Goal: Task Accomplishment & Management: Manage account settings

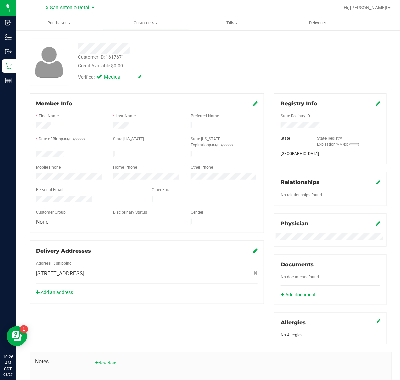
scroll to position [42, 0]
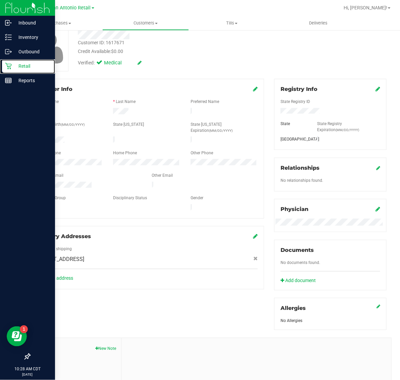
drag, startPoint x: 19, startPoint y: 64, endPoint x: 2, endPoint y: 90, distance: 31.4
click at [20, 64] on p "Retail" at bounding box center [32, 66] width 40 height 8
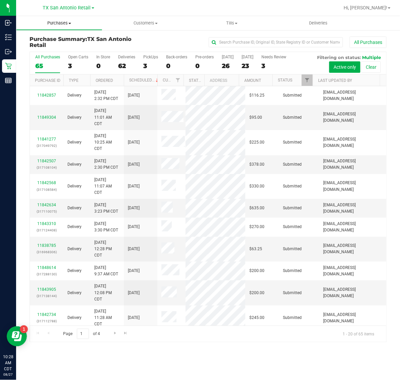
click at [56, 25] on span "Purchases" at bounding box center [58, 23] width 85 height 6
click at [56, 51] on span "Fulfillment" at bounding box center [37, 49] width 42 height 6
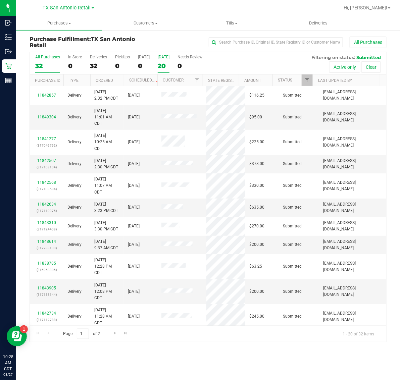
click at [169, 61] on label "Tomorrow 20" at bounding box center [164, 64] width 12 height 18
click at [0, 0] on input "Tomorrow 20" at bounding box center [0, 0] width 0 height 0
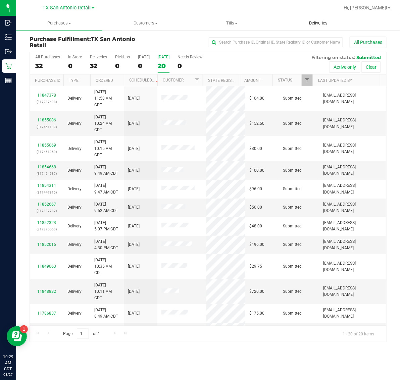
click at [317, 26] on uib-tab-heading "Deliveries" at bounding box center [317, 22] width 85 height 13
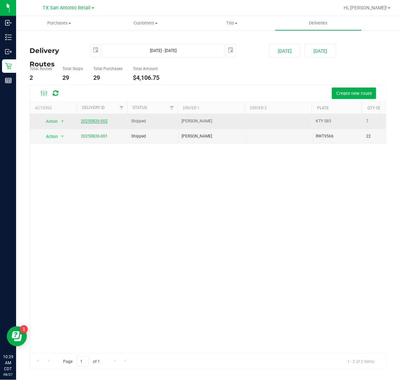
click at [98, 121] on link "20250826-002" at bounding box center [94, 121] width 27 height 5
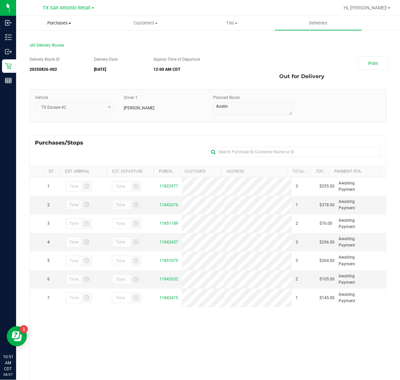
click at [52, 22] on span "Purchases" at bounding box center [58, 23] width 85 height 6
click at [52, 46] on span "Fulfillment" at bounding box center [37, 49] width 42 height 6
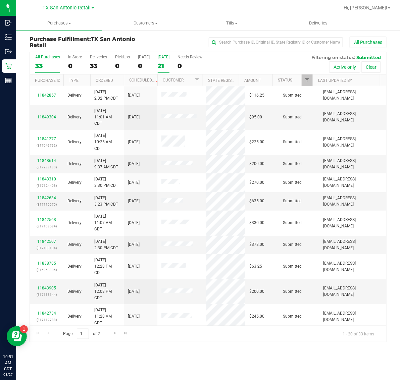
click at [169, 63] on div "21" at bounding box center [164, 66] width 12 height 8
click at [0, 0] on input "Tomorrow 21" at bounding box center [0, 0] width 0 height 0
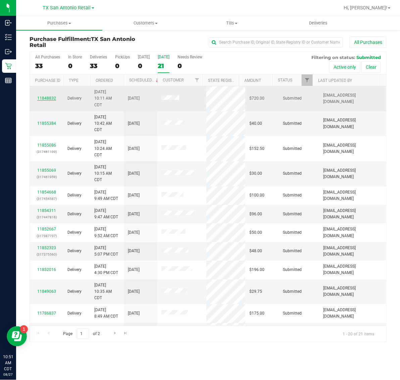
click at [49, 101] on link "11848832" at bounding box center [46, 98] width 19 height 5
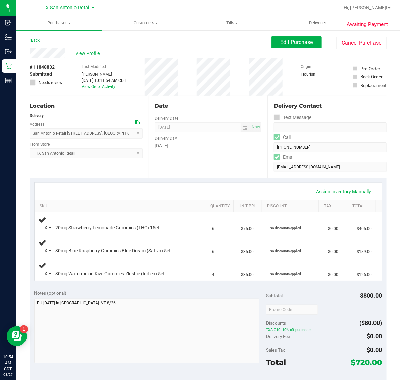
click at [175, 176] on div "Date Delivery Date 08/28/2025 Now 08/28/2025 07:00 AM Now Delivery Day Thursday" at bounding box center [208, 137] width 119 height 82
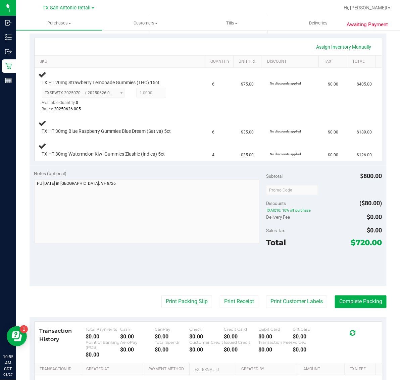
scroll to position [171, 0]
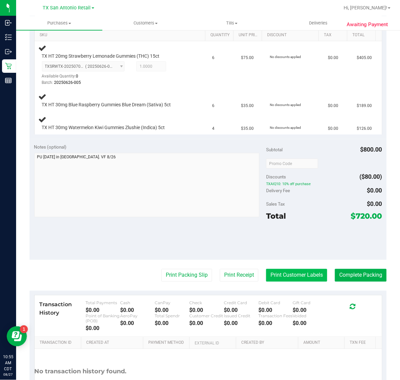
click at [287, 274] on button "Print Customer Labels" at bounding box center [296, 275] width 61 height 13
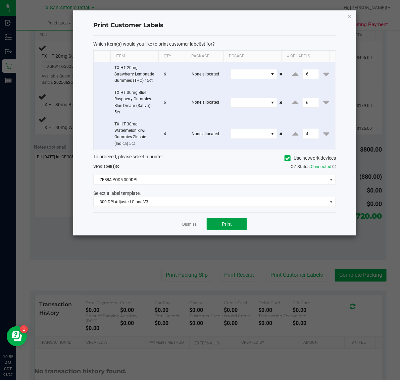
click at [212, 228] on button "Print" at bounding box center [227, 224] width 40 height 12
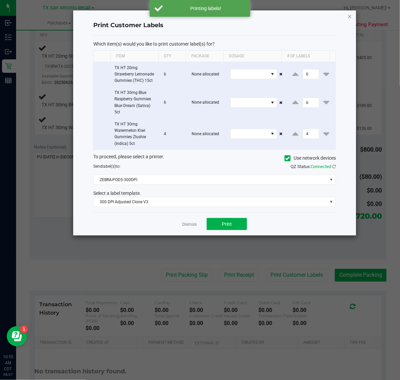
click at [350, 16] on icon "button" at bounding box center [349, 16] width 5 height 8
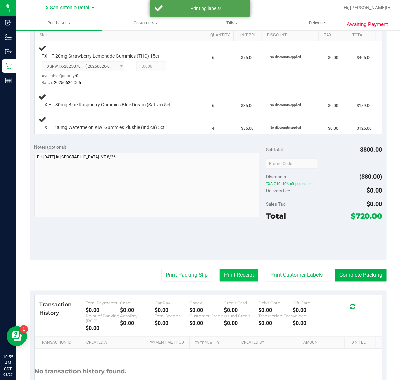
click at [220, 280] on button "Print Receipt" at bounding box center [239, 275] width 39 height 13
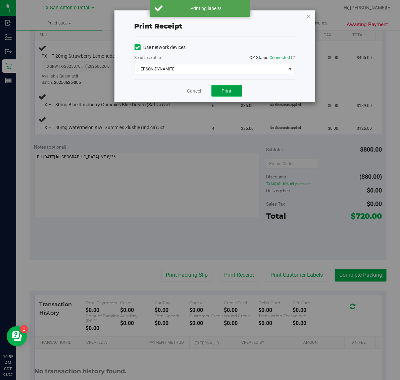
click at [226, 90] on span "Print" at bounding box center [227, 90] width 10 height 5
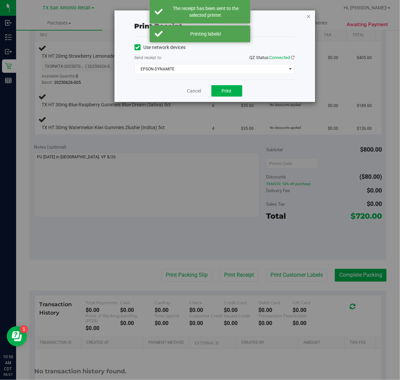
click at [309, 16] on icon "button" at bounding box center [308, 16] width 5 height 8
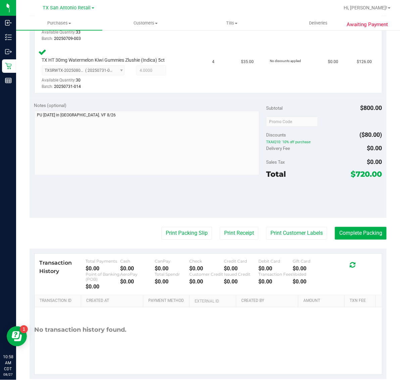
scroll to position [290, 0]
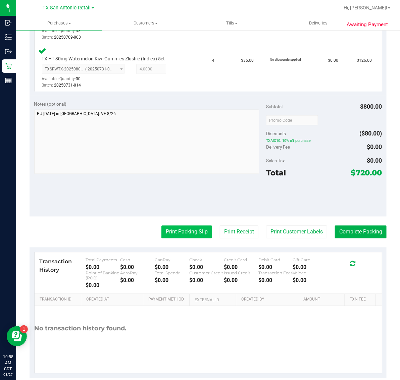
click at [186, 231] on button "Print Packing Slip" at bounding box center [186, 232] width 51 height 13
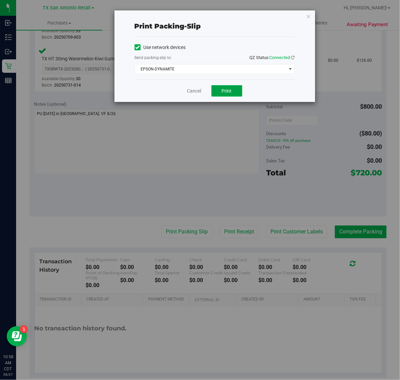
click at [232, 94] on button "Print" at bounding box center [226, 90] width 31 height 11
click at [309, 13] on icon "button" at bounding box center [308, 16] width 5 height 8
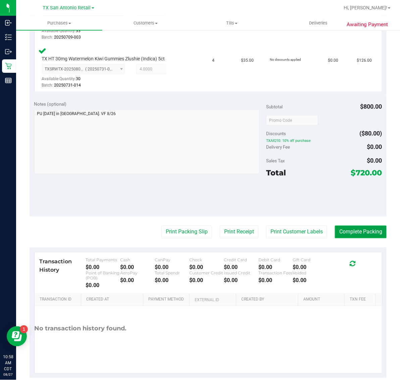
click at [360, 232] on button "Complete Packing" at bounding box center [361, 232] width 52 height 13
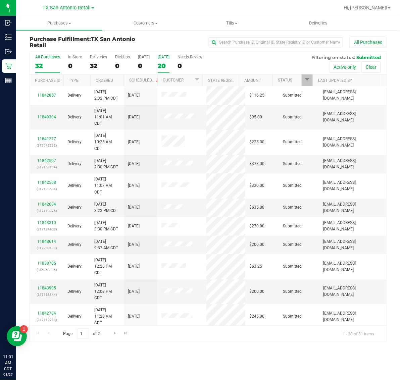
click at [167, 64] on div "20" at bounding box center [164, 66] width 12 height 8
click at [0, 0] on input "Tomorrow 20" at bounding box center [0, 0] width 0 height 0
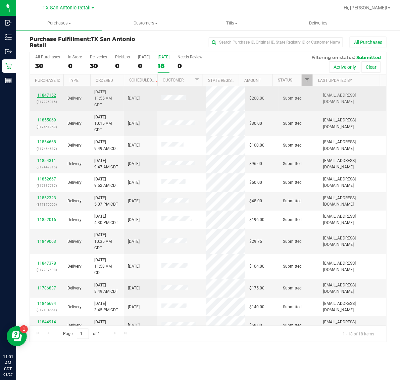
click at [44, 96] on link "11847152" at bounding box center [46, 95] width 19 height 5
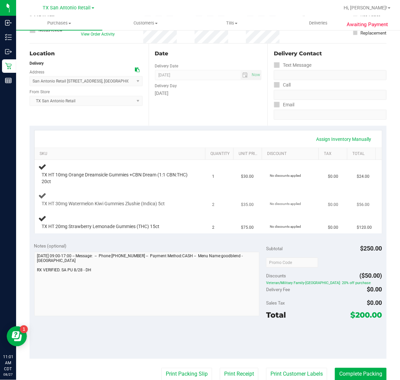
scroll to position [84, 0]
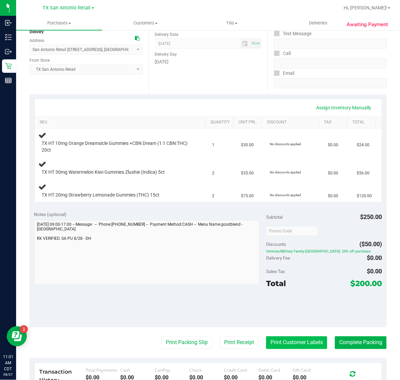
click at [284, 342] on button "Print Customer Labels" at bounding box center [296, 342] width 61 height 13
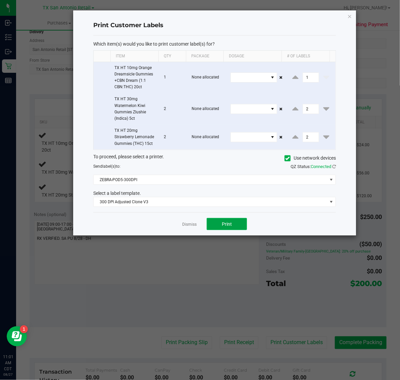
click at [237, 224] on button "Print" at bounding box center [227, 224] width 40 height 12
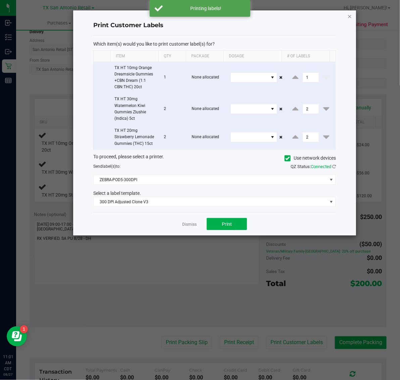
click at [349, 16] on icon "button" at bounding box center [349, 16] width 5 height 8
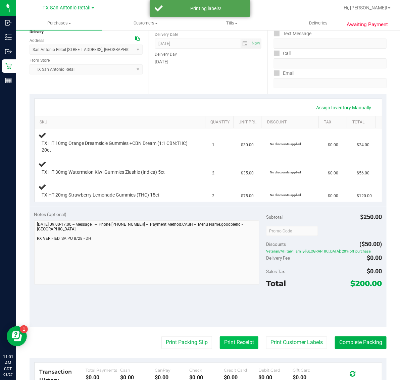
click at [239, 342] on button "Print Receipt" at bounding box center [239, 342] width 39 height 13
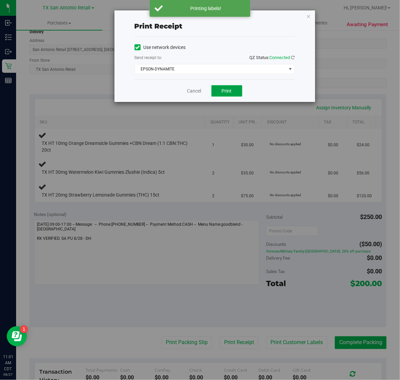
click at [227, 90] on span "Print" at bounding box center [227, 90] width 10 height 5
click at [310, 15] on icon "button" at bounding box center [308, 16] width 5 height 8
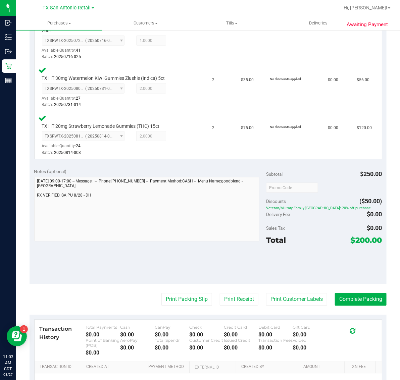
scroll to position [212, 0]
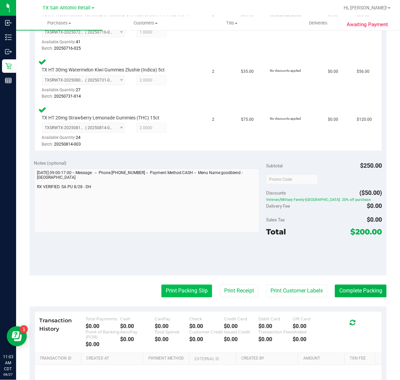
click at [189, 287] on button "Print Packing Slip" at bounding box center [186, 291] width 51 height 13
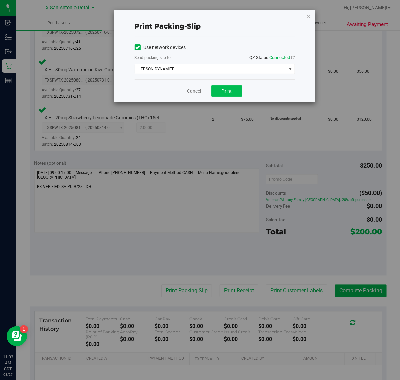
click at [233, 95] on button "Print" at bounding box center [226, 90] width 31 height 11
click at [307, 14] on icon "button" at bounding box center [308, 16] width 5 height 8
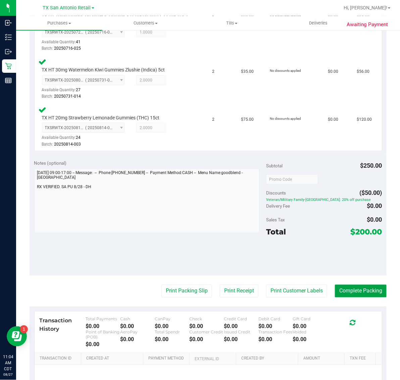
click at [359, 290] on button "Complete Packing" at bounding box center [361, 291] width 52 height 13
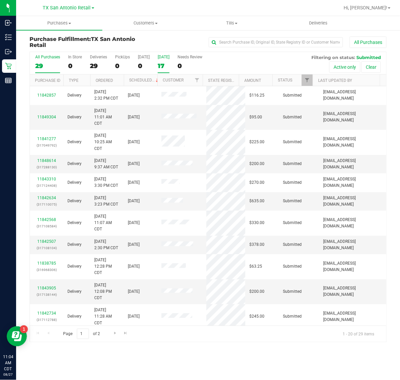
click at [168, 63] on div "17" at bounding box center [164, 66] width 12 height 8
click at [0, 0] on input "Tomorrow 17" at bounding box center [0, 0] width 0 height 0
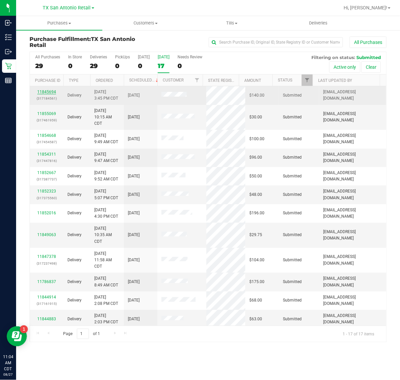
click at [47, 93] on link "11845694" at bounding box center [46, 92] width 19 height 5
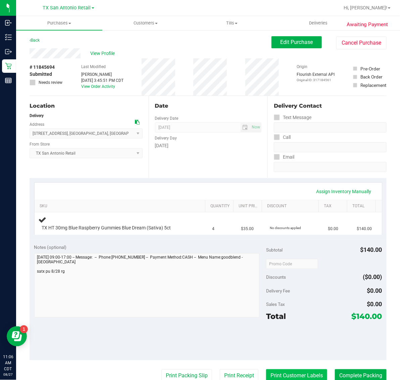
click at [290, 377] on button "Print Customer Labels" at bounding box center [296, 375] width 61 height 13
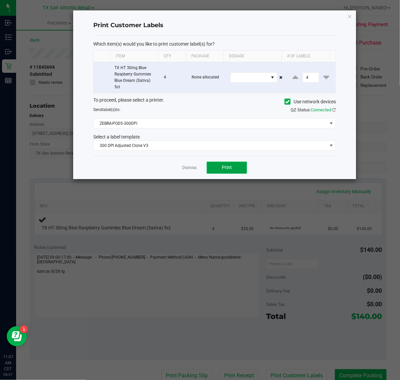
click at [230, 167] on span "Print" at bounding box center [227, 167] width 10 height 5
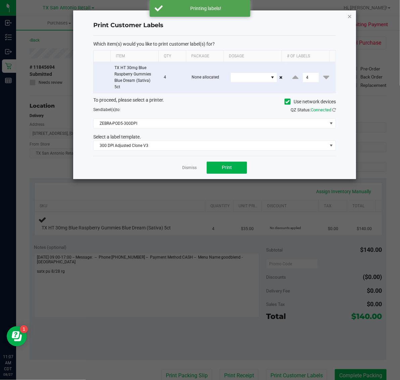
click at [349, 15] on icon "button" at bounding box center [349, 16] width 5 height 8
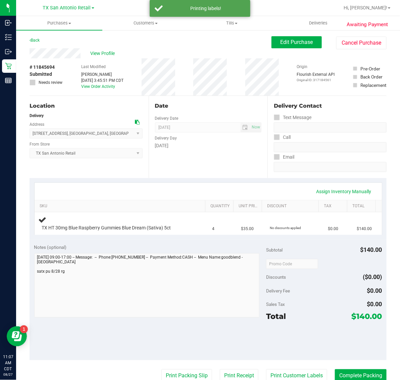
scroll to position [2, 0]
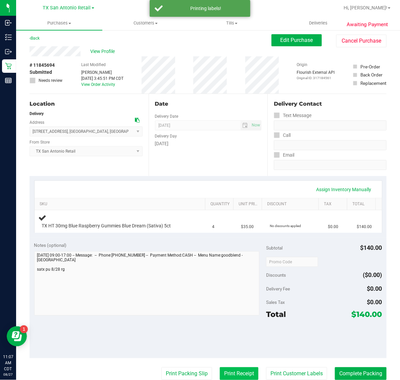
click at [233, 374] on button "Print Receipt" at bounding box center [239, 373] width 39 height 13
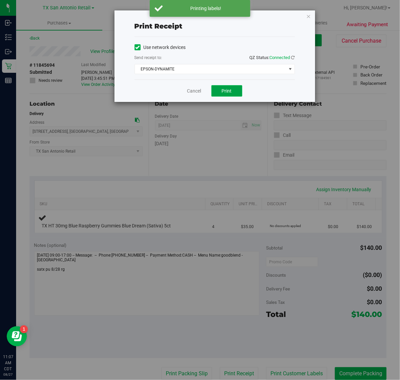
click at [226, 87] on button "Print" at bounding box center [226, 90] width 31 height 11
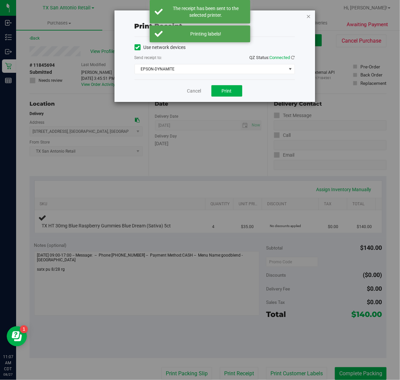
click at [309, 14] on icon "button" at bounding box center [308, 16] width 5 height 8
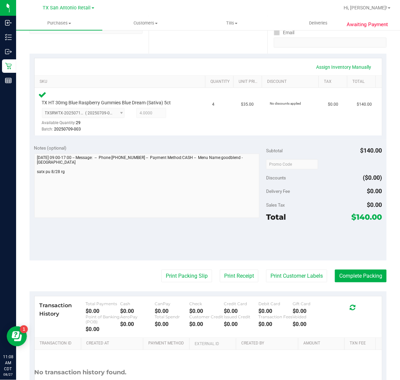
scroll to position [178, 0]
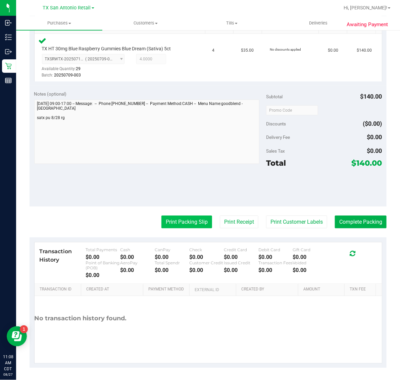
click at [190, 223] on button "Print Packing Slip" at bounding box center [186, 222] width 51 height 13
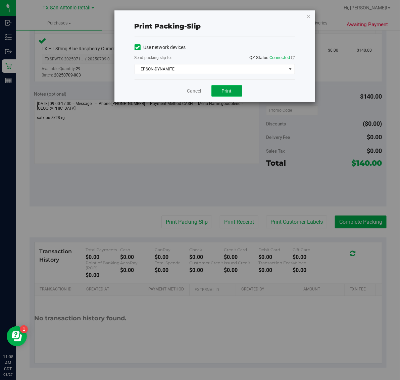
click at [227, 93] on span "Print" at bounding box center [227, 90] width 10 height 5
click at [310, 18] on icon "button" at bounding box center [308, 16] width 5 height 8
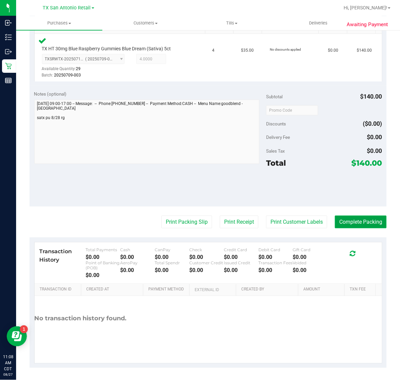
click at [355, 222] on button "Complete Packing" at bounding box center [361, 222] width 52 height 13
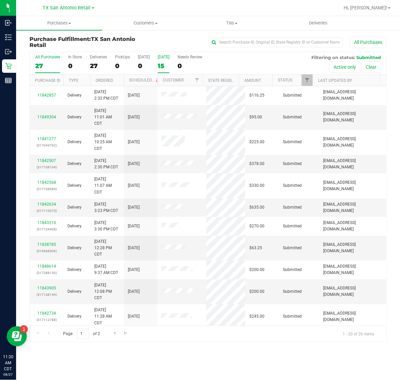
click at [169, 68] on div "15" at bounding box center [164, 66] width 12 height 8
click at [0, 0] on input "Tomorrow 15" at bounding box center [0, 0] width 0 height 0
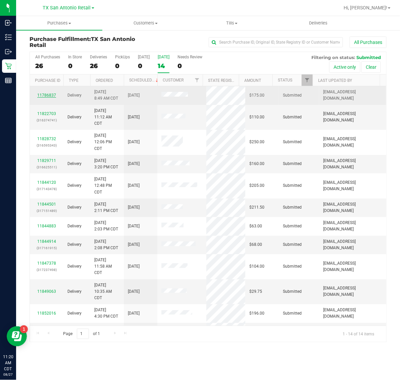
click at [46, 94] on link "11786837" at bounding box center [46, 95] width 19 height 5
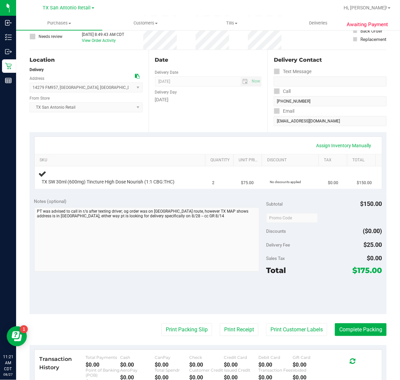
scroll to position [84, 0]
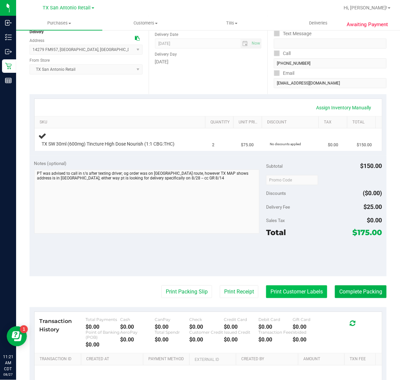
click at [293, 294] on button "Print Customer Labels" at bounding box center [296, 291] width 61 height 13
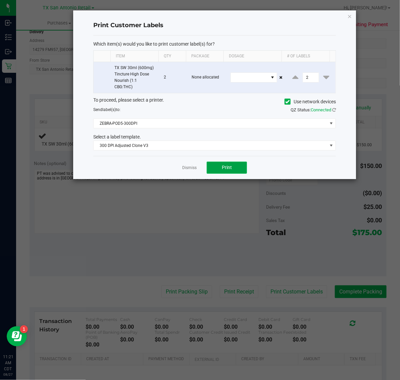
click at [226, 170] on span "Print" at bounding box center [227, 167] width 10 height 5
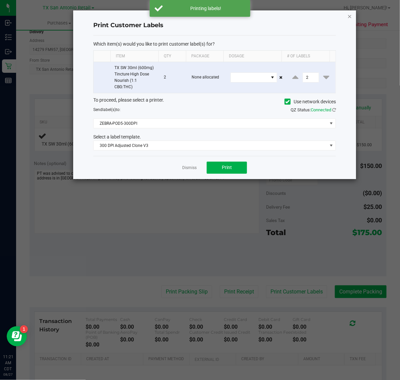
click at [349, 15] on icon "button" at bounding box center [349, 16] width 5 height 8
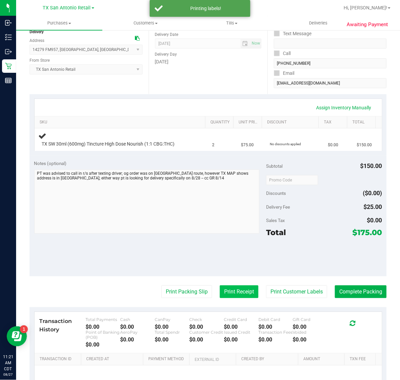
click at [234, 290] on button "Print Receipt" at bounding box center [239, 291] width 39 height 13
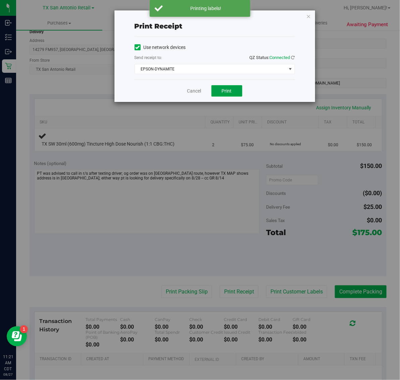
drag, startPoint x: 225, startPoint y: 95, endPoint x: 286, endPoint y: 33, distance: 87.0
click at [225, 95] on button "Print" at bounding box center [226, 90] width 31 height 11
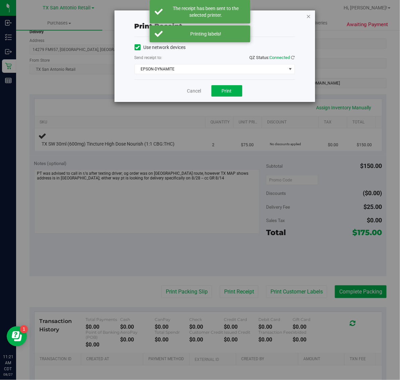
click at [307, 17] on icon "button" at bounding box center [308, 16] width 5 height 8
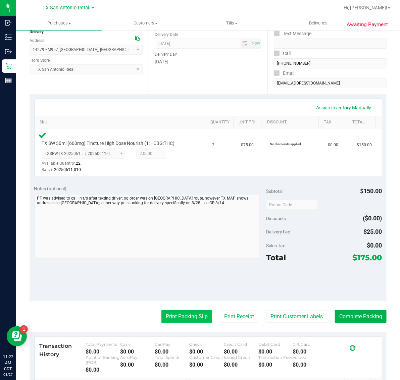
click at [193, 314] on button "Print Packing Slip" at bounding box center [186, 316] width 51 height 13
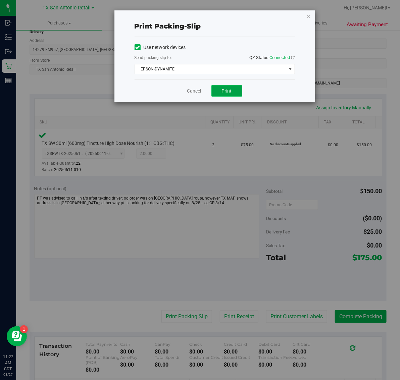
click at [226, 91] on span "Print" at bounding box center [227, 90] width 10 height 5
click at [308, 14] on icon "button" at bounding box center [308, 16] width 5 height 8
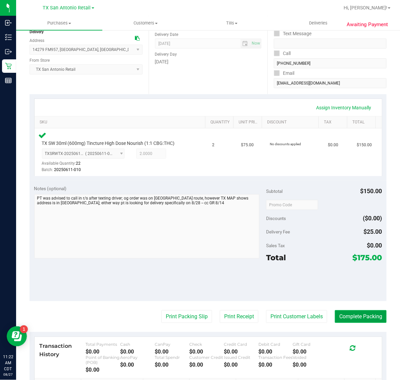
click at [356, 315] on button "Complete Packing" at bounding box center [361, 316] width 52 height 13
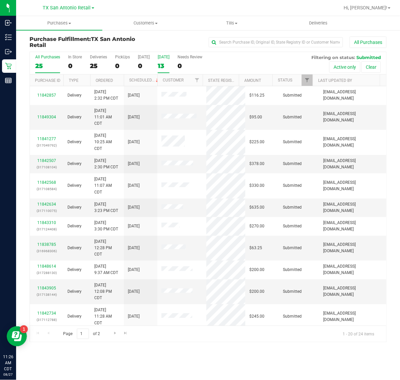
click at [165, 65] on div "13" at bounding box center [164, 66] width 12 height 8
click at [0, 0] on input "Tomorrow 13" at bounding box center [0, 0] width 0 height 0
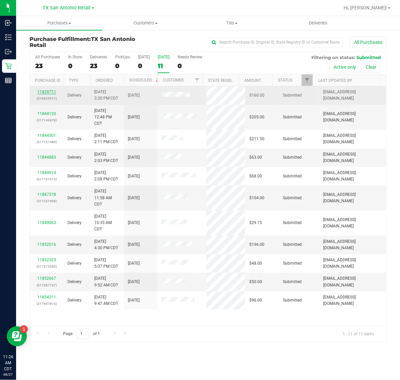
click at [48, 94] on link "11829711" at bounding box center [46, 92] width 19 height 5
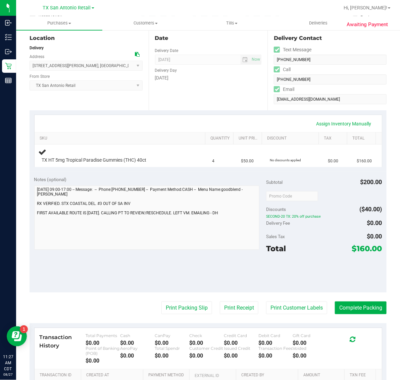
scroll to position [84, 0]
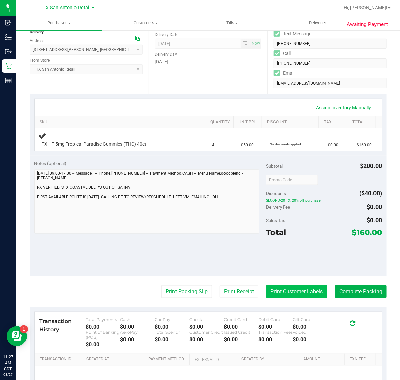
click at [283, 288] on button "Print Customer Labels" at bounding box center [296, 291] width 61 height 13
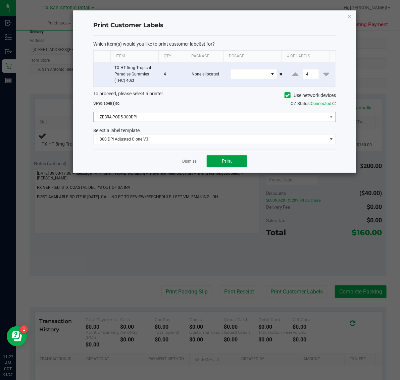
drag, startPoint x: 222, startPoint y: 160, endPoint x: 292, endPoint y: 116, distance: 83.4
click at [236, 153] on div "Dismiss Print" at bounding box center [214, 161] width 242 height 23
click at [229, 160] on span "Print" at bounding box center [227, 160] width 10 height 5
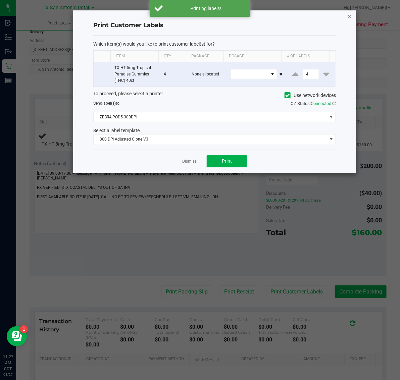
click at [348, 14] on icon "button" at bounding box center [349, 16] width 5 height 8
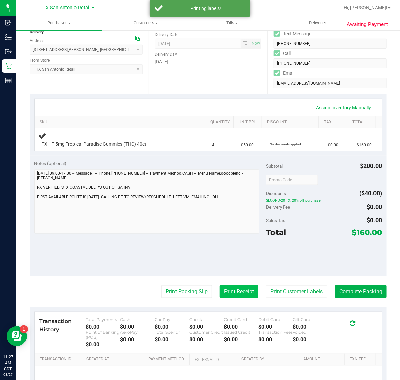
click at [229, 291] on button "Print Receipt" at bounding box center [239, 291] width 39 height 13
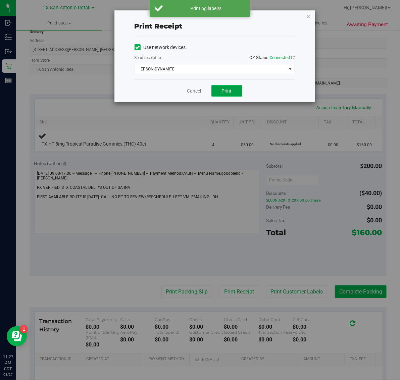
click at [222, 92] on span "Print" at bounding box center [227, 90] width 10 height 5
click at [310, 13] on icon "button" at bounding box center [308, 16] width 5 height 8
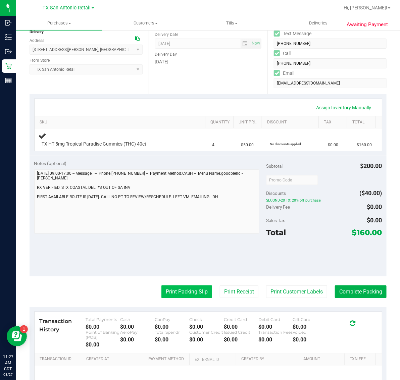
click at [178, 293] on button "Print Packing Slip" at bounding box center [186, 291] width 51 height 13
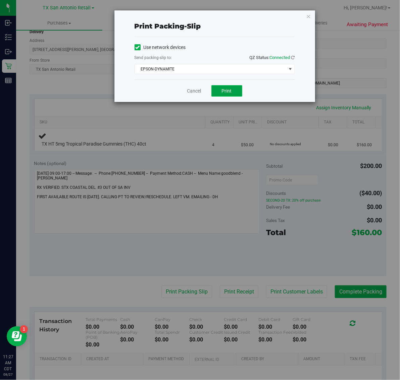
click at [219, 93] on button "Print" at bounding box center [226, 90] width 31 height 11
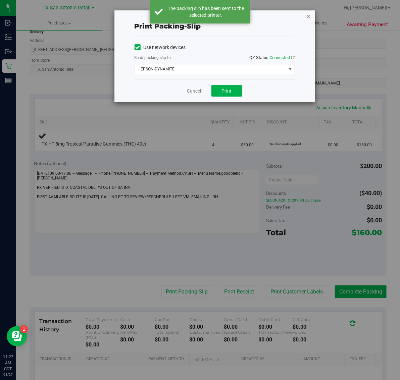
click at [310, 14] on icon "button" at bounding box center [308, 16] width 5 height 8
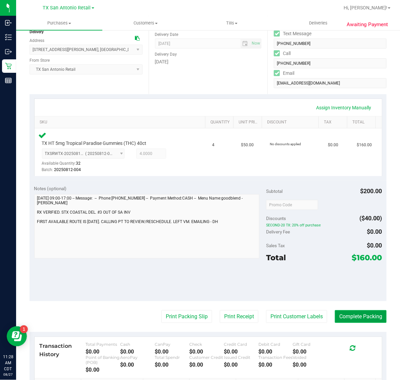
click at [358, 315] on button "Complete Packing" at bounding box center [361, 316] width 52 height 13
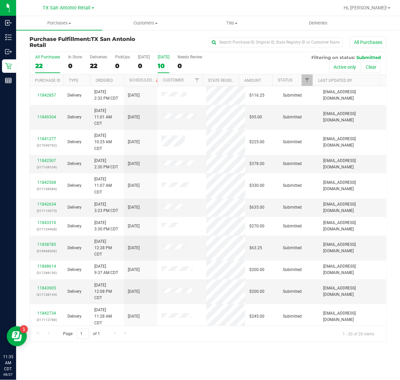
click at [169, 63] on div "10" at bounding box center [164, 66] width 12 height 8
click at [0, 0] on input "Tomorrow 10" at bounding box center [0, 0] width 0 height 0
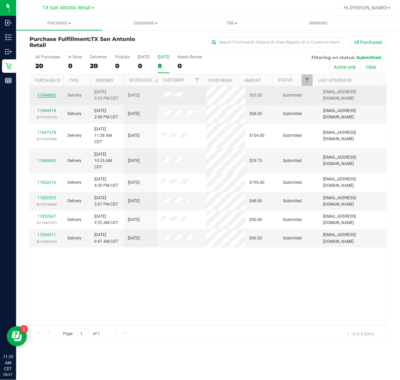
click at [48, 97] on link "11844883" at bounding box center [46, 95] width 19 height 5
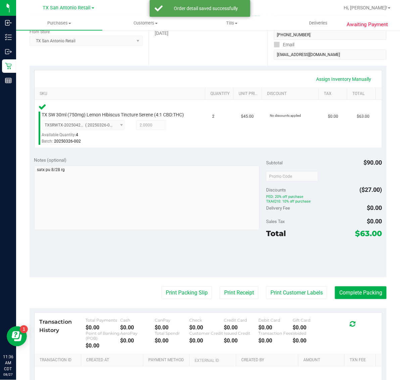
scroll to position [141, 0]
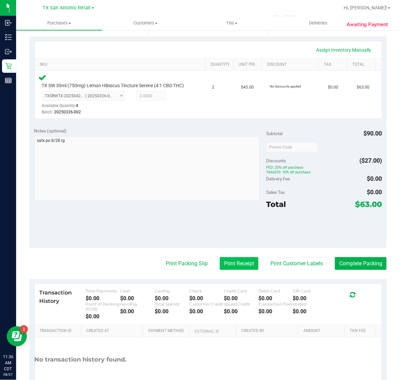
click at [235, 269] on button "Print Receipt" at bounding box center [239, 263] width 39 height 13
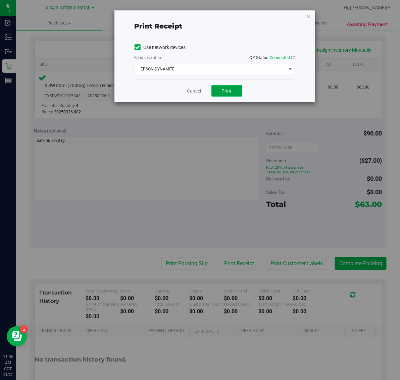
click at [224, 95] on button "Print" at bounding box center [226, 90] width 31 height 11
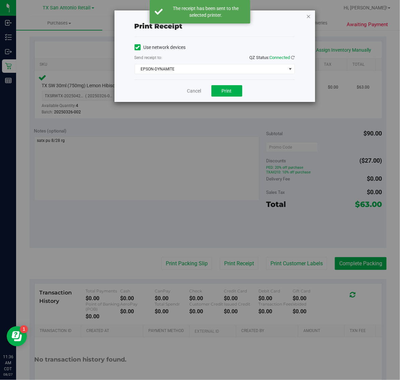
click at [308, 17] on icon "button" at bounding box center [308, 16] width 5 height 8
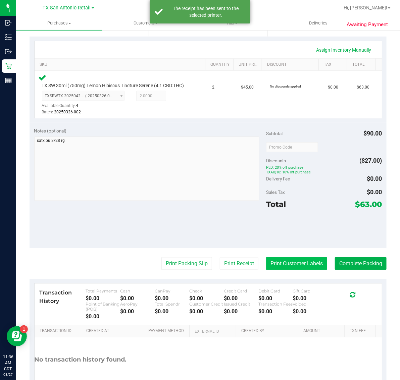
click at [283, 270] on button "Print Customer Labels" at bounding box center [296, 263] width 61 height 13
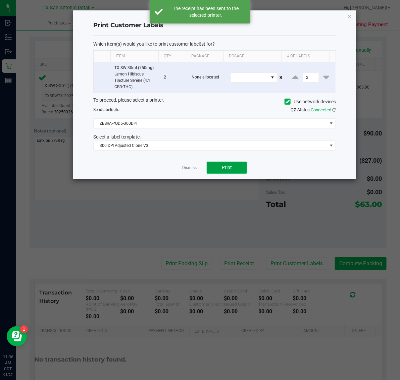
click at [226, 168] on span "Print" at bounding box center [227, 167] width 10 height 5
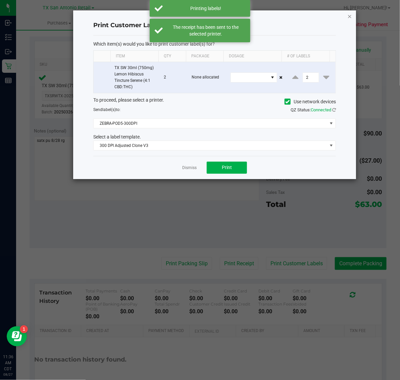
click at [349, 16] on icon "button" at bounding box center [349, 16] width 5 height 8
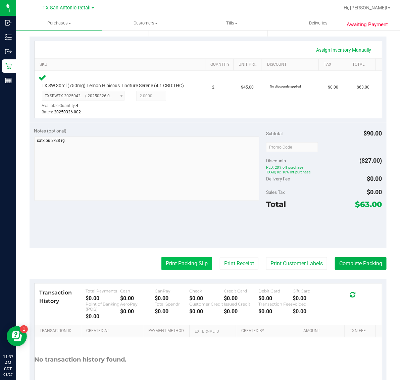
click at [201, 269] on button "Print Packing Slip" at bounding box center [186, 263] width 51 height 13
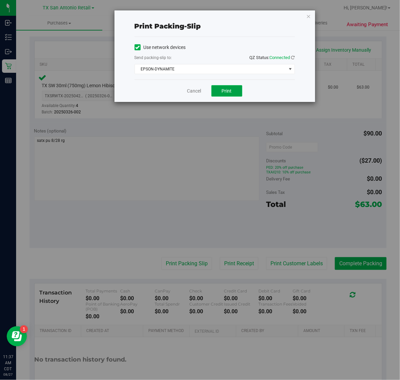
click at [227, 94] on span "Print" at bounding box center [227, 90] width 10 height 5
click at [308, 18] on icon "button" at bounding box center [308, 16] width 5 height 8
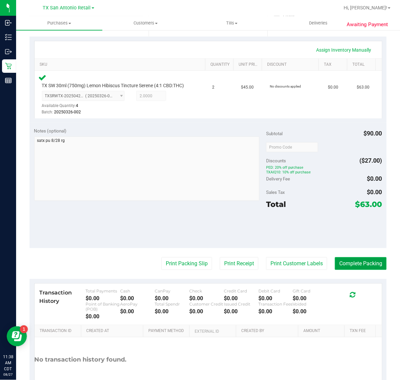
click at [354, 270] on button "Complete Packing" at bounding box center [361, 263] width 52 height 13
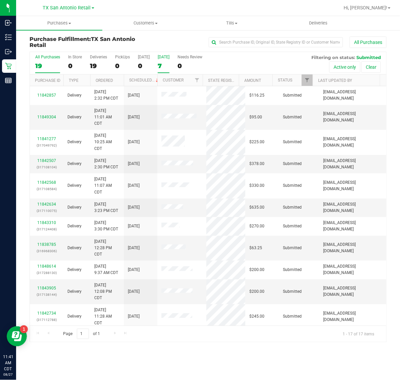
click at [166, 69] on div "7" at bounding box center [164, 66] width 12 height 8
click at [0, 0] on input "Tomorrow 7" at bounding box center [0, 0] width 0 height 0
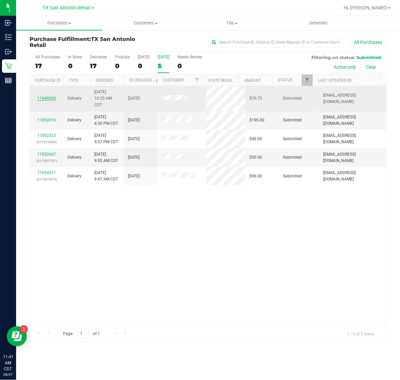
click at [44, 97] on link "11849063" at bounding box center [46, 98] width 19 height 5
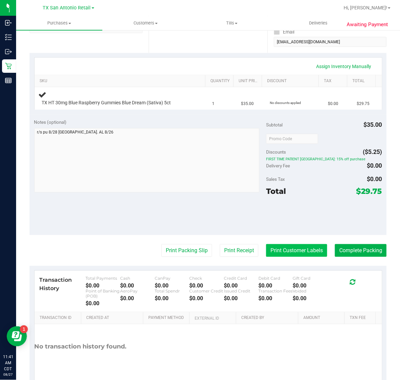
scroll to position [126, 0]
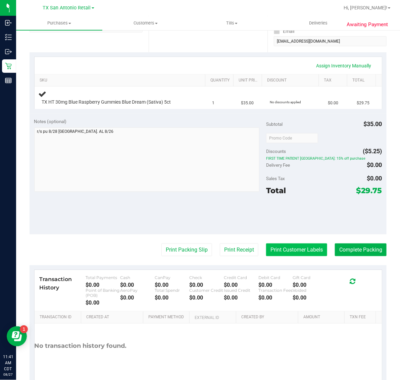
click at [294, 249] on button "Print Customer Labels" at bounding box center [296, 249] width 61 height 13
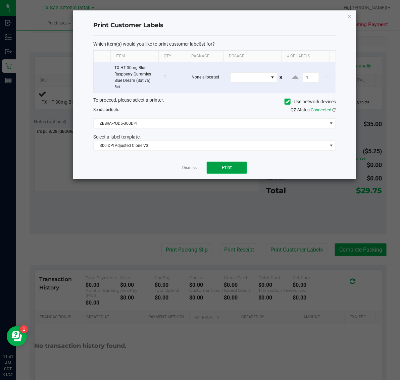
click at [219, 173] on button "Print" at bounding box center [227, 168] width 40 height 12
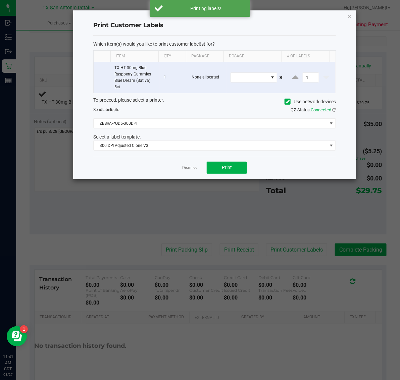
click at [350, 9] on ngb-modal-window "Print Customer Labels Which item(s) would you like to print customer label(s) f…" at bounding box center [202, 190] width 405 height 380
click at [350, 16] on icon "button" at bounding box center [349, 16] width 5 height 8
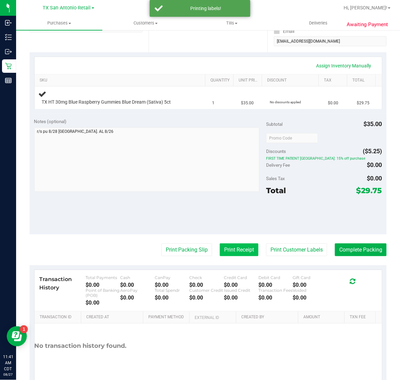
click at [239, 247] on button "Print Receipt" at bounding box center [239, 249] width 39 height 13
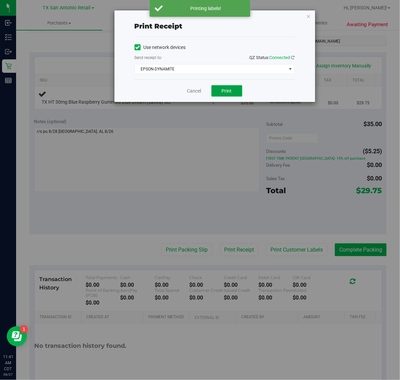
click at [219, 90] on button "Print" at bounding box center [226, 90] width 31 height 11
click at [309, 14] on icon "button" at bounding box center [308, 16] width 5 height 8
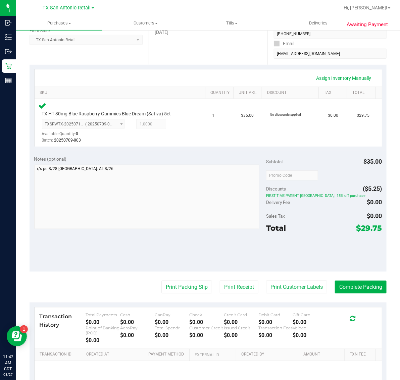
scroll to position [129, 0]
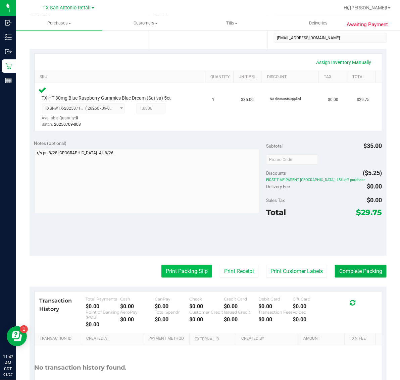
click at [184, 271] on button "Print Packing Slip" at bounding box center [186, 271] width 51 height 13
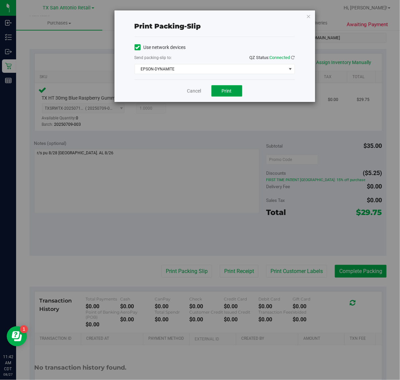
click at [230, 96] on button "Print" at bounding box center [226, 90] width 31 height 11
click at [309, 16] on icon "button" at bounding box center [308, 16] width 5 height 8
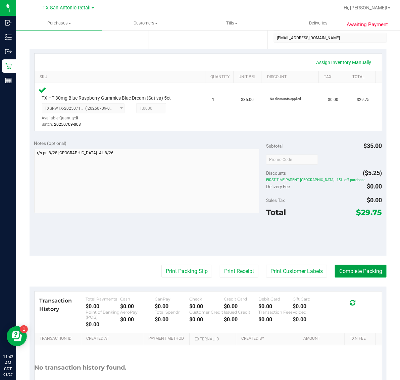
click at [354, 275] on button "Complete Packing" at bounding box center [361, 271] width 52 height 13
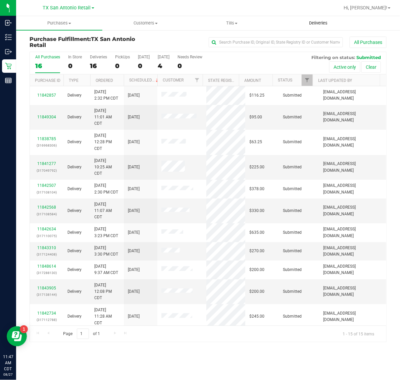
click at [319, 24] on span "Deliveries" at bounding box center [318, 23] width 37 height 6
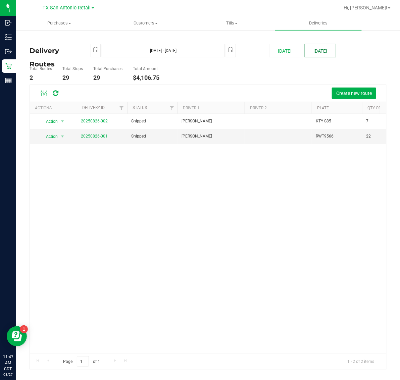
click at [320, 52] on button "[DATE]" at bounding box center [319, 50] width 31 height 13
type input "Aug 28, 2025 - Aug 28, 2025"
type input "2025-08-28"
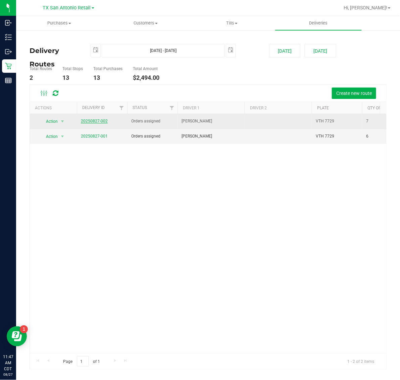
click at [93, 120] on link "20250827-002" at bounding box center [94, 121] width 27 height 5
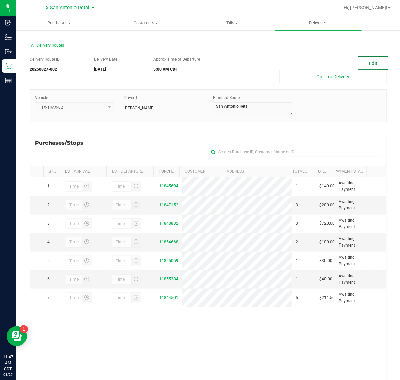
click at [366, 58] on button "Edit" at bounding box center [373, 62] width 30 height 13
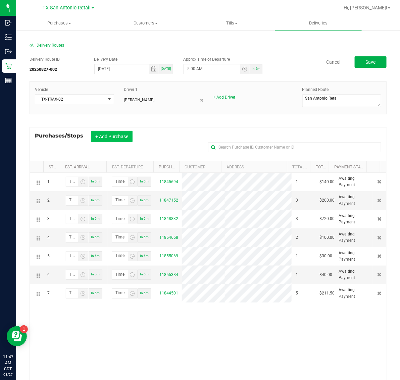
click at [125, 138] on button "+ Add Purchase" at bounding box center [112, 136] width 42 height 11
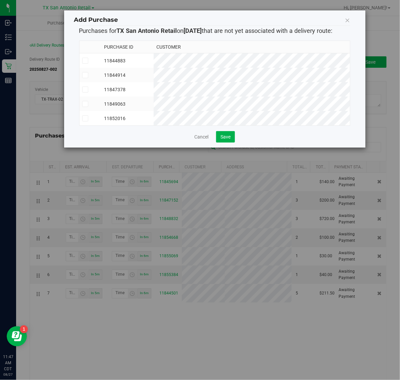
drag, startPoint x: 173, startPoint y: 53, endPoint x: 172, endPoint y: 57, distance: 4.7
click at [173, 53] on table "Purchase ID Customer 11844883 11844914 11847378" at bounding box center [214, 83] width 270 height 84
click at [154, 66] on td "11844883" at bounding box center [127, 60] width 52 height 15
click at [154, 72] on td "11844914" at bounding box center [127, 75] width 52 height 14
click at [154, 93] on td "11847378" at bounding box center [127, 89] width 52 height 14
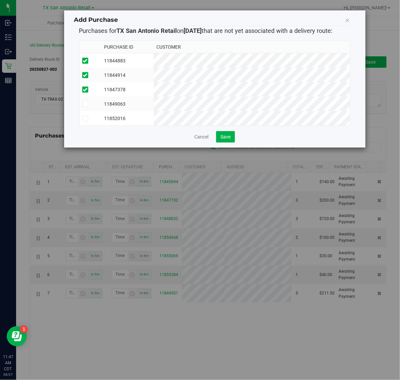
click at [154, 106] on td "11849063" at bounding box center [127, 104] width 52 height 14
click at [154, 123] on td "11852016" at bounding box center [127, 118] width 52 height 14
click at [227, 139] on span "Save" at bounding box center [225, 136] width 10 height 5
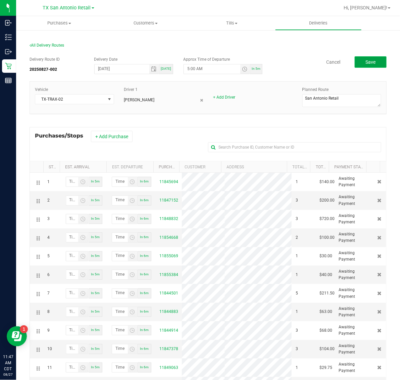
click at [365, 62] on span "Save" at bounding box center [370, 61] width 10 height 5
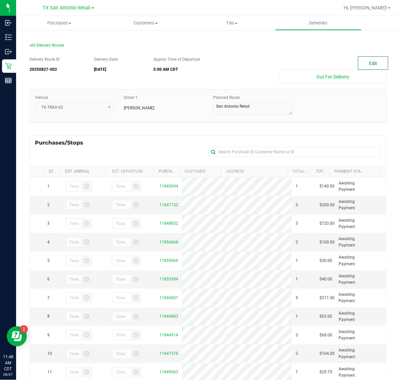
click at [366, 62] on button "Edit" at bounding box center [373, 62] width 30 height 13
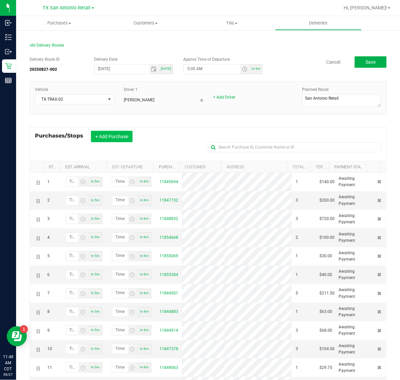
click at [110, 132] on button "+ Add Purchase" at bounding box center [112, 136] width 42 height 11
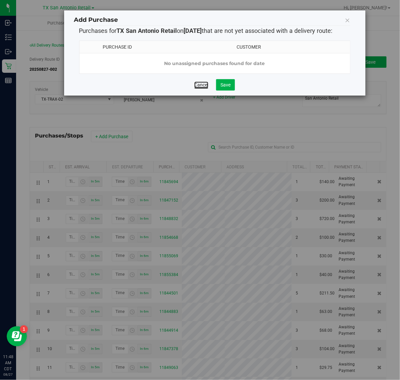
click at [198, 88] on link "Cancel" at bounding box center [201, 84] width 14 height 7
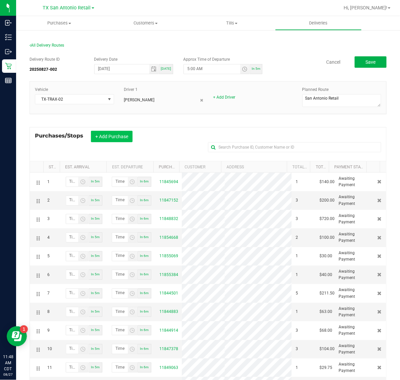
click at [121, 133] on button "+ Add Purchase" at bounding box center [112, 136] width 42 height 11
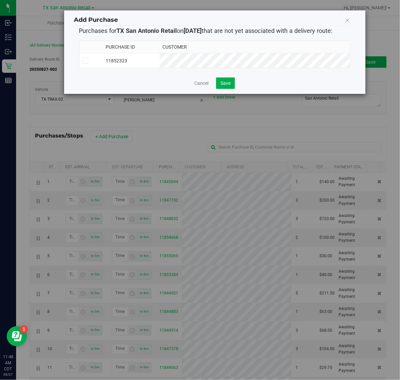
click at [160, 61] on td "11852323" at bounding box center [131, 60] width 57 height 15
click at [226, 83] on span "Save" at bounding box center [225, 82] width 10 height 5
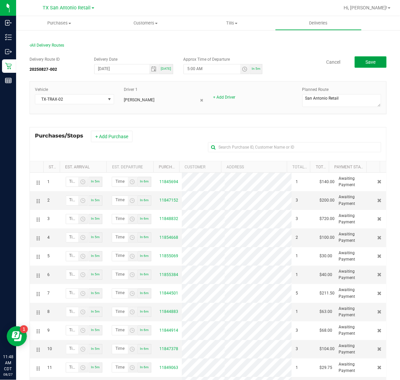
click at [358, 63] on button "Save" at bounding box center [370, 61] width 32 height 11
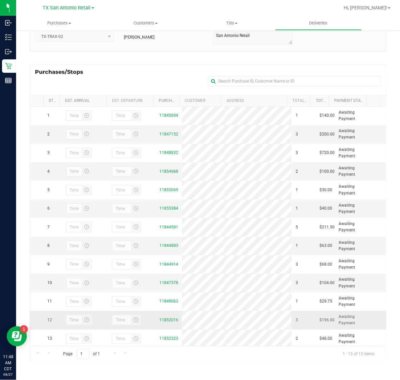
scroll to position [28, 0]
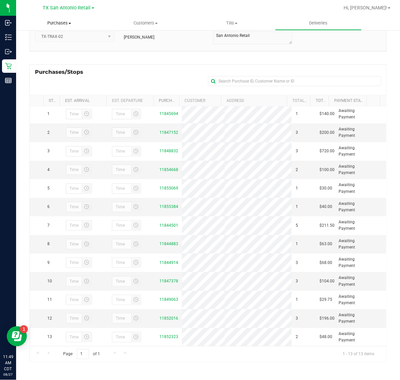
click at [57, 23] on span "Purchases" at bounding box center [59, 23] width 86 height 6
click at [57, 45] on li "Fulfillment" at bounding box center [59, 49] width 86 height 8
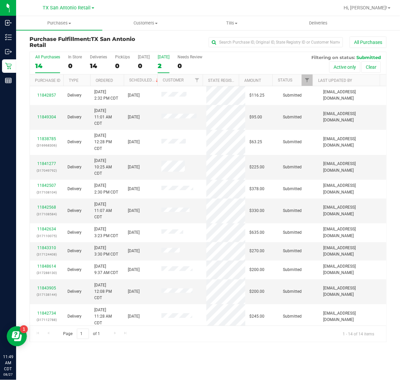
click at [167, 59] on label "Tomorrow 2" at bounding box center [164, 64] width 12 height 18
click at [0, 0] on input "Tomorrow 2" at bounding box center [0, 0] width 0 height 0
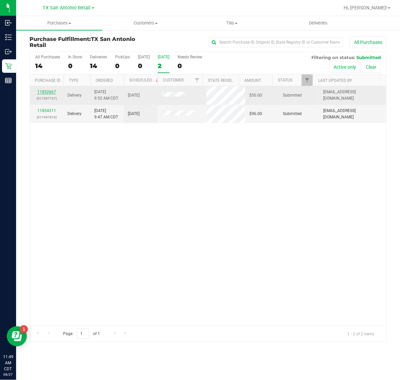
click at [49, 93] on link "11852667" at bounding box center [46, 92] width 19 height 5
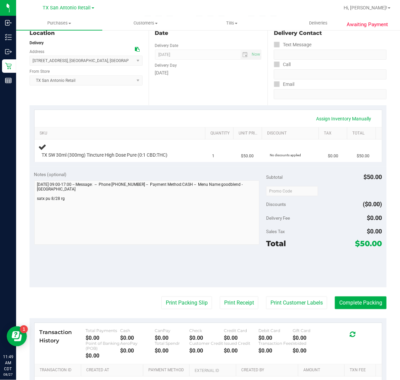
scroll to position [84, 0]
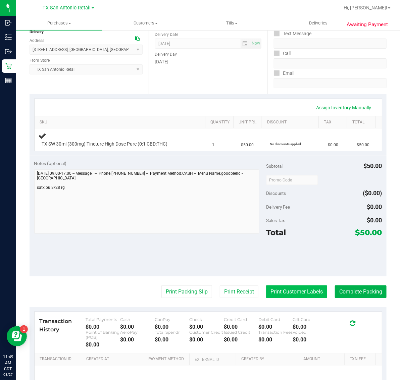
click at [301, 288] on button "Print Customer Labels" at bounding box center [296, 291] width 61 height 13
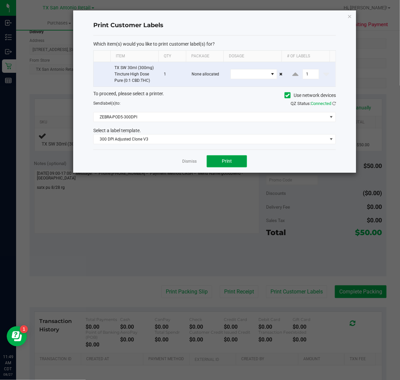
click at [230, 165] on button "Print" at bounding box center [227, 161] width 40 height 12
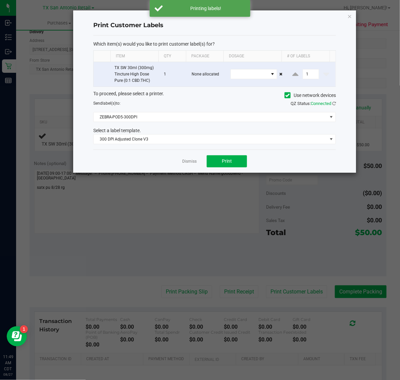
drag, startPoint x: 349, startPoint y: 16, endPoint x: 302, endPoint y: 154, distance: 146.2
click at [349, 15] on icon "button" at bounding box center [349, 16] width 5 height 8
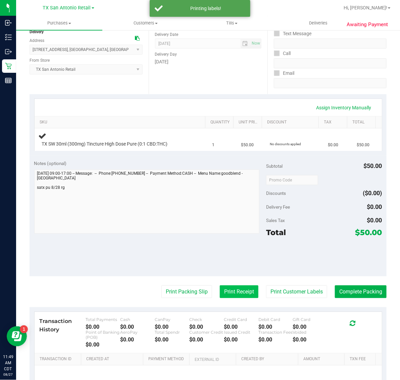
click at [222, 295] on button "Print Receipt" at bounding box center [239, 291] width 39 height 13
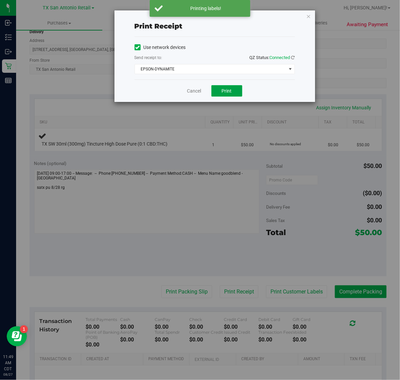
drag, startPoint x: 228, startPoint y: 97, endPoint x: 267, endPoint y: 78, distance: 43.2
click at [228, 97] on button "Print" at bounding box center [226, 90] width 31 height 11
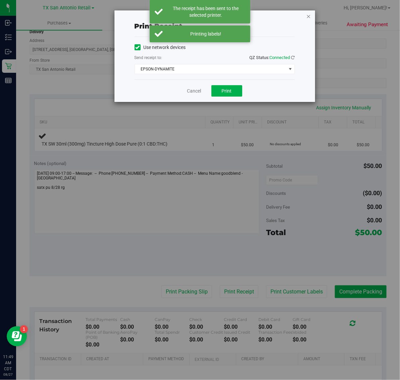
click at [306, 14] on icon "button" at bounding box center [308, 16] width 5 height 8
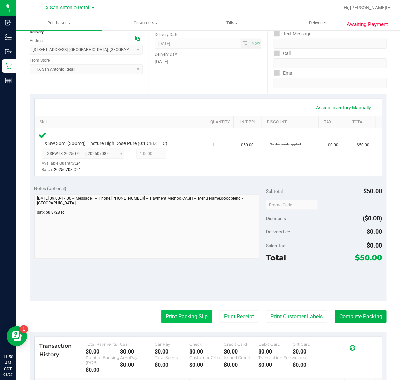
click at [174, 316] on button "Print Packing Slip" at bounding box center [186, 316] width 51 height 13
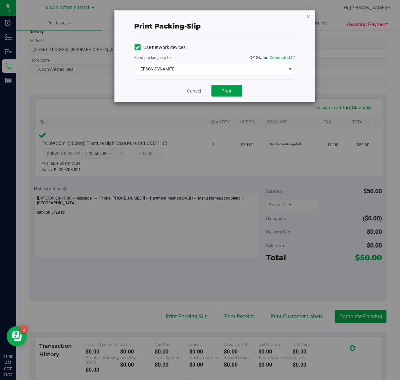
click at [229, 95] on button "Print" at bounding box center [226, 90] width 31 height 11
click at [308, 12] on icon "button" at bounding box center [308, 16] width 5 height 8
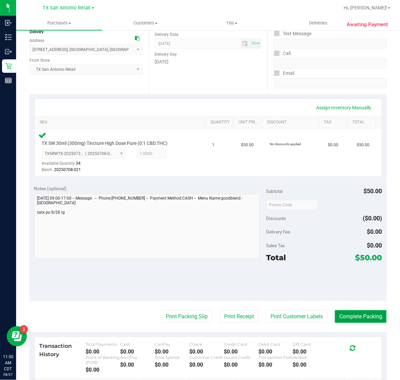
click at [345, 317] on button "Complete Packing" at bounding box center [361, 316] width 52 height 13
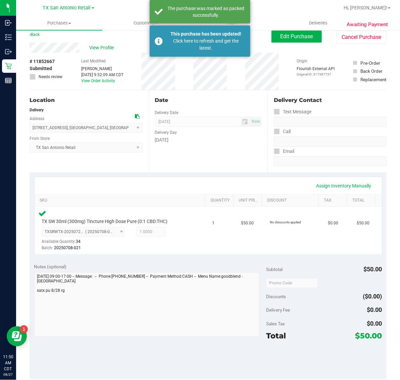
scroll to position [0, 0]
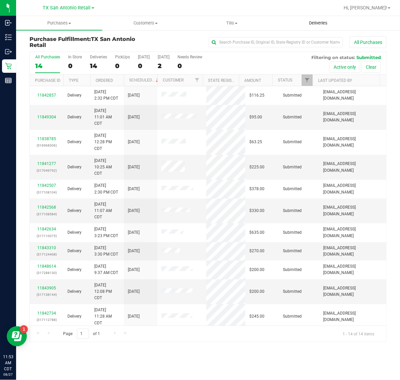
click at [317, 23] on span "Deliveries" at bounding box center [318, 23] width 37 height 6
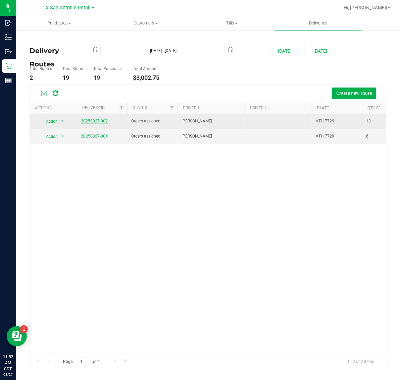
click at [93, 121] on link "20250827-002" at bounding box center [94, 121] width 27 height 5
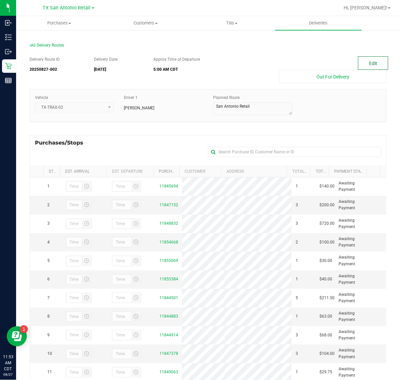
click at [362, 62] on button "Edit" at bounding box center [373, 62] width 30 height 13
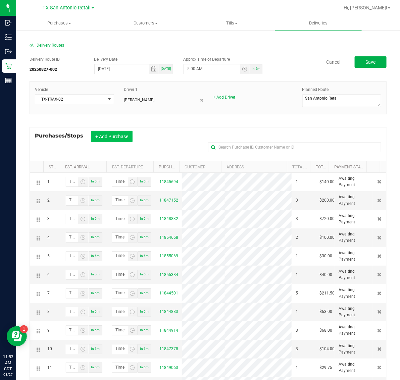
click at [105, 138] on button "+ Add Purchase" at bounding box center [112, 136] width 42 height 11
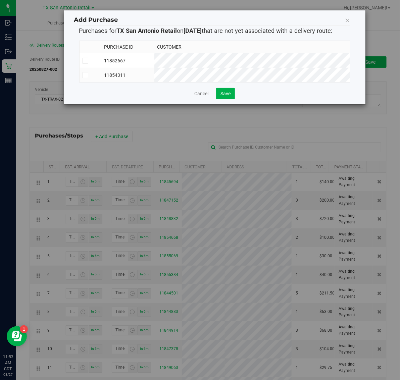
click at [154, 59] on td "11852667" at bounding box center [127, 60] width 53 height 15
drag, startPoint x: 177, startPoint y: 74, endPoint x: 190, endPoint y: 84, distance: 16.8
click at [154, 75] on td "11854311" at bounding box center [127, 75] width 53 height 14
click at [224, 96] on span "Save" at bounding box center [225, 93] width 10 height 5
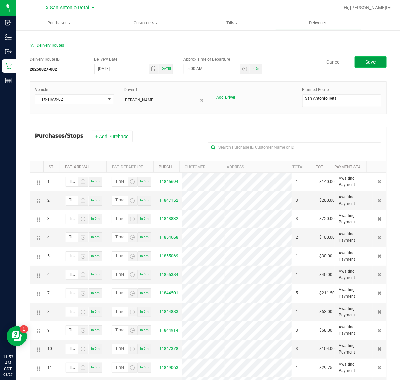
click at [358, 61] on button "Save" at bounding box center [370, 61] width 32 height 11
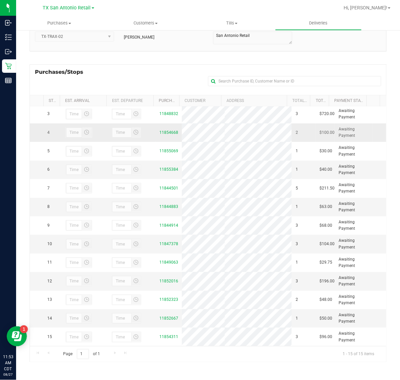
scroll to position [65, 0]
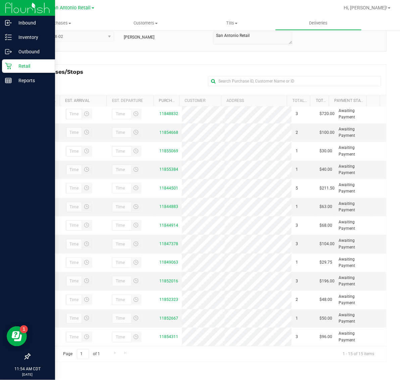
click at [22, 68] on p "Retail" at bounding box center [32, 66] width 40 height 8
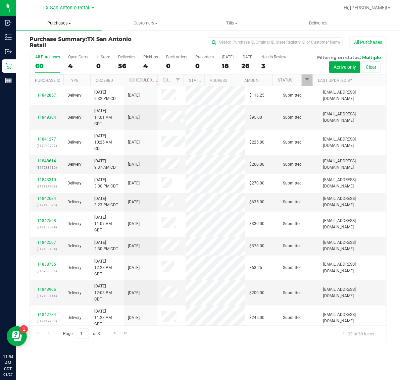
click at [60, 25] on span "Purchases" at bounding box center [59, 23] width 86 height 6
click at [64, 50] on li "Fulfillment" at bounding box center [59, 49] width 86 height 8
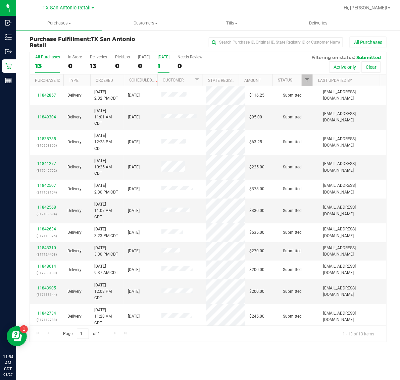
click at [165, 60] on label "Tomorrow 1" at bounding box center [164, 64] width 12 height 18
click at [0, 0] on input "Tomorrow 1" at bounding box center [0, 0] width 0 height 0
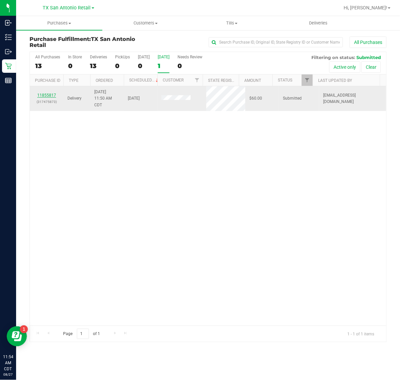
click at [47, 96] on link "11855817" at bounding box center [46, 95] width 19 height 5
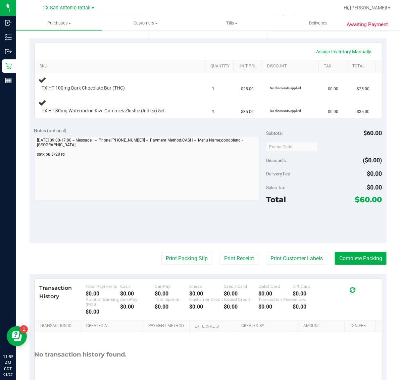
scroll to position [140, 0]
click at [292, 260] on button "Print Customer Labels" at bounding box center [296, 258] width 61 height 13
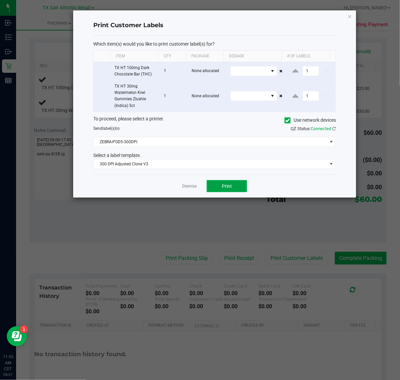
click at [227, 190] on button "Print" at bounding box center [227, 186] width 40 height 12
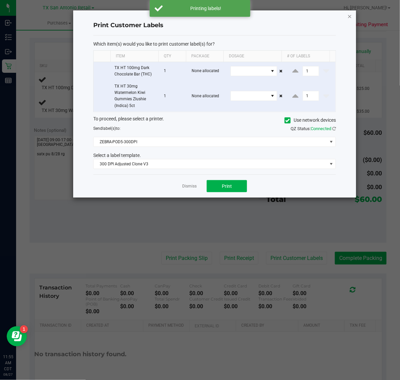
click at [350, 15] on icon "button" at bounding box center [349, 16] width 5 height 8
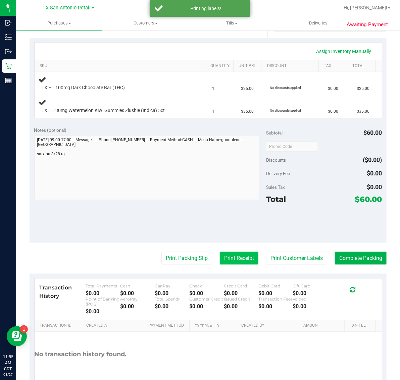
click at [235, 256] on button "Print Receipt" at bounding box center [239, 258] width 39 height 13
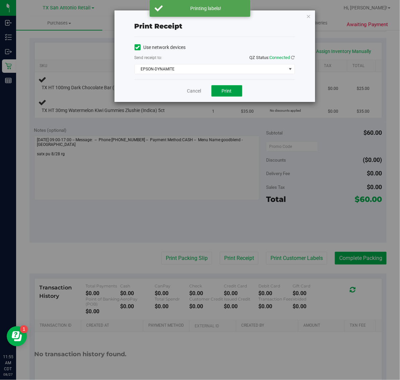
click at [229, 94] on span "Print" at bounding box center [227, 90] width 10 height 5
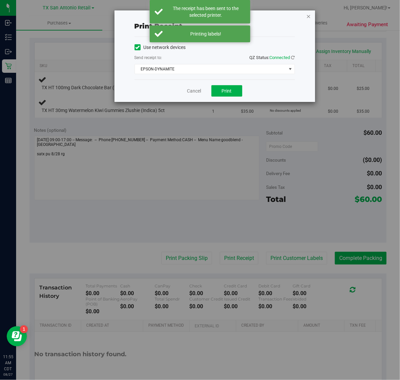
click at [308, 17] on icon "button" at bounding box center [308, 16] width 5 height 8
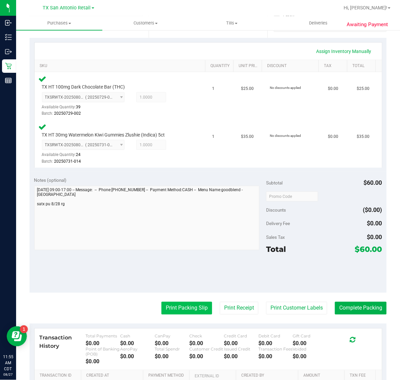
click at [181, 302] on button "Print Packing Slip" at bounding box center [186, 308] width 51 height 13
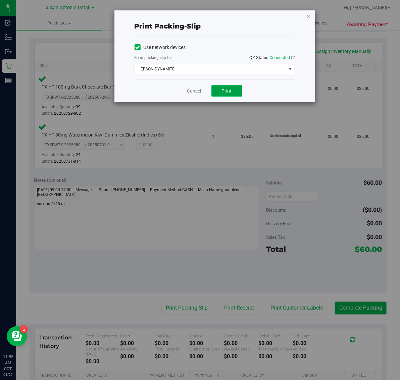
click at [227, 95] on button "Print" at bounding box center [226, 90] width 31 height 11
click at [308, 17] on icon "button" at bounding box center [308, 16] width 5 height 8
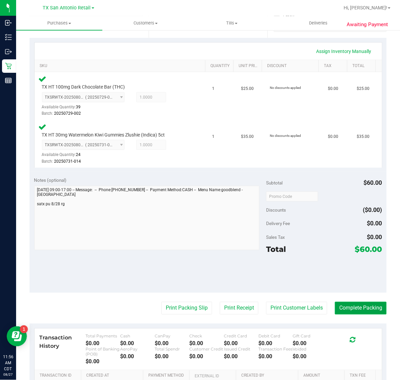
click at [356, 306] on button "Complete Packing" at bounding box center [361, 308] width 52 height 13
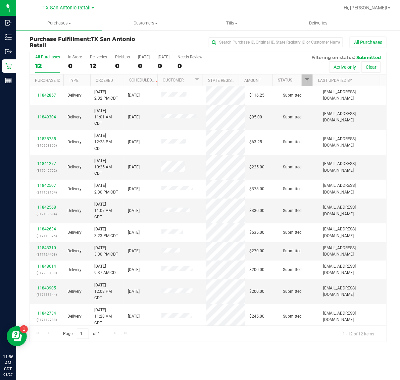
click at [72, 7] on span "TX San Antonio Retail" at bounding box center [67, 8] width 48 height 6
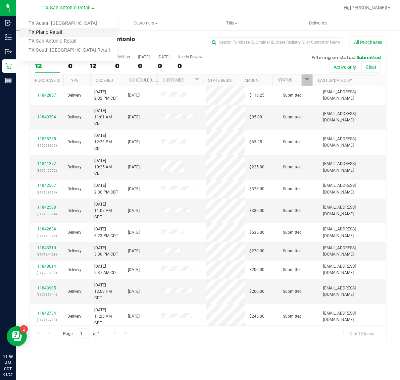
click at [56, 32] on link "TX Plano Retail" at bounding box center [68, 32] width 98 height 9
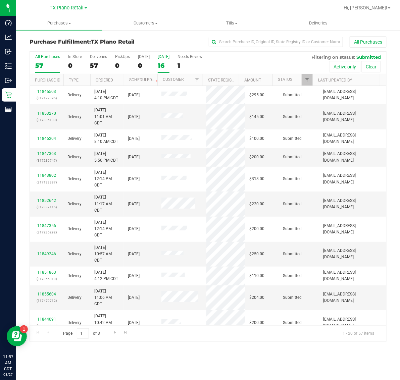
click at [162, 59] on label "Tomorrow 16" at bounding box center [164, 63] width 12 height 18
click at [0, 0] on input "Tomorrow 16" at bounding box center [0, 0] width 0 height 0
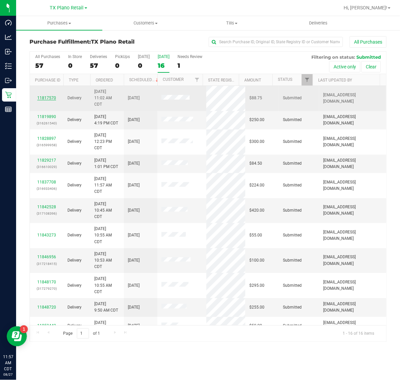
click at [49, 98] on link "11817570" at bounding box center [46, 98] width 19 height 5
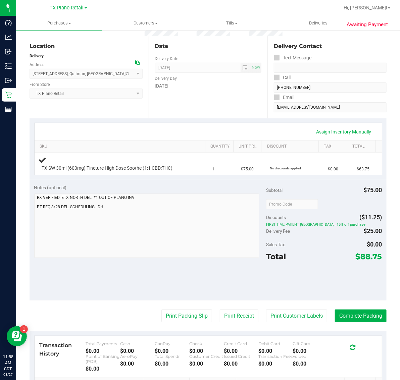
scroll to position [59, 0]
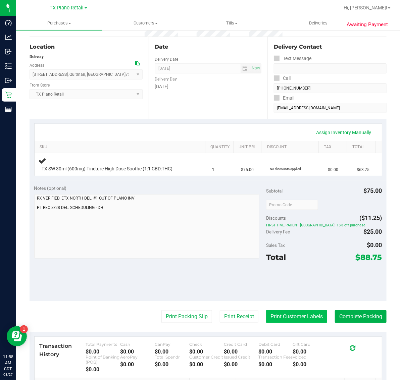
click at [294, 315] on button "Print Customer Labels" at bounding box center [296, 316] width 61 height 13
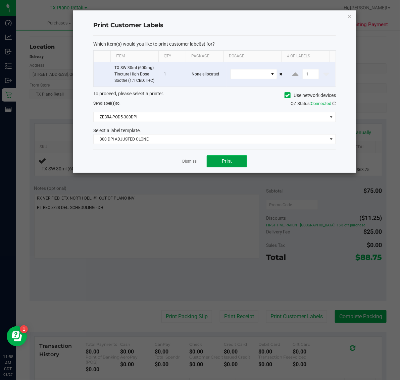
click at [227, 165] on button "Print" at bounding box center [227, 161] width 40 height 12
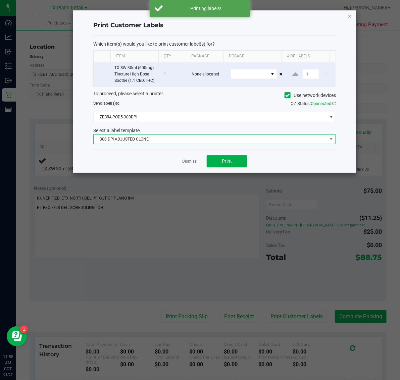
click at [194, 139] on span "300 DPI ADJUSTED CLONE" at bounding box center [210, 138] width 233 height 9
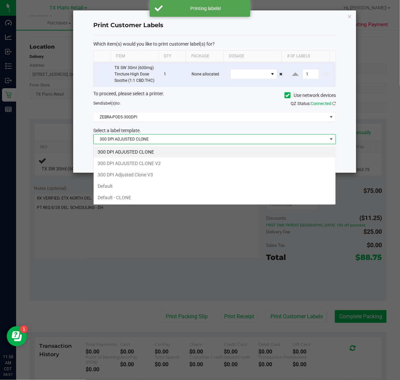
scroll to position [10, 242]
click at [186, 177] on li "300 DPI Adjusted Clone V3" at bounding box center [215, 174] width 242 height 11
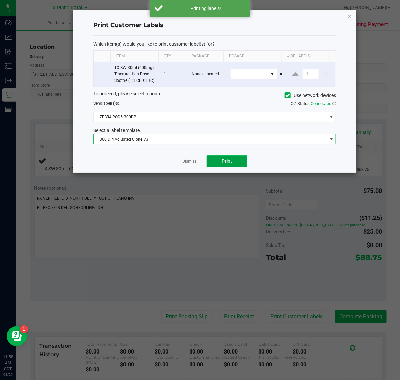
click at [233, 161] on button "Print" at bounding box center [227, 161] width 40 height 12
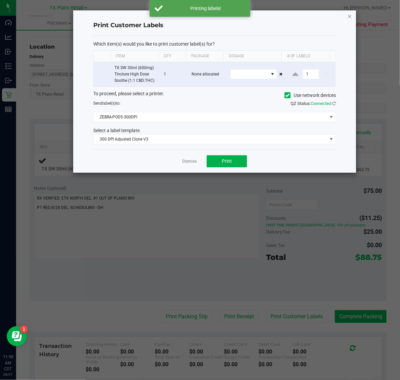
click at [349, 17] on icon "button" at bounding box center [349, 16] width 5 height 8
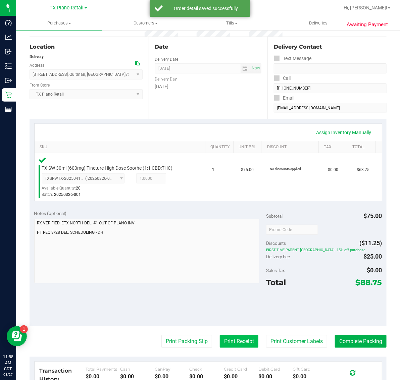
click at [229, 335] on button "Print Receipt" at bounding box center [239, 341] width 39 height 13
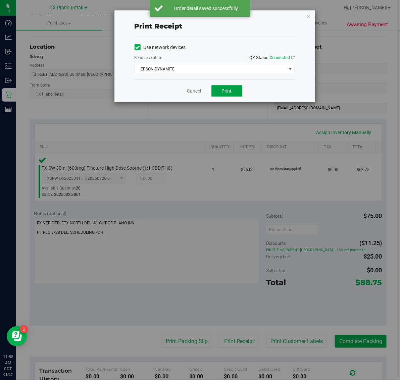
click at [230, 92] on span "Print" at bounding box center [227, 90] width 10 height 5
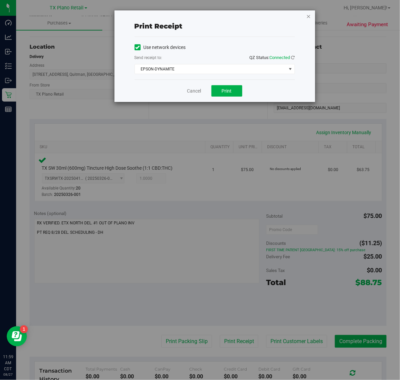
click at [309, 16] on icon "button" at bounding box center [308, 16] width 5 height 8
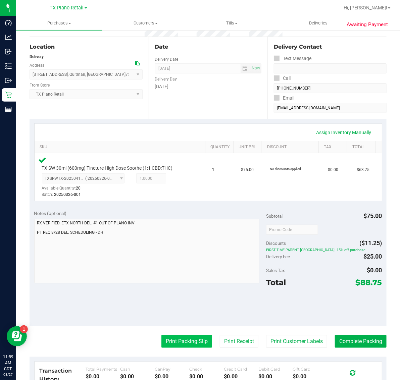
click at [193, 339] on button "Print Packing Slip" at bounding box center [186, 341] width 51 height 13
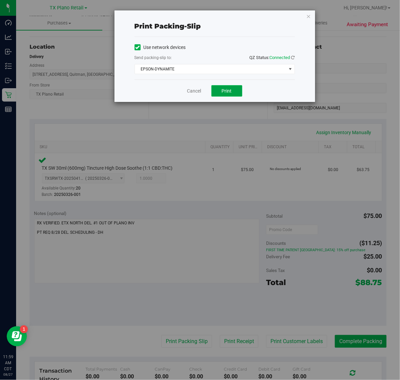
click at [232, 96] on button "Print" at bounding box center [226, 90] width 31 height 11
click at [296, 14] on div "Print packing-slip Use network devices Send packing-slip to: QZ Status: Connect…" at bounding box center [214, 56] width 200 height 92
click at [307, 19] on icon "button" at bounding box center [308, 16] width 5 height 8
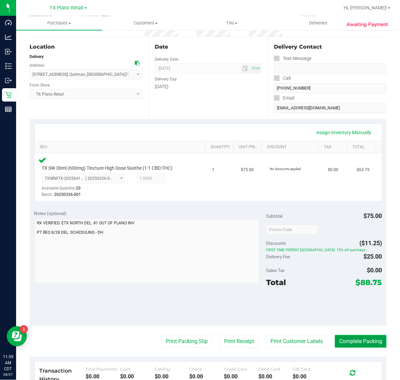
click at [359, 343] on button "Complete Packing" at bounding box center [361, 341] width 52 height 13
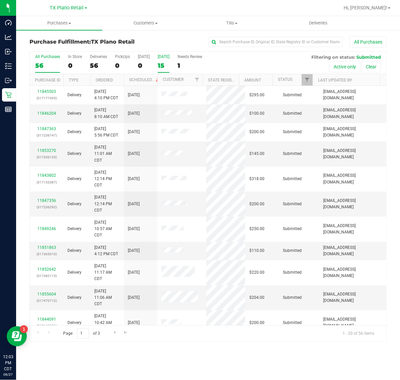
click at [169, 66] on div "15" at bounding box center [164, 66] width 12 height 8
click at [0, 0] on input "Tomorrow 15" at bounding box center [0, 0] width 0 height 0
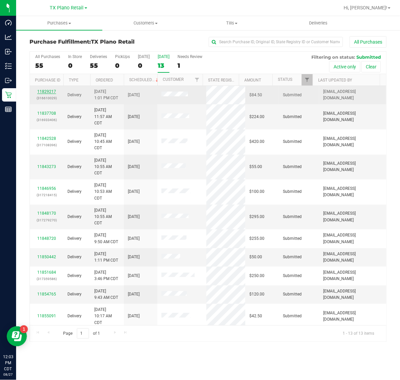
click at [48, 90] on link "11829217" at bounding box center [46, 91] width 19 height 5
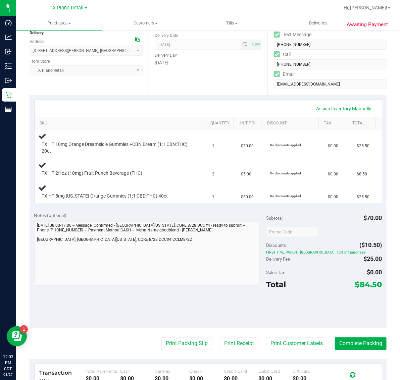
scroll to position [84, 0]
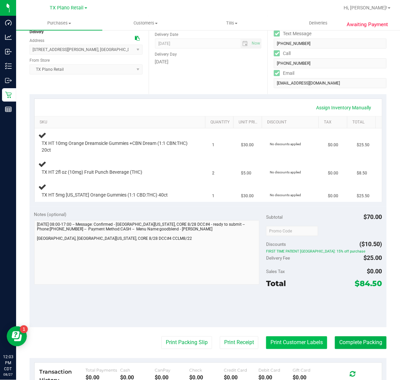
click at [292, 339] on button "Print Customer Labels" at bounding box center [296, 342] width 61 height 13
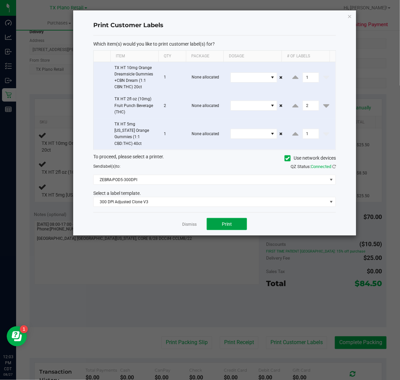
click at [226, 218] on button "Print" at bounding box center [227, 224] width 40 height 12
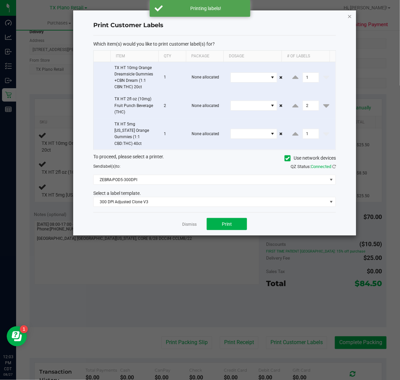
click at [349, 14] on icon "button" at bounding box center [349, 16] width 5 height 8
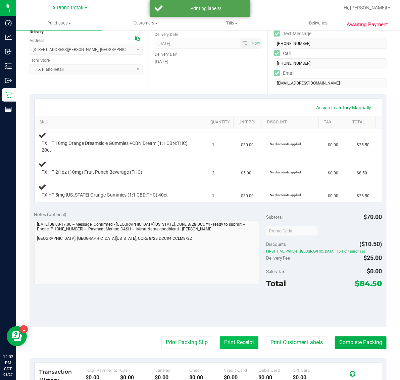
click at [220, 344] on button "Print Receipt" at bounding box center [239, 342] width 39 height 13
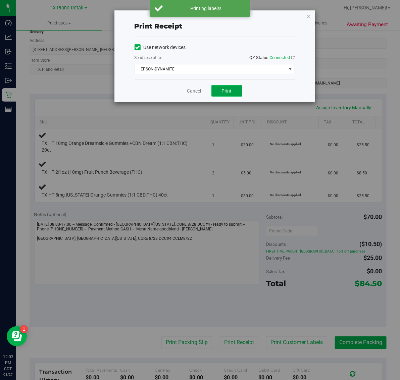
click at [222, 88] on button "Print" at bounding box center [226, 90] width 31 height 11
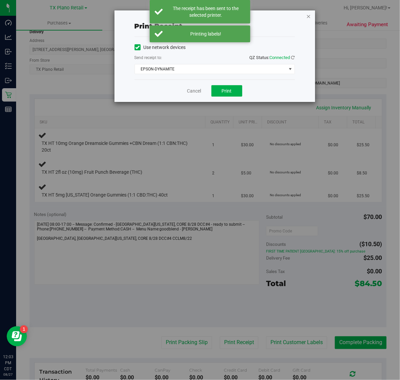
click at [309, 15] on icon "button" at bounding box center [308, 16] width 5 height 8
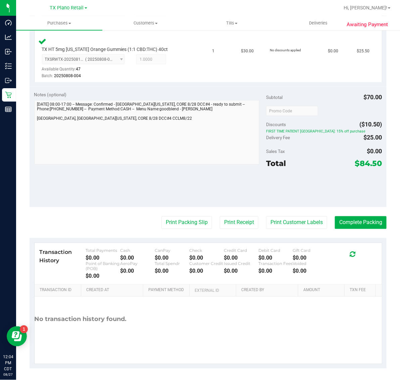
scroll to position [279, 0]
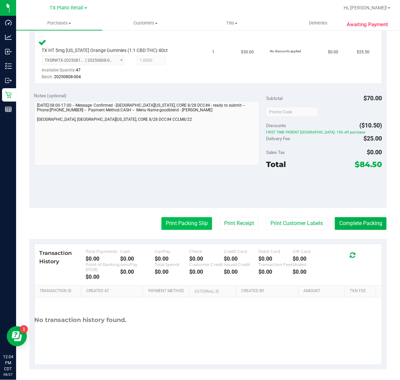
click at [190, 223] on button "Print Packing Slip" at bounding box center [186, 223] width 51 height 13
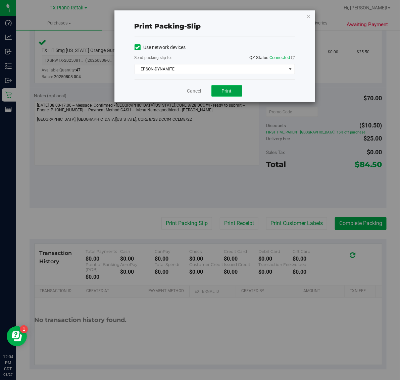
click at [231, 95] on button "Print" at bounding box center [226, 90] width 31 height 11
drag, startPoint x: 307, startPoint y: 14, endPoint x: 312, endPoint y: 76, distance: 62.2
click at [307, 15] on icon "button" at bounding box center [308, 16] width 5 height 8
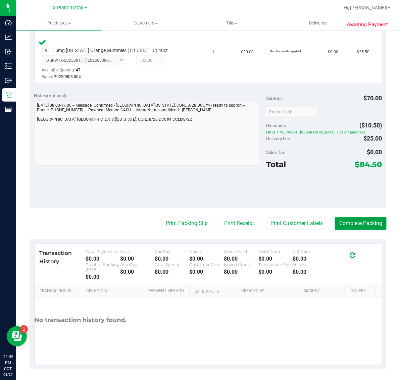
click at [357, 218] on button "Complete Packing" at bounding box center [361, 223] width 52 height 13
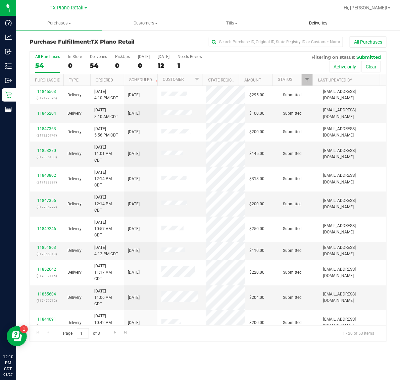
click at [317, 22] on span "Deliveries" at bounding box center [318, 23] width 37 height 6
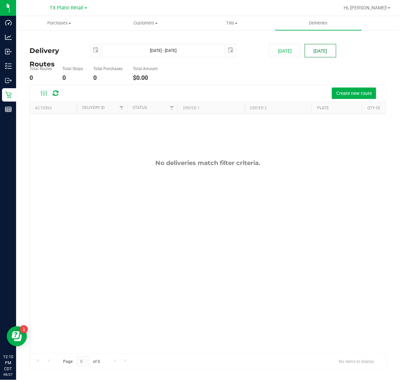
click at [318, 46] on button "[DATE]" at bounding box center [319, 50] width 31 height 13
click at [347, 91] on span "Create new route" at bounding box center [354, 93] width 36 height 5
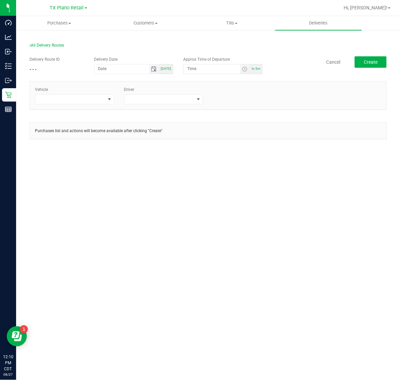
click at [155, 69] on span "Toggle calendar" at bounding box center [153, 68] width 5 height 5
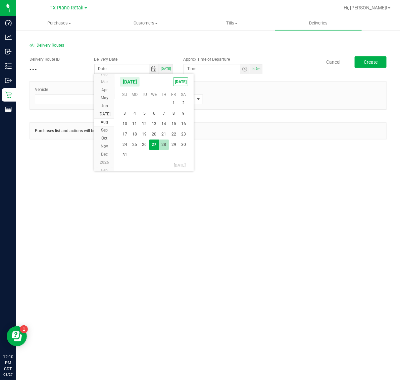
click at [164, 142] on span "28" at bounding box center [164, 144] width 10 height 10
type input "08/28/2025"
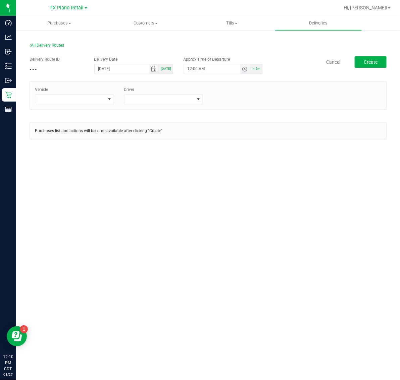
click at [247, 68] on span "Toggle time list" at bounding box center [244, 68] width 5 height 5
click at [196, 143] on span "5" at bounding box center [197, 144] width 2 height 5
click at [237, 143] on span "AM" at bounding box center [240, 144] width 6 height 5
click at [231, 205] on button "Set" at bounding box center [232, 199] width 25 height 15
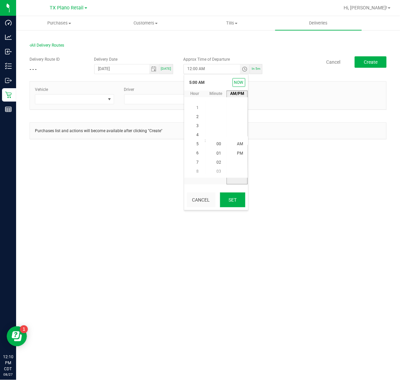
type input "5:00 AM"
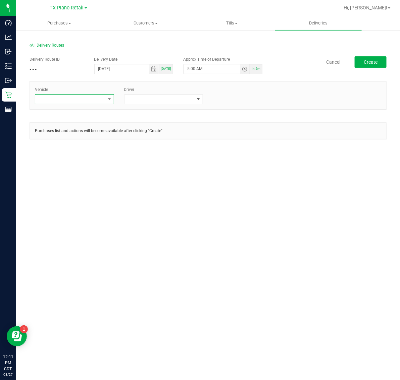
click at [91, 98] on span at bounding box center [70, 99] width 70 height 9
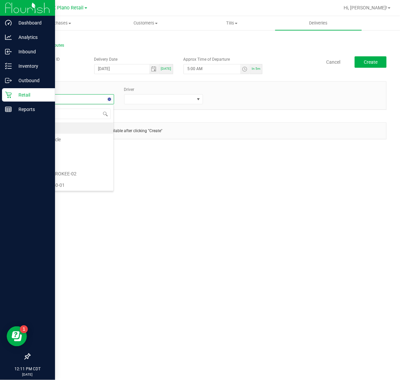
type input "01"
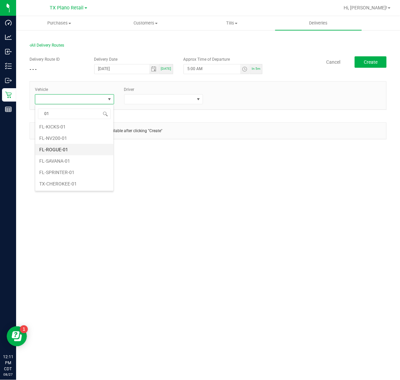
scroll to position [49, 0]
click at [76, 184] on li "TX-CHEROKEE-01" at bounding box center [74, 183] width 78 height 11
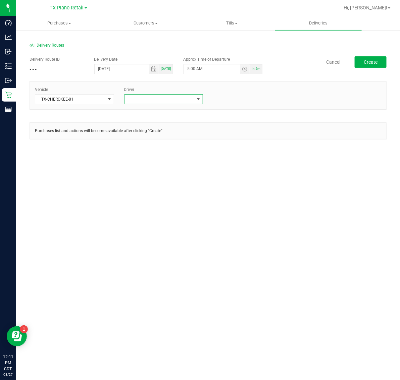
click at [159, 96] on span at bounding box center [159, 99] width 70 height 9
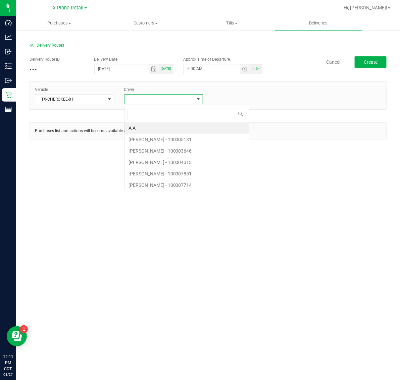
scroll to position [10, 79]
type input "hol"
click at [158, 176] on li "[PERSON_NAME]" at bounding box center [163, 173] width 78 height 11
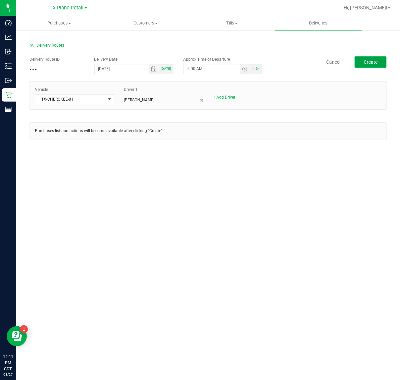
click at [381, 61] on button "Create" at bounding box center [370, 61] width 32 height 11
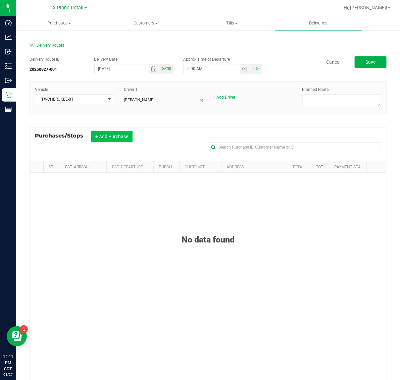
click at [106, 140] on button "+ Add Purchase" at bounding box center [112, 136] width 42 height 11
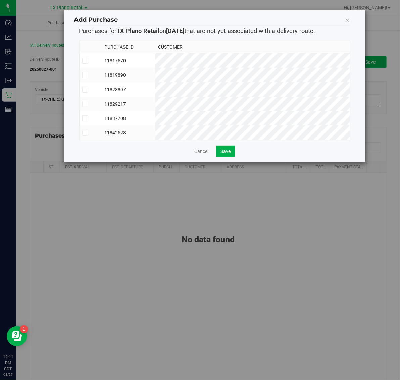
click at [155, 59] on td "11817570" at bounding box center [129, 60] width 54 height 15
click at [155, 76] on td "11819890" at bounding box center [129, 75] width 54 height 14
click at [155, 85] on td "11828897" at bounding box center [129, 89] width 54 height 14
click at [155, 105] on td "11829217" at bounding box center [129, 104] width 54 height 14
click at [155, 121] on td "11837708" at bounding box center [129, 118] width 54 height 14
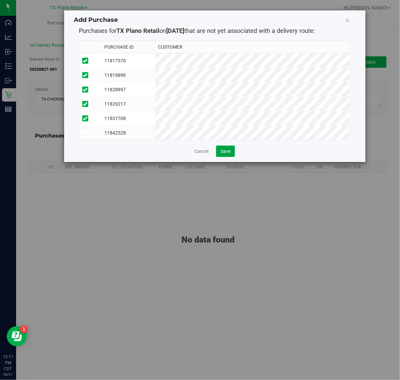
click at [225, 154] on span "Save" at bounding box center [225, 151] width 10 height 5
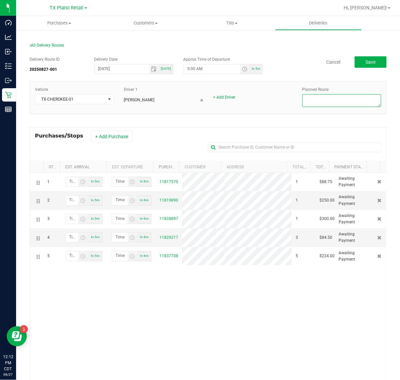
click at [333, 98] on textarea at bounding box center [341, 100] width 79 height 13
type textarea "Plano Retail"
click at [369, 59] on button "Save" at bounding box center [370, 61] width 32 height 11
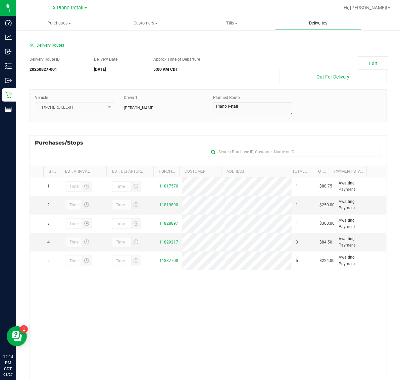
click at [320, 19] on uib-tab-heading "Deliveries" at bounding box center [317, 22] width 85 height 13
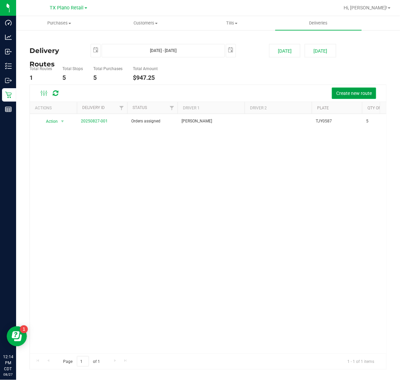
click at [347, 93] on span "Create new route" at bounding box center [354, 93] width 36 height 5
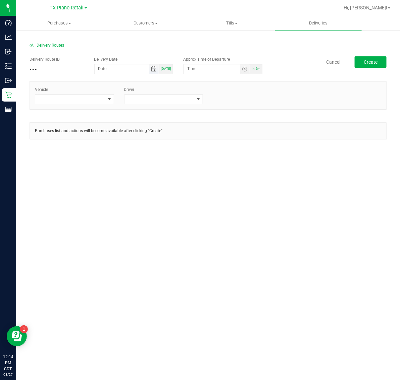
click at [155, 67] on span "Toggle calendar" at bounding box center [153, 68] width 5 height 5
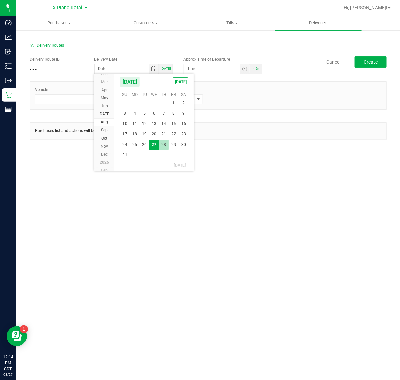
click at [161, 142] on span "28" at bounding box center [164, 144] width 10 height 10
type input "08/28/2025"
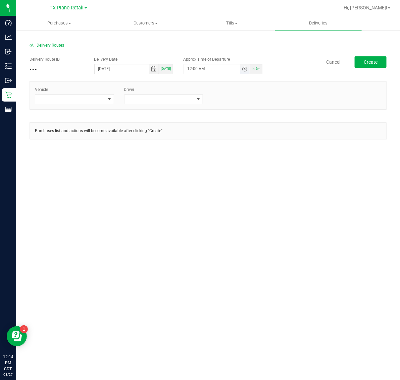
click at [245, 68] on span "Toggle time list" at bounding box center [244, 68] width 5 height 5
click at [193, 146] on li "5" at bounding box center [197, 144] width 16 height 9
click at [237, 144] on span "AM" at bounding box center [240, 144] width 6 height 5
drag, startPoint x: 237, startPoint y: 197, endPoint x: 112, endPoint y: 124, distance: 144.7
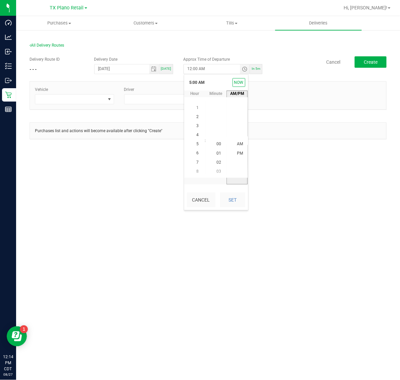
click at [231, 193] on button "Set" at bounding box center [232, 199] width 25 height 15
type input "5:00 AM"
click at [85, 101] on span at bounding box center [70, 99] width 70 height 9
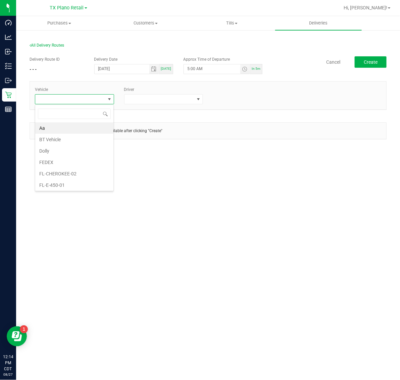
scroll to position [10, 79]
type input "01"
click at [78, 184] on li "TX-CHEROKEE-01" at bounding box center [74, 183] width 78 height 11
click at [153, 97] on span at bounding box center [159, 99] width 70 height 9
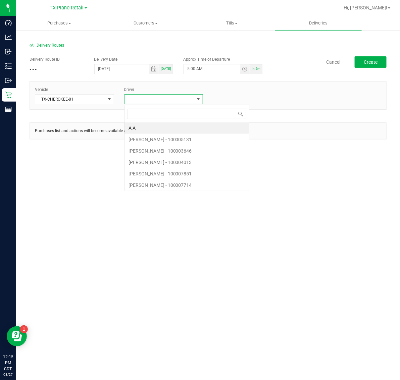
scroll to position [10, 79]
type input "hol"
click at [170, 174] on li "[PERSON_NAME]" at bounding box center [163, 173] width 78 height 11
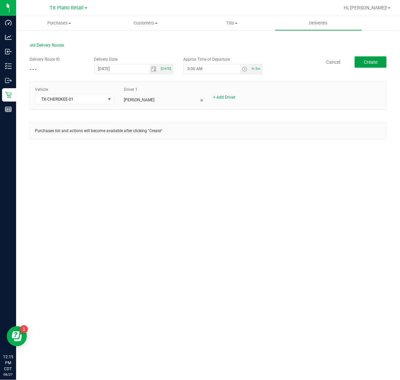
click at [376, 63] on span "Create" at bounding box center [370, 61] width 14 height 5
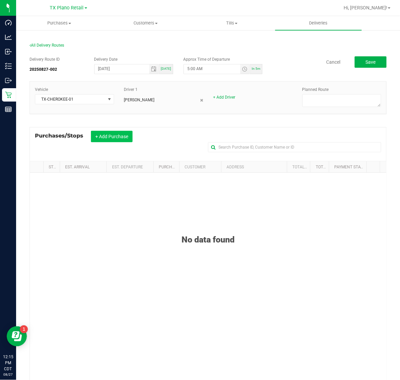
click at [108, 139] on button "+ Add Purchase" at bounding box center [112, 136] width 42 height 11
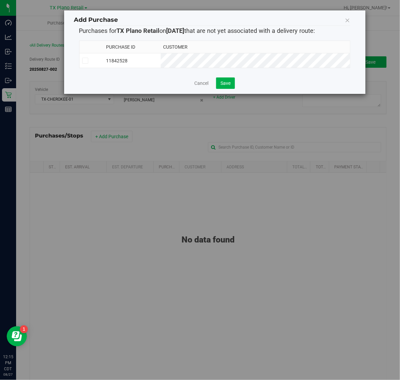
drag, startPoint x: 207, startPoint y: 54, endPoint x: 209, endPoint y: 59, distance: 5.4
click at [161, 56] on td "11842528" at bounding box center [131, 60] width 57 height 15
click at [224, 84] on span "Save" at bounding box center [225, 82] width 10 height 5
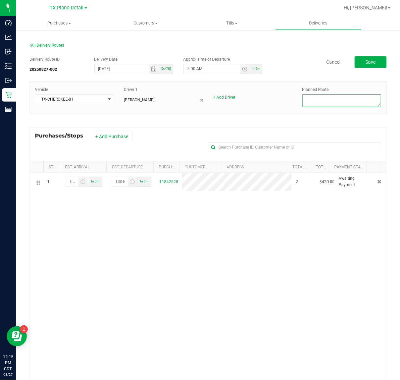
click at [330, 96] on textarea at bounding box center [341, 100] width 79 height 13
type textarea "Plano Retail"
click at [366, 65] on button "Save" at bounding box center [370, 61] width 32 height 11
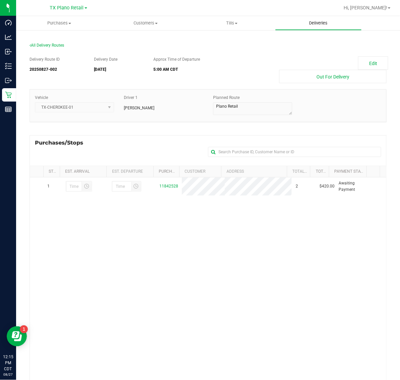
click at [322, 25] on span "Deliveries" at bounding box center [318, 23] width 37 height 6
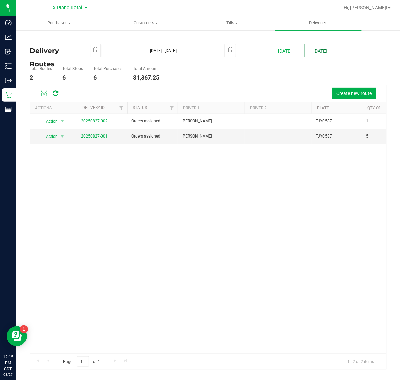
click at [320, 51] on button "[DATE]" at bounding box center [319, 50] width 31 height 13
click at [97, 136] on link "20250827-001" at bounding box center [94, 136] width 27 height 5
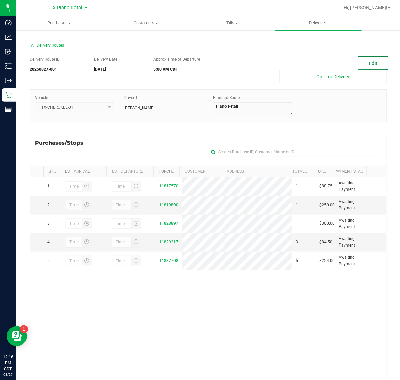
click at [363, 59] on button "Edit" at bounding box center [373, 62] width 30 height 13
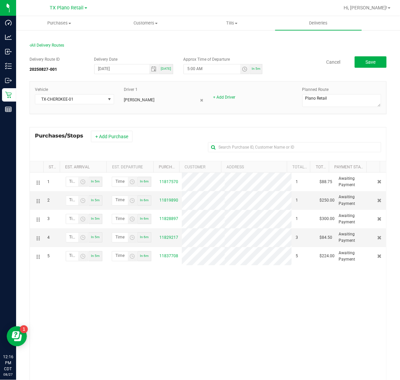
click at [347, 91] on div "Planned Route" at bounding box center [341, 97] width 89 height 22
click at [346, 96] on textarea at bounding box center [341, 100] width 79 height 13
type textarea "P"
type textarea "East TX"
click at [365, 63] on span "Save" at bounding box center [370, 61] width 10 height 5
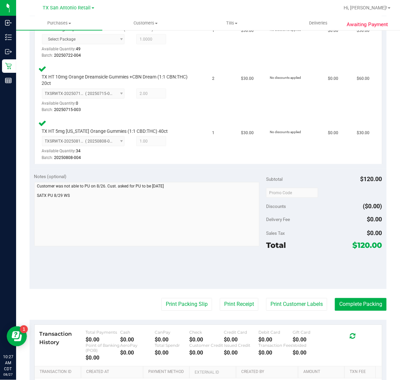
scroll to position [251, 0]
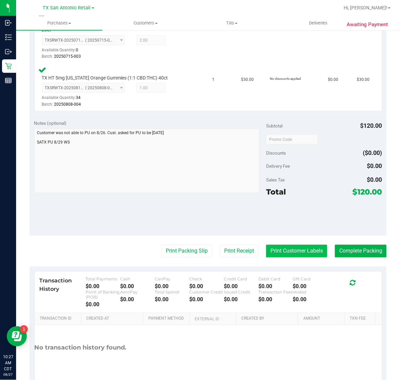
click at [290, 254] on button "Print Customer Labels" at bounding box center [296, 251] width 61 height 13
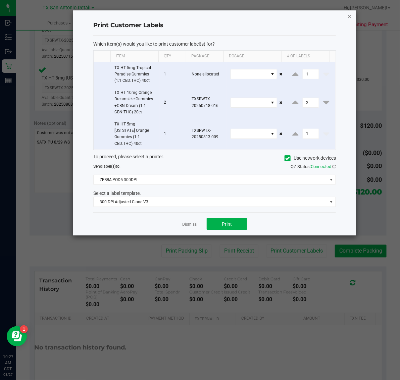
click at [349, 14] on icon "button" at bounding box center [349, 16] width 5 height 8
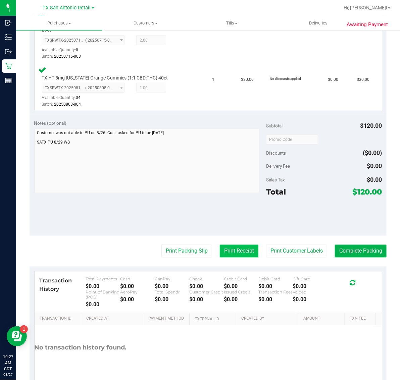
click at [220, 252] on button "Print Receipt" at bounding box center [239, 251] width 39 height 13
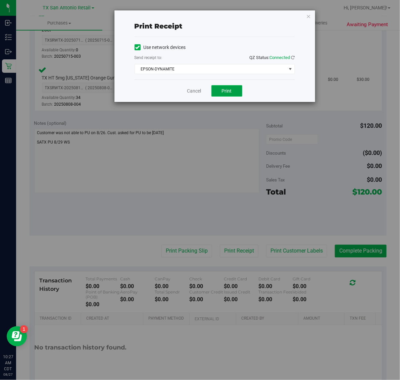
click at [226, 91] on span "Print" at bounding box center [227, 90] width 10 height 5
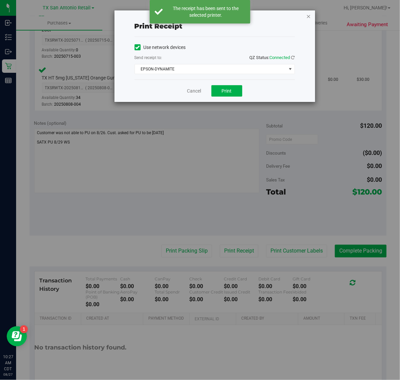
click at [308, 15] on icon "button" at bounding box center [308, 16] width 5 height 8
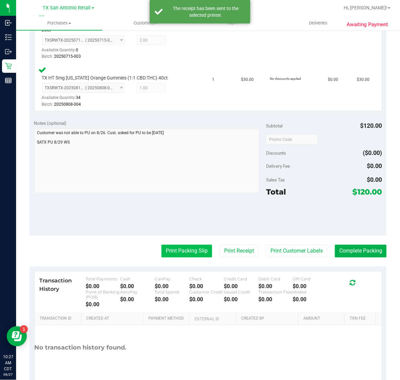
click at [185, 245] on button "Print Packing Slip" at bounding box center [186, 251] width 51 height 13
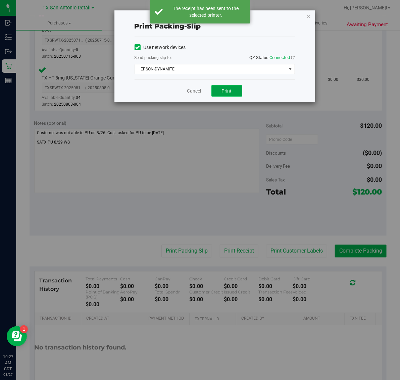
click at [233, 94] on button "Print" at bounding box center [226, 90] width 31 height 11
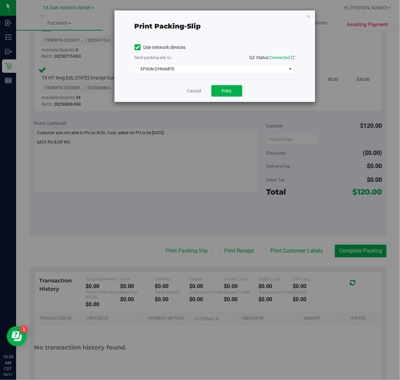
drag, startPoint x: 308, startPoint y: 14, endPoint x: 304, endPoint y: 37, distance: 23.5
click at [308, 14] on icon "button" at bounding box center [308, 16] width 5 height 8
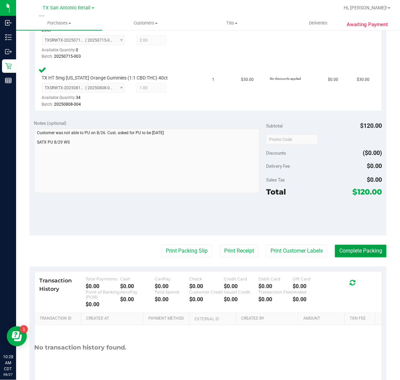
click at [342, 247] on button "Complete Packing" at bounding box center [361, 251] width 52 height 13
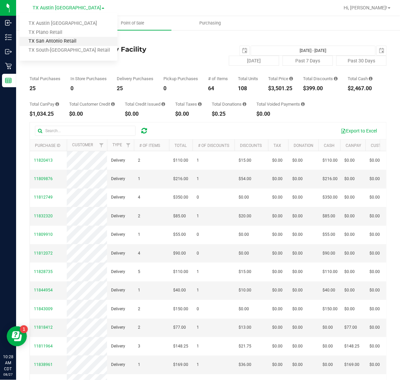
click at [66, 45] on link "TX San Antonio Retail" at bounding box center [68, 41] width 98 height 9
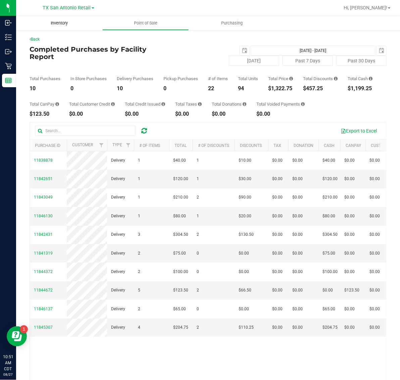
click at [58, 22] on span "Inventory" at bounding box center [59, 23] width 35 height 6
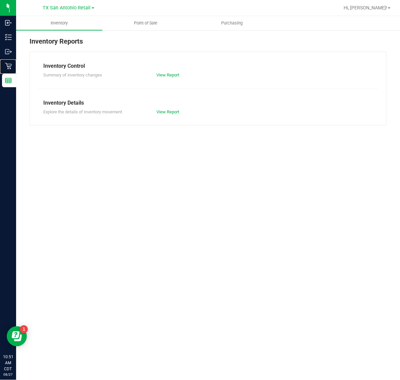
click at [0, 0] on p "Retail" at bounding box center [0, 0] width 0 height 0
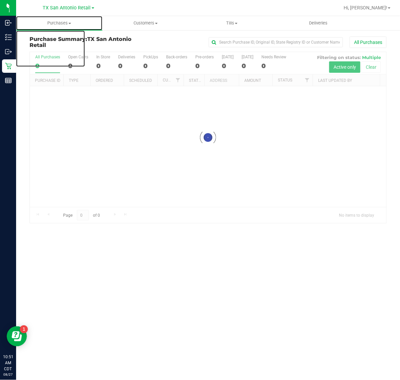
click at [65, 22] on span "Purchases" at bounding box center [59, 23] width 86 height 6
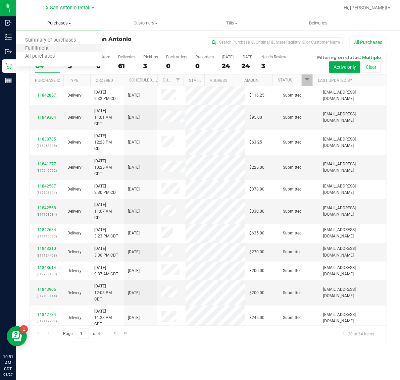
click at [61, 46] on li "Fulfillment" at bounding box center [59, 49] width 86 height 8
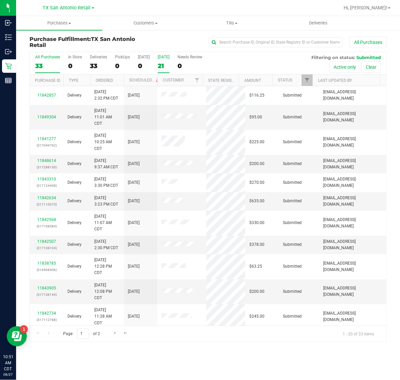
click at [166, 67] on div "21" at bounding box center [164, 66] width 12 height 8
click at [0, 0] on input "Tomorrow 21" at bounding box center [0, 0] width 0 height 0
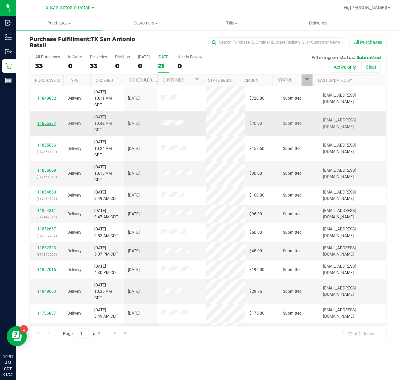
click at [45, 123] on link "11855384" at bounding box center [46, 123] width 19 height 5
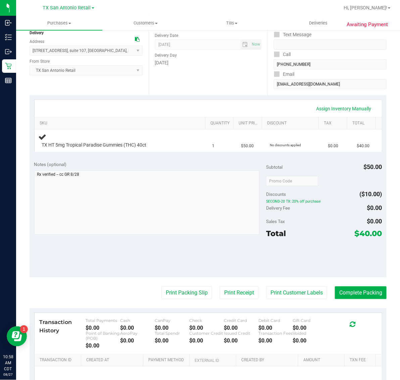
scroll to position [84, 0]
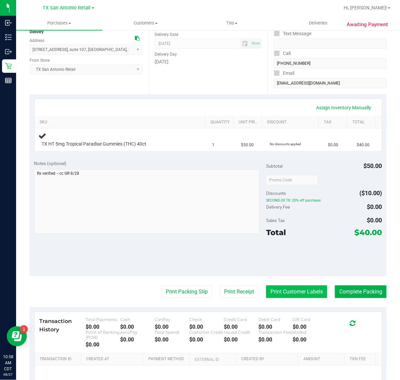
click at [294, 295] on button "Print Customer Labels" at bounding box center [296, 291] width 61 height 13
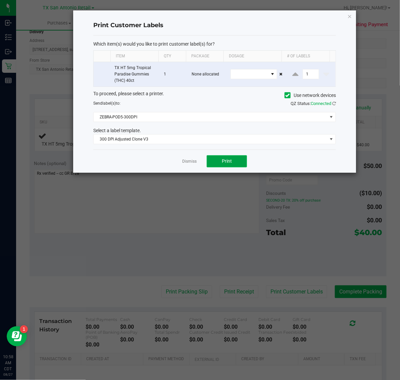
click at [232, 165] on button "Print" at bounding box center [227, 161] width 40 height 12
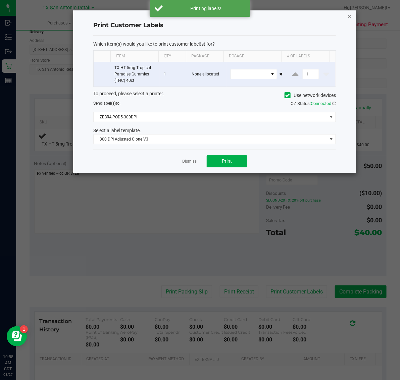
click at [349, 16] on icon "button" at bounding box center [349, 16] width 5 height 8
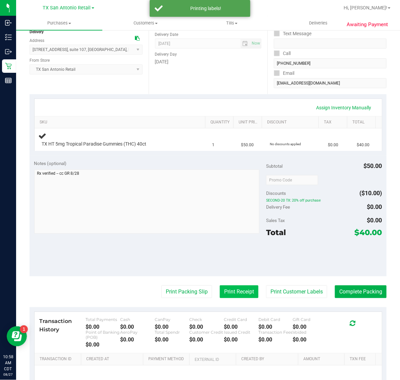
click at [230, 293] on button "Print Receipt" at bounding box center [239, 291] width 39 height 13
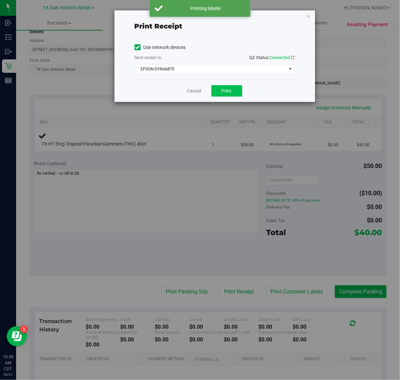
click at [231, 95] on button "Print" at bounding box center [226, 90] width 31 height 11
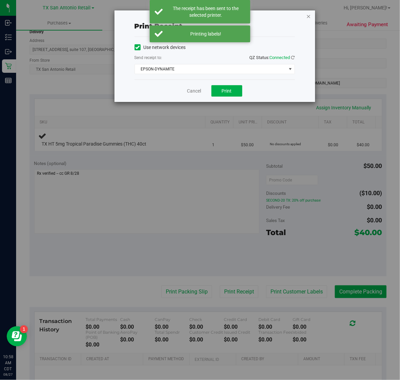
click at [309, 18] on icon "button" at bounding box center [308, 16] width 5 height 8
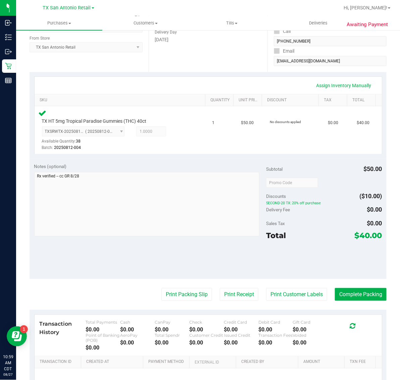
scroll to position [137, 0]
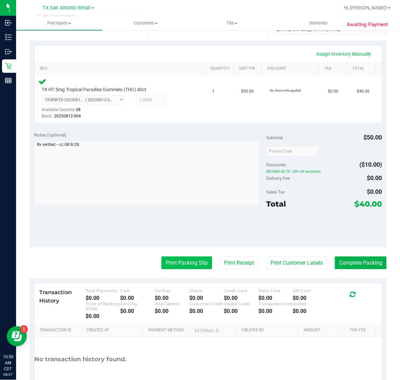
click at [186, 262] on button "Print Packing Slip" at bounding box center [186, 262] width 51 height 13
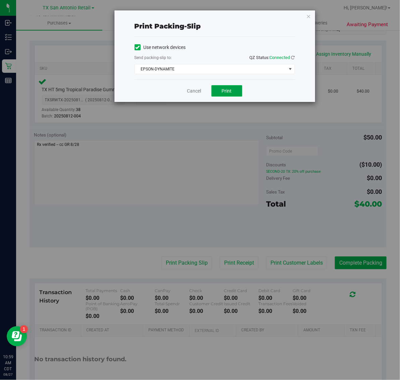
click at [227, 91] on span "Print" at bounding box center [227, 90] width 10 height 5
click at [308, 13] on icon "button" at bounding box center [308, 16] width 5 height 8
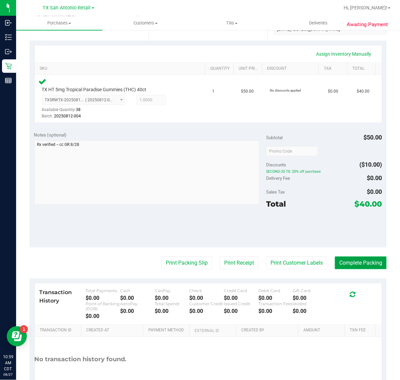
click at [358, 263] on button "Complete Packing" at bounding box center [361, 262] width 52 height 13
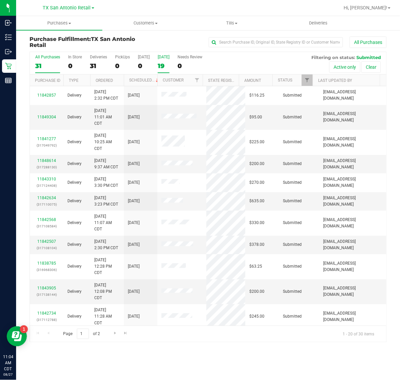
click at [165, 67] on div "19" at bounding box center [164, 66] width 12 height 8
click at [0, 0] on input "Tomorrow 19" at bounding box center [0, 0] width 0 height 0
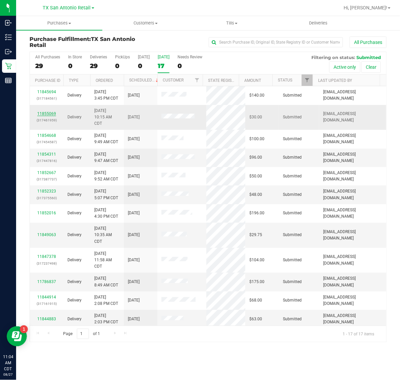
click at [49, 113] on link "11855069" at bounding box center [46, 113] width 19 height 5
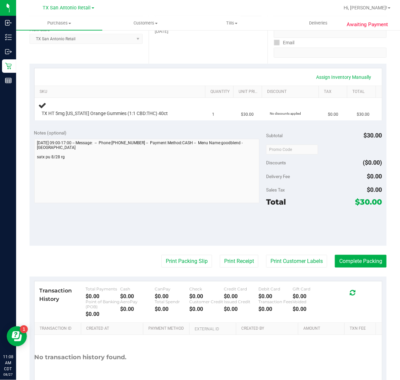
scroll to position [126, 0]
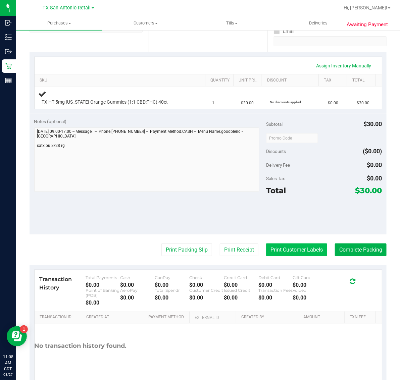
click at [295, 249] on button "Print Customer Labels" at bounding box center [296, 249] width 61 height 13
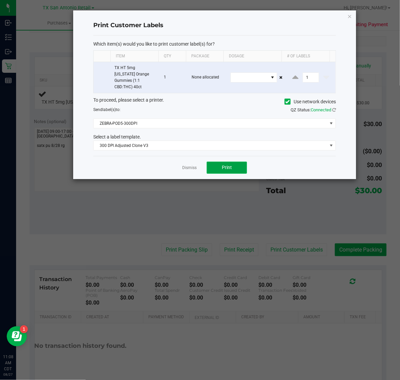
click at [228, 165] on button "Print" at bounding box center [227, 168] width 40 height 12
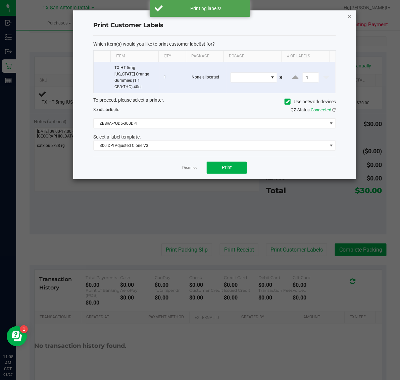
click at [349, 14] on icon "button" at bounding box center [349, 16] width 5 height 8
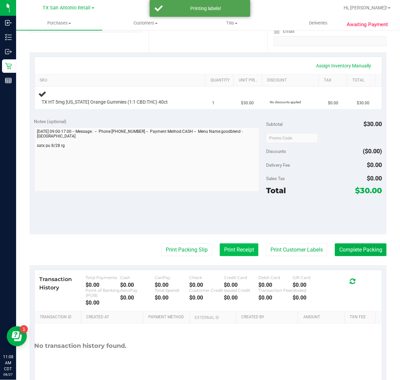
click at [237, 251] on button "Print Receipt" at bounding box center [239, 249] width 39 height 13
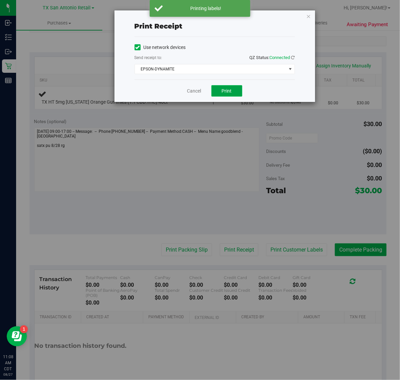
click at [227, 91] on span "Print" at bounding box center [227, 90] width 10 height 5
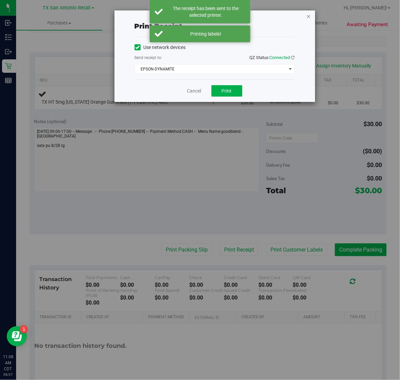
click at [308, 17] on icon "button" at bounding box center [308, 16] width 5 height 8
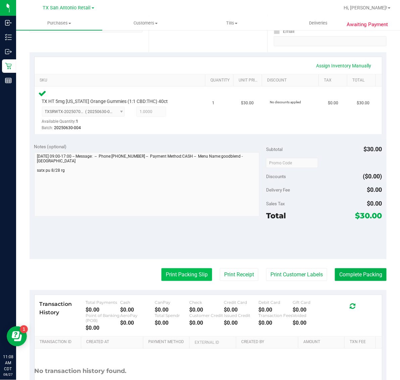
click at [183, 277] on button "Print Packing Slip" at bounding box center [186, 274] width 51 height 13
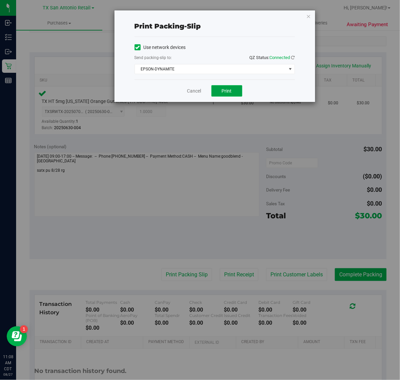
click at [232, 93] on button "Print" at bounding box center [226, 90] width 31 height 11
click at [310, 16] on icon "button" at bounding box center [308, 16] width 5 height 8
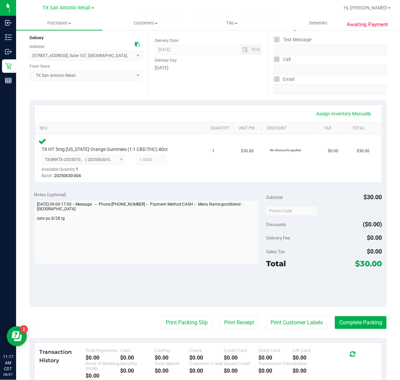
scroll to position [84, 0]
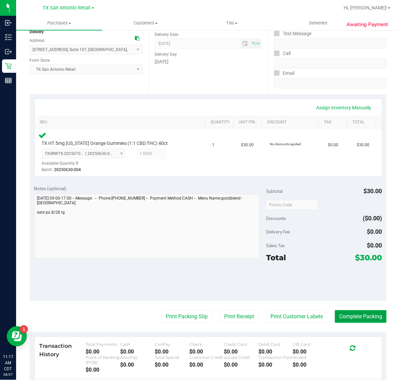
click at [352, 314] on button "Complete Packing" at bounding box center [361, 316] width 52 height 13
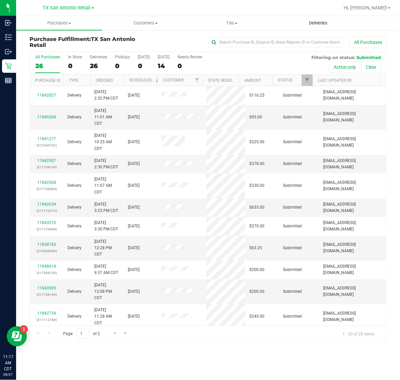
click at [322, 19] on uib-tab-heading "Deliveries" at bounding box center [317, 22] width 85 height 13
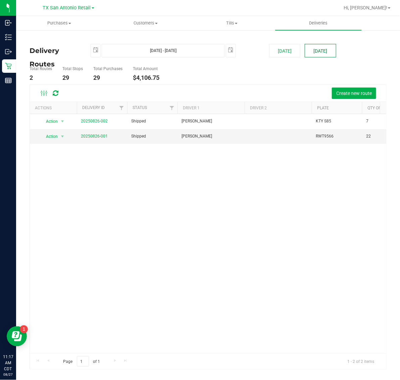
click at [334, 51] on button "[DATE]" at bounding box center [319, 50] width 31 height 13
type input "Aug 28, 2025 - Aug 28, 2025"
type input "2025-08-28"
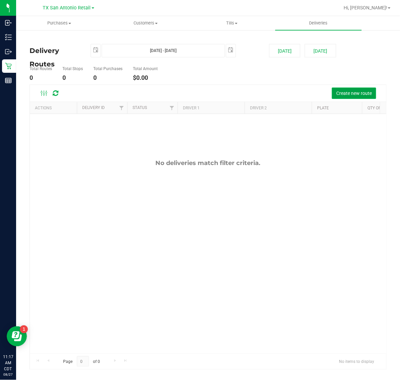
click at [352, 93] on span "Create new route" at bounding box center [354, 93] width 36 height 5
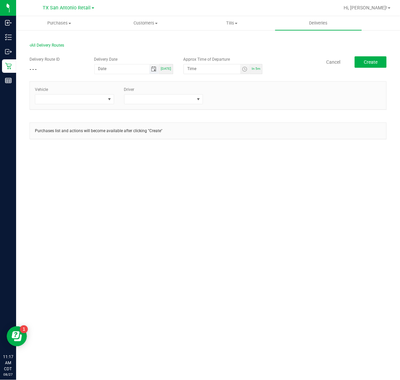
click at [155, 69] on span "Toggle calendar" at bounding box center [153, 68] width 5 height 5
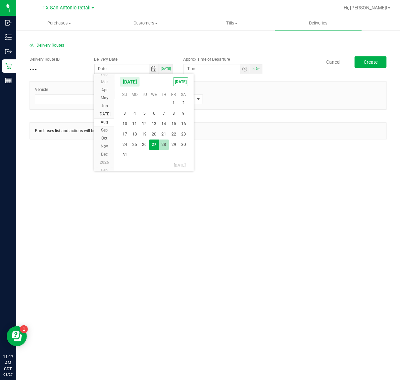
click at [164, 144] on span "28" at bounding box center [164, 144] width 10 height 10
type input "08/28/2025"
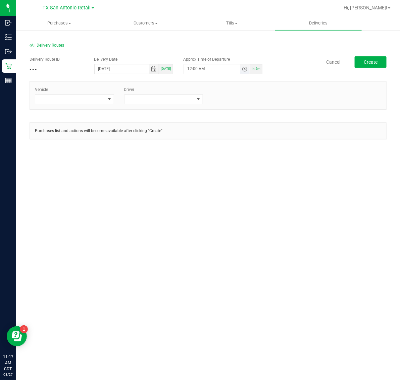
click at [247, 71] on span "Toggle time list" at bounding box center [244, 68] width 5 height 5
click at [196, 142] on span "5" at bounding box center [197, 144] width 2 height 5
click at [217, 143] on span "00" at bounding box center [218, 144] width 5 height 5
click at [238, 142] on span "AM" at bounding box center [240, 144] width 6 height 5
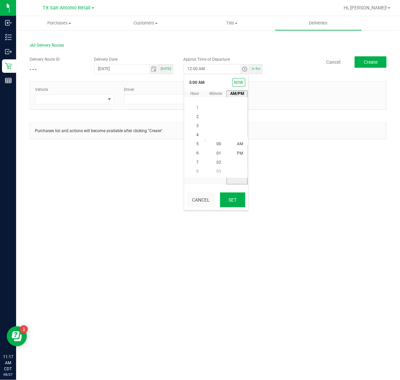
click at [234, 197] on button "Set" at bounding box center [232, 199] width 25 height 15
type input "5:00 AM"
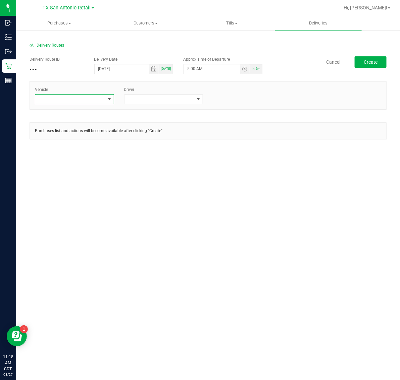
click at [83, 96] on span at bounding box center [70, 99] width 70 height 9
type input "02"
drag, startPoint x: 83, startPoint y: 185, endPoint x: 143, endPoint y: 136, distance: 77.0
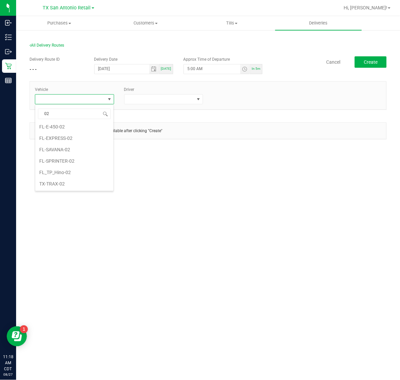
click at [86, 182] on li "TX-TRAX-02" at bounding box center [74, 183] width 78 height 11
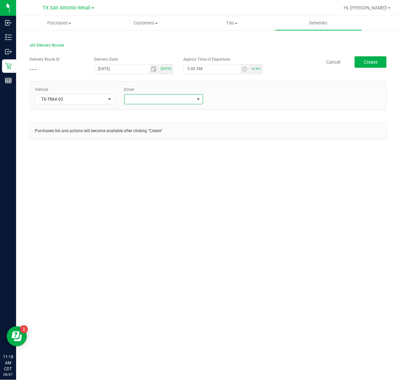
click at [175, 100] on span at bounding box center [159, 99] width 70 height 9
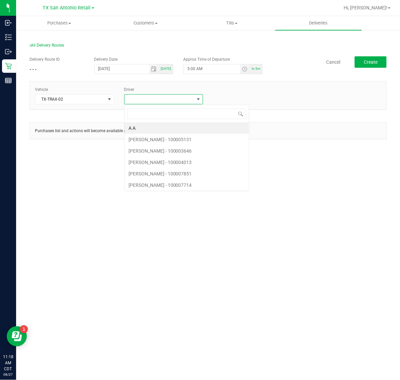
scroll to position [10, 79]
type input "ace"
click at [176, 127] on li "Matthew Morace" at bounding box center [163, 127] width 78 height 11
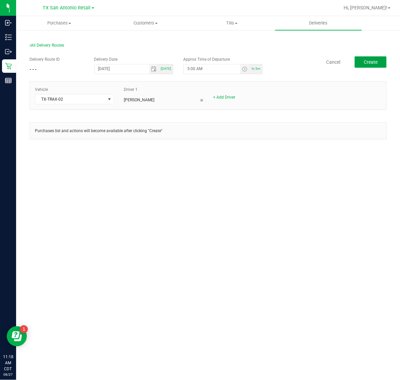
click at [371, 61] on span "Create" at bounding box center [370, 61] width 14 height 5
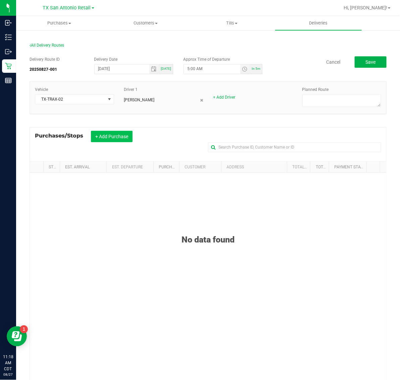
click at [116, 138] on button "+ Add Purchase" at bounding box center [112, 136] width 42 height 11
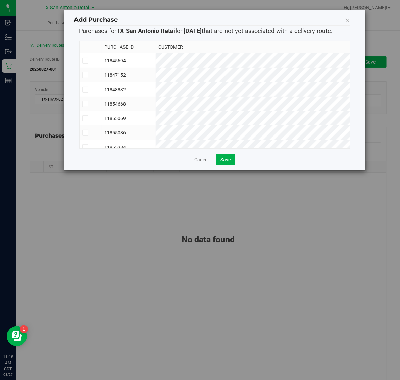
click at [155, 133] on td "11855086" at bounding box center [129, 132] width 54 height 14
click at [228, 162] on span "Save" at bounding box center [225, 159] width 10 height 5
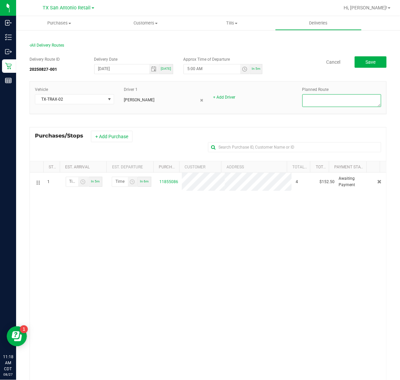
click at [336, 98] on textarea at bounding box center [341, 100] width 79 height 13
type textarea "South TX"
click at [354, 66] on button "Save" at bounding box center [370, 61] width 32 height 11
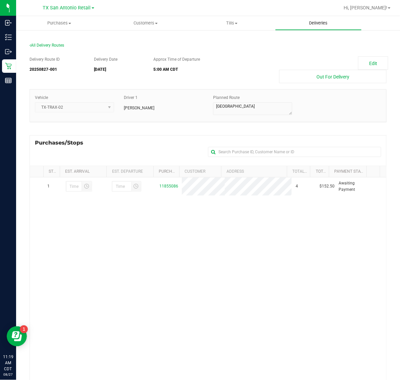
click at [314, 21] on span "Deliveries" at bounding box center [318, 23] width 37 height 6
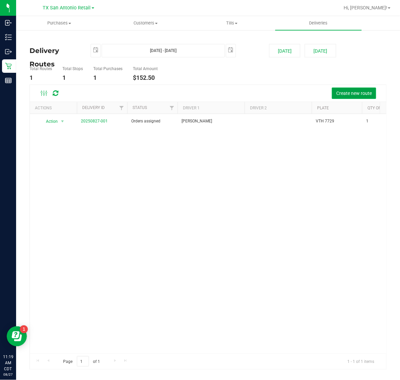
click at [346, 92] on span "Create new route" at bounding box center [354, 93] width 36 height 5
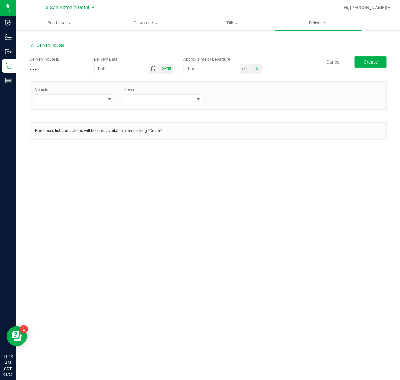
click at [156, 69] on span "Toggle calendar" at bounding box center [153, 68] width 5 height 5
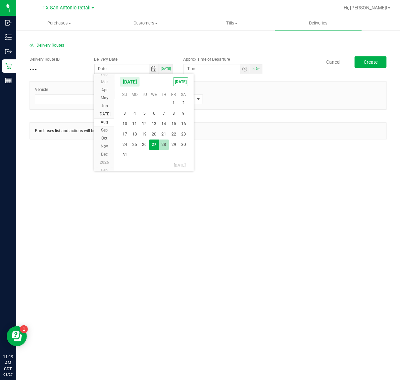
click at [163, 143] on span "28" at bounding box center [164, 144] width 10 height 10
type input "08/28/2025"
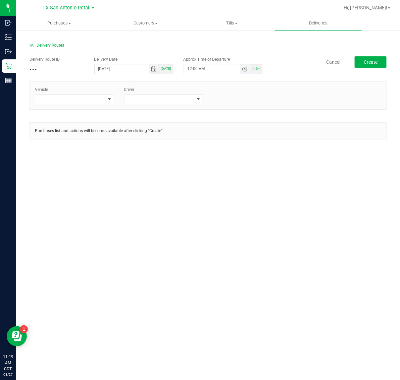
click at [246, 68] on span "Toggle time list" at bounding box center [244, 68] width 5 height 5
click at [196, 143] on span "5" at bounding box center [197, 144] width 2 height 5
click at [237, 142] on span "AM" at bounding box center [240, 144] width 6 height 5
click at [237, 143] on span "AM" at bounding box center [240, 144] width 6 height 5
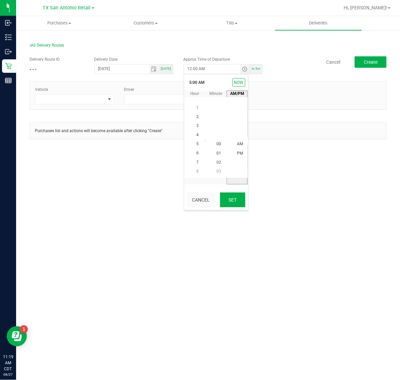
click at [227, 204] on button "Set" at bounding box center [232, 199] width 25 height 15
type input "5:00 AM"
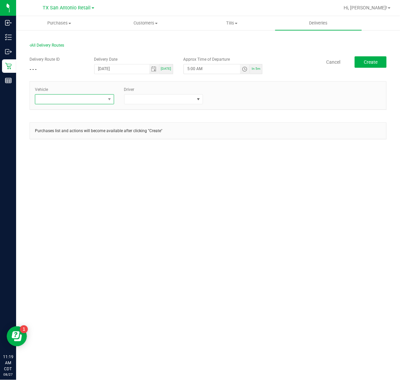
click at [91, 97] on span at bounding box center [70, 99] width 70 height 9
type input "02"
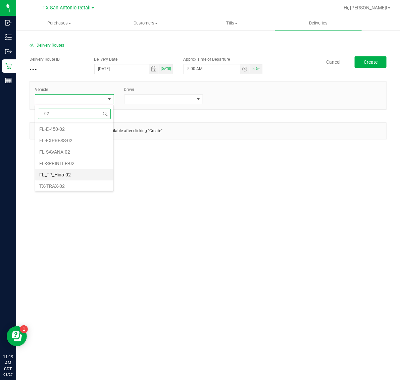
scroll to position [14, 0]
click at [75, 186] on li "TX-TRAX-02" at bounding box center [74, 183] width 78 height 11
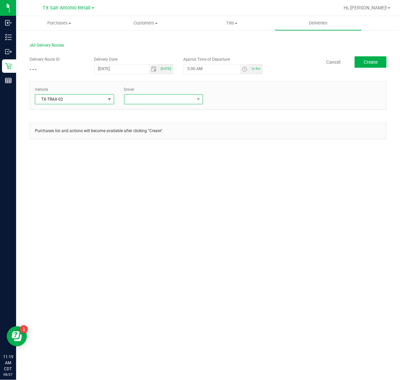
click at [158, 101] on span at bounding box center [159, 99] width 70 height 9
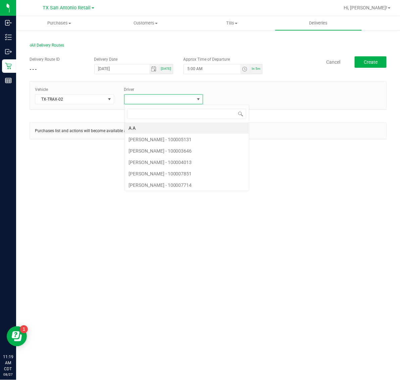
scroll to position [10, 79]
type input "ace"
click at [158, 129] on li "Matthew Morace" at bounding box center [163, 127] width 78 height 11
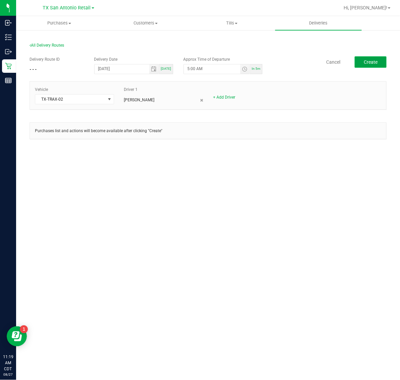
click at [367, 67] on button "Create" at bounding box center [370, 61] width 32 height 11
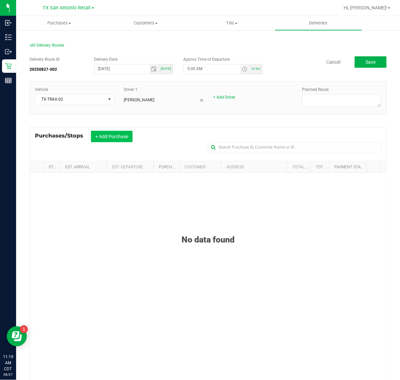
click at [106, 135] on button "+ Add Purchase" at bounding box center [112, 136] width 42 height 11
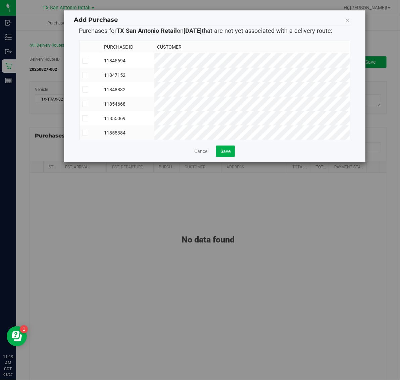
click at [154, 62] on td "11845694" at bounding box center [127, 60] width 53 height 15
click at [154, 75] on td "11847152" at bounding box center [127, 75] width 53 height 14
drag, startPoint x: 170, startPoint y: 87, endPoint x: 170, endPoint y: 97, distance: 9.1
click at [154, 90] on td "11848832" at bounding box center [127, 89] width 53 height 14
drag, startPoint x: 169, startPoint y: 105, endPoint x: 169, endPoint y: 116, distance: 11.1
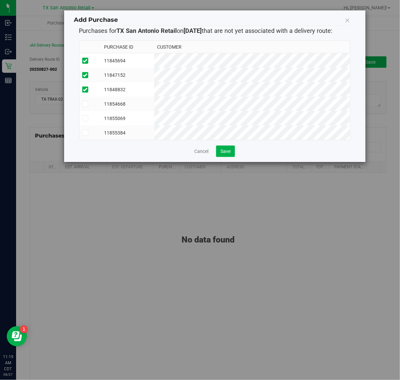
click at [154, 106] on td "11854668" at bounding box center [127, 104] width 53 height 14
drag, startPoint x: 169, startPoint y: 117, endPoint x: 169, endPoint y: 126, distance: 9.4
click at [154, 118] on td "11855069" at bounding box center [127, 118] width 53 height 14
drag, startPoint x: 170, startPoint y: 128, endPoint x: 179, endPoint y: 132, distance: 10.5
click at [154, 130] on td "11855384" at bounding box center [127, 132] width 53 height 14
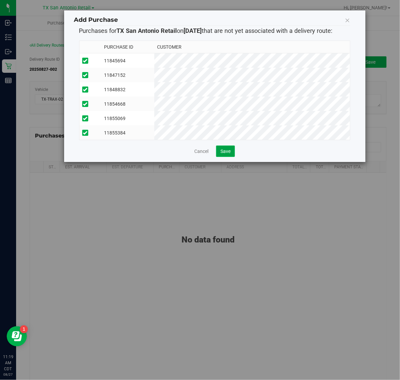
click at [224, 154] on span "Save" at bounding box center [225, 151] width 10 height 5
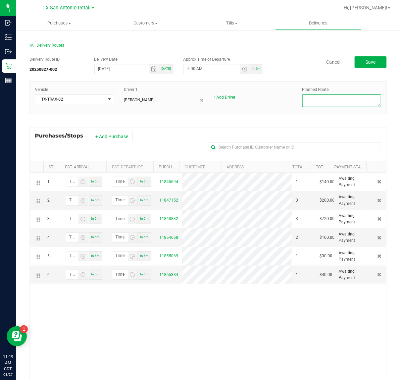
click at [347, 99] on textarea at bounding box center [341, 100] width 79 height 13
type textarea "San Antonio Retail"
click at [357, 65] on button "Save" at bounding box center [370, 61] width 32 height 11
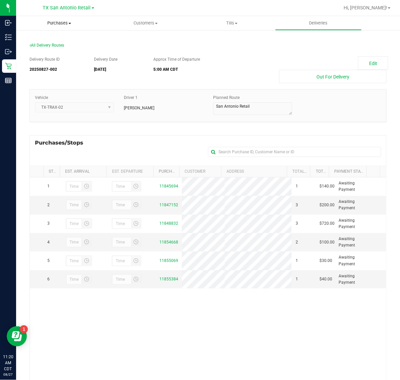
click at [64, 25] on span "Purchases" at bounding box center [59, 23] width 86 height 6
click at [61, 46] on li "Fulfillment" at bounding box center [59, 49] width 86 height 8
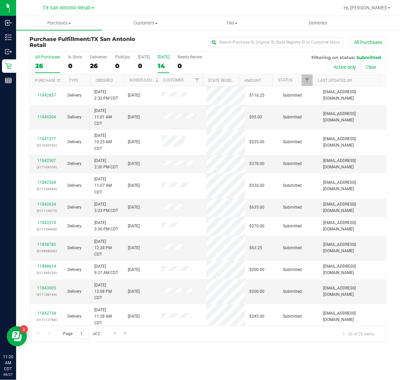
click at [163, 61] on label "Tomorrow 14" at bounding box center [164, 64] width 12 height 18
click at [0, 0] on input "Tomorrow 14" at bounding box center [0, 0] width 0 height 0
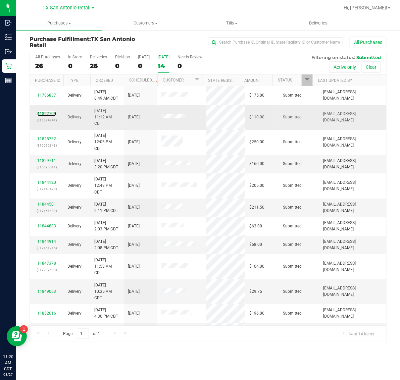
drag, startPoint x: 49, startPoint y: 113, endPoint x: 54, endPoint y: 108, distance: 7.6
click at [49, 113] on link "11822703" at bounding box center [46, 113] width 19 height 5
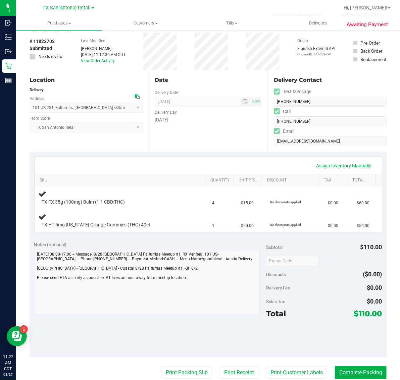
scroll to position [126, 0]
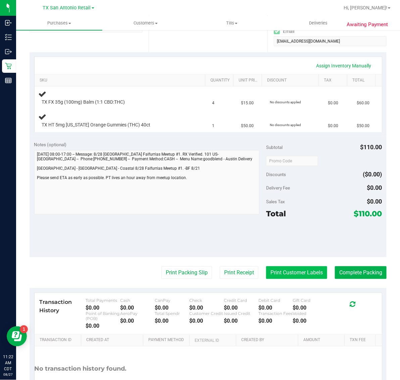
click at [290, 274] on button "Print Customer Labels" at bounding box center [296, 272] width 61 height 13
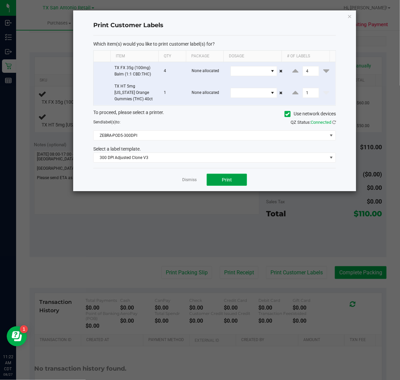
click at [227, 180] on span "Print" at bounding box center [227, 179] width 10 height 5
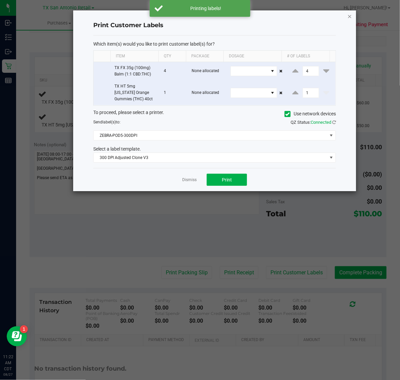
click at [350, 12] on icon "button" at bounding box center [349, 16] width 5 height 8
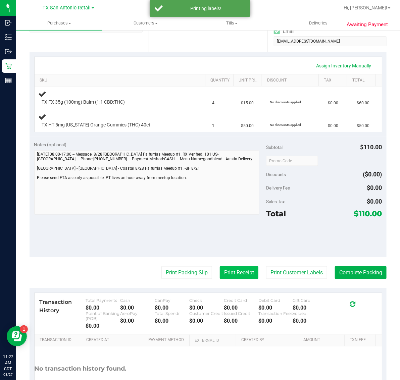
click at [228, 277] on button "Print Receipt" at bounding box center [239, 272] width 39 height 13
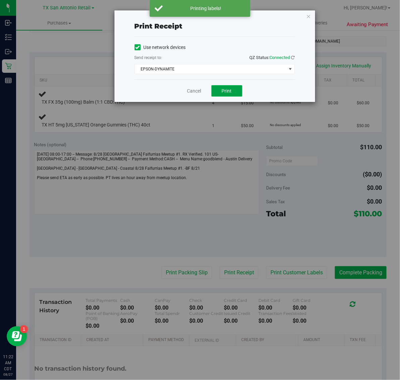
click at [230, 90] on span "Print" at bounding box center [227, 90] width 10 height 5
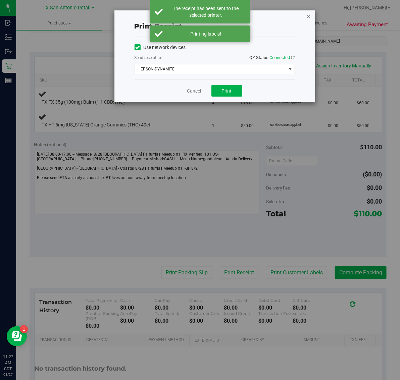
click at [309, 16] on icon "button" at bounding box center [308, 16] width 5 height 8
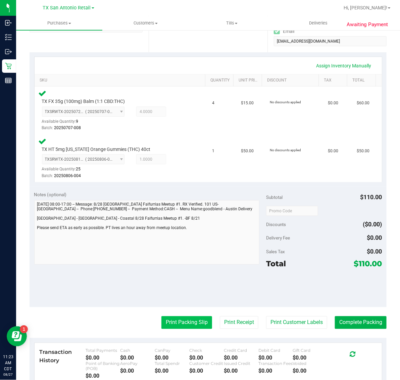
click at [184, 323] on button "Print Packing Slip" at bounding box center [186, 322] width 51 height 13
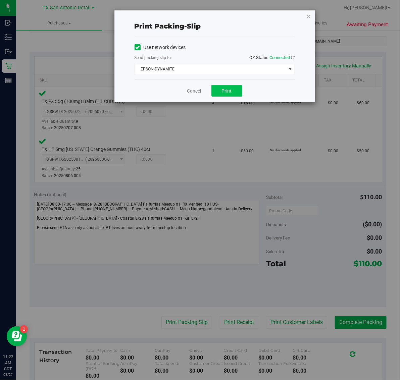
click at [237, 92] on button "Print" at bounding box center [226, 90] width 31 height 11
click at [309, 13] on icon "button" at bounding box center [308, 16] width 5 height 8
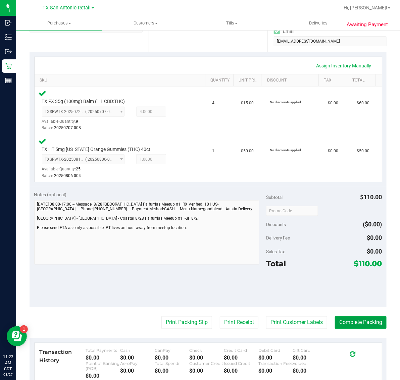
click at [358, 321] on button "Complete Packing" at bounding box center [361, 322] width 52 height 13
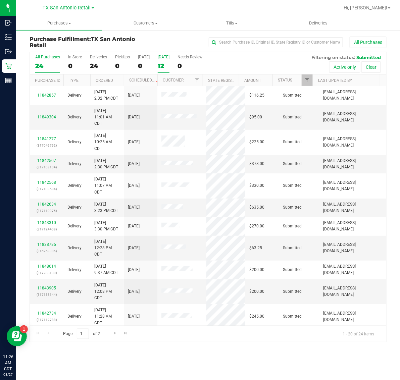
click at [163, 60] on label "Tomorrow 12" at bounding box center [164, 64] width 12 height 18
click at [0, 0] on input "Tomorrow 12" at bounding box center [0, 0] width 0 height 0
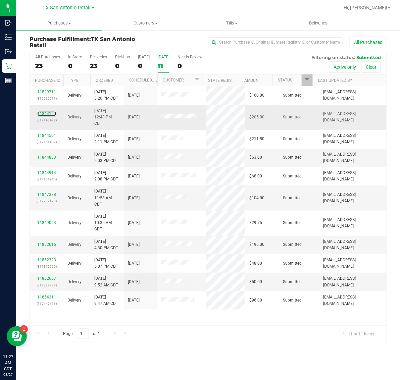
drag, startPoint x: 49, startPoint y: 114, endPoint x: 58, endPoint y: 106, distance: 11.6
click at [50, 113] on link "11844120" at bounding box center [46, 113] width 19 height 5
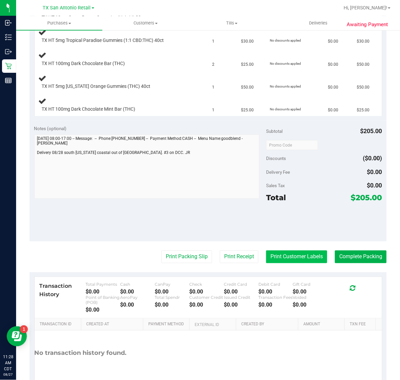
scroll to position [245, 0]
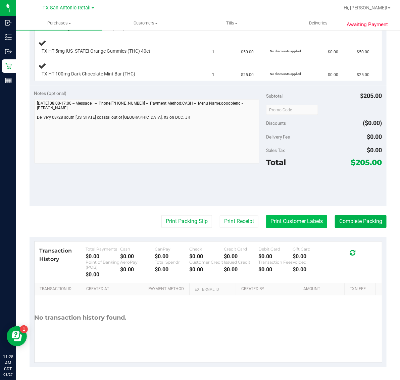
click at [294, 218] on button "Print Customer Labels" at bounding box center [296, 221] width 61 height 13
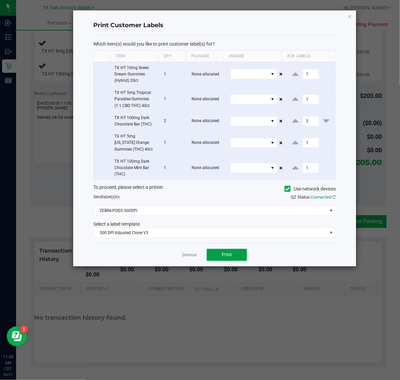
click at [222, 259] on button "Print" at bounding box center [227, 255] width 40 height 12
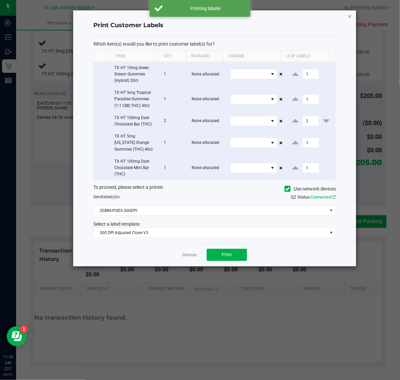
click at [351, 14] on icon "button" at bounding box center [349, 16] width 5 height 8
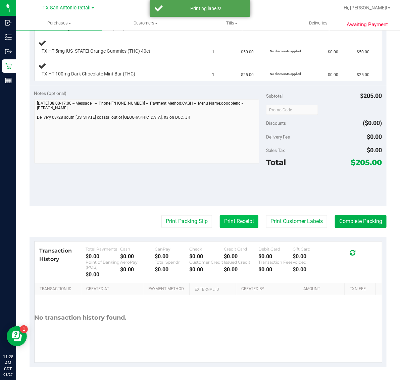
click at [233, 221] on button "Print Receipt" at bounding box center [239, 221] width 39 height 13
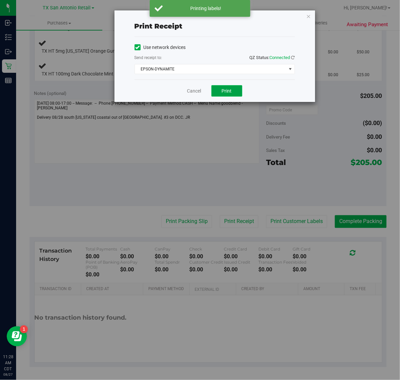
click at [226, 91] on span "Print" at bounding box center [227, 90] width 10 height 5
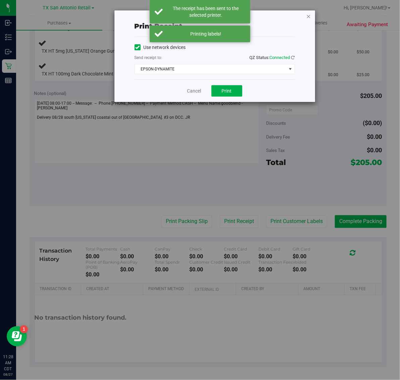
click at [308, 15] on icon "button" at bounding box center [308, 16] width 5 height 8
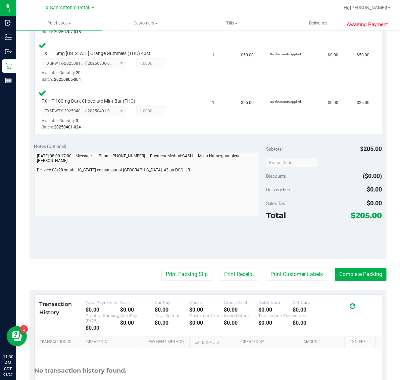
scroll to position [358, 0]
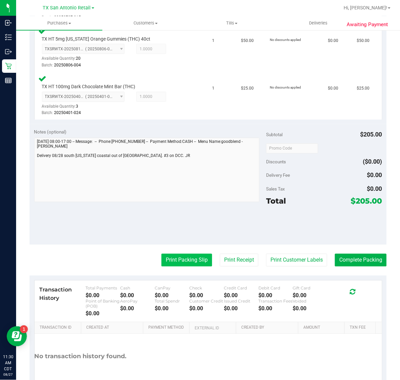
click at [183, 258] on button "Print Packing Slip" at bounding box center [186, 260] width 51 height 13
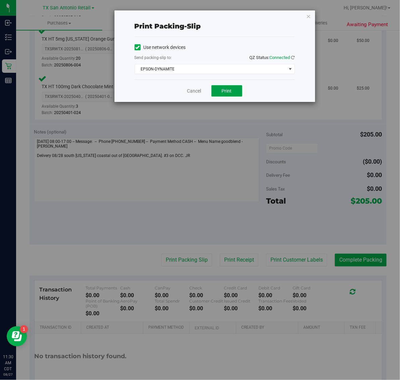
click at [230, 97] on button "Print" at bounding box center [226, 90] width 31 height 11
click at [309, 16] on icon "button" at bounding box center [308, 16] width 5 height 8
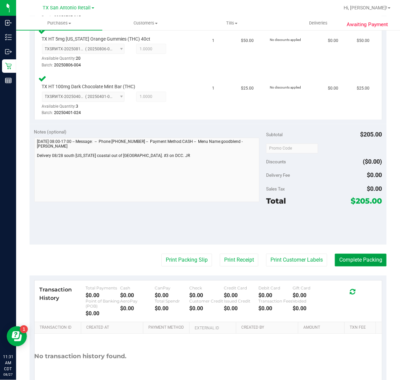
drag, startPoint x: 350, startPoint y: 260, endPoint x: 292, endPoint y: 220, distance: 70.9
click at [350, 260] on button "Complete Packing" at bounding box center [361, 260] width 52 height 13
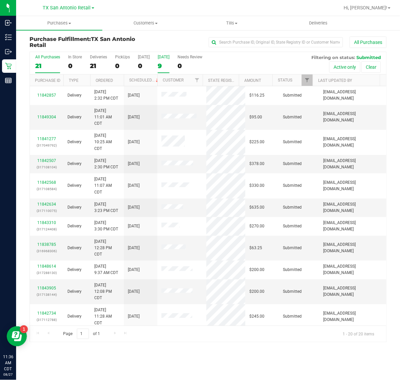
click at [164, 66] on div "9" at bounding box center [164, 66] width 12 height 8
click at [0, 0] on input "Tomorrow 9" at bounding box center [0, 0] width 0 height 0
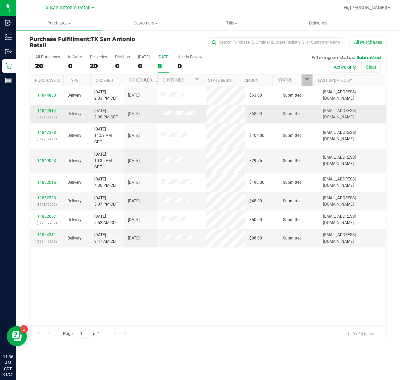
click at [49, 112] on link "11844914" at bounding box center [46, 110] width 19 height 5
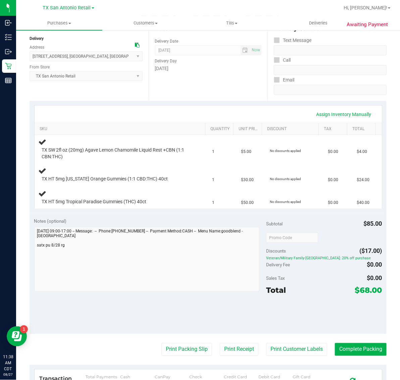
scroll to position [84, 0]
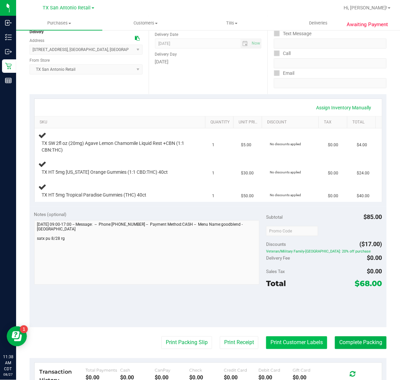
click at [297, 348] on button "Print Customer Labels" at bounding box center [296, 342] width 61 height 13
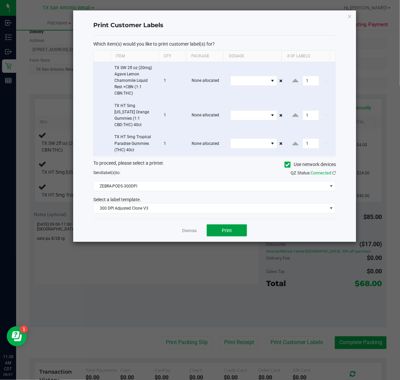
click at [227, 228] on button "Print" at bounding box center [227, 230] width 40 height 12
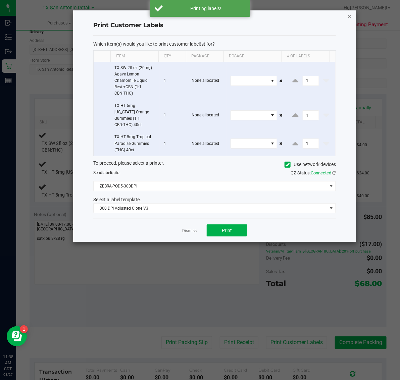
click at [348, 14] on icon "button" at bounding box center [349, 16] width 5 height 8
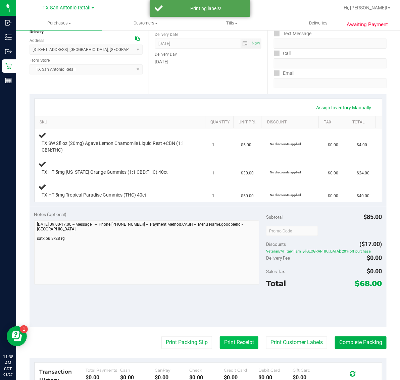
click at [235, 345] on button "Print Receipt" at bounding box center [239, 342] width 39 height 13
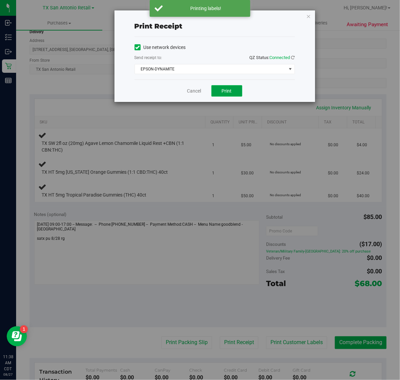
click at [225, 89] on span "Print" at bounding box center [227, 90] width 10 height 5
click at [307, 14] on icon "button" at bounding box center [308, 16] width 5 height 8
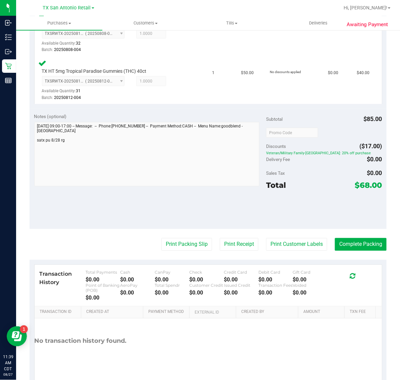
scroll to position [271, 0]
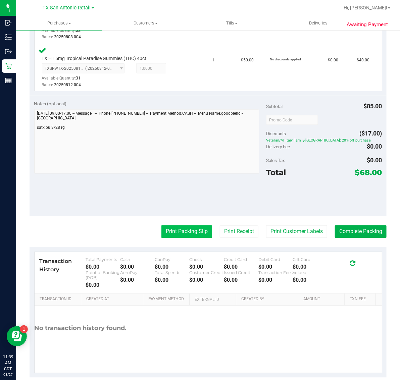
click at [189, 230] on button "Print Packing Slip" at bounding box center [186, 231] width 51 height 13
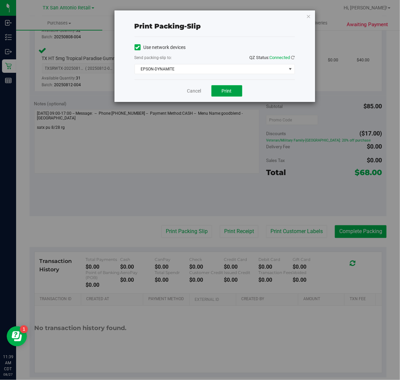
click at [237, 88] on button "Print" at bounding box center [226, 90] width 31 height 11
click at [306, 14] on icon "button" at bounding box center [308, 16] width 5 height 8
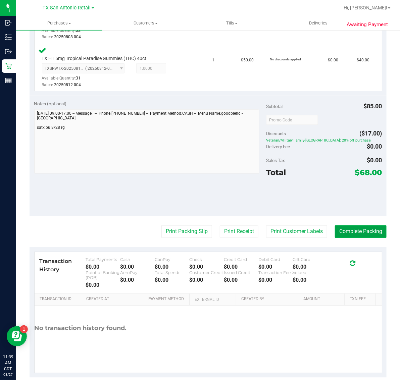
click at [347, 231] on button "Complete Packing" at bounding box center [361, 231] width 52 height 13
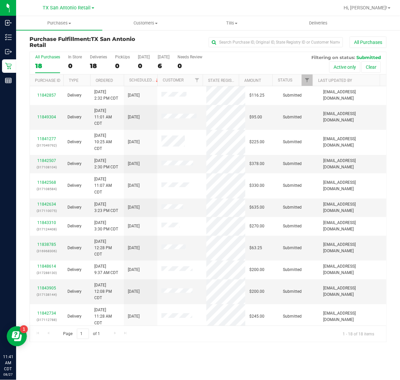
click at [172, 74] on div "All Purchases 18 In Store 0 Deliveries 18 PickUps 0 Today 0 Tomorrow 6 Needs Re…" at bounding box center [208, 63] width 356 height 22
click at [165, 68] on div "6" at bounding box center [164, 66] width 12 height 8
click at [0, 0] on input "Tomorrow 6" at bounding box center [0, 0] width 0 height 0
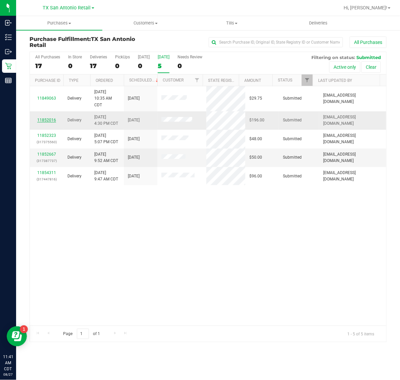
click at [48, 120] on link "11852016" at bounding box center [46, 120] width 19 height 5
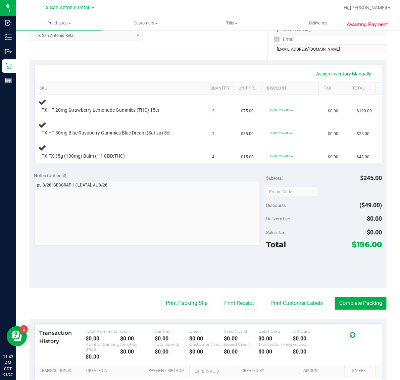
scroll to position [126, 0]
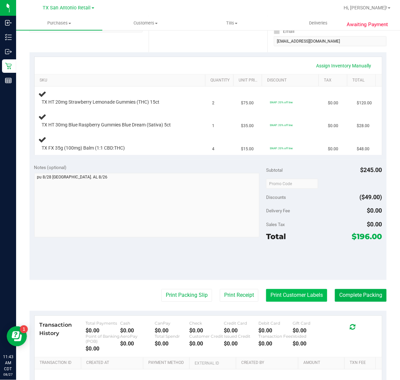
click at [296, 298] on button "Print Customer Labels" at bounding box center [296, 295] width 61 height 13
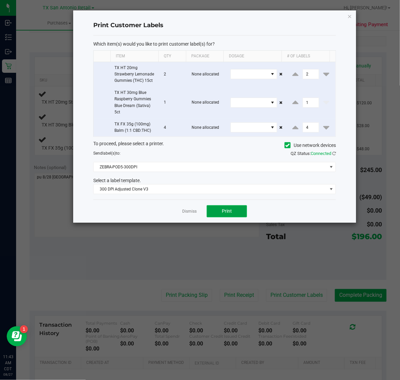
click at [222, 216] on button "Print" at bounding box center [227, 211] width 40 height 12
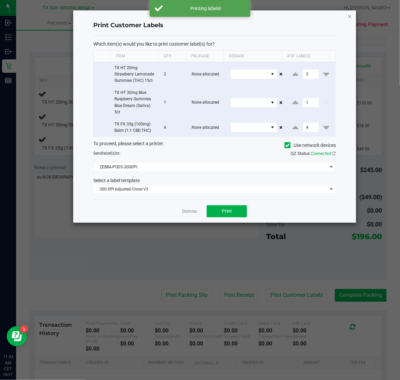
click at [351, 14] on icon "button" at bounding box center [349, 16] width 5 height 8
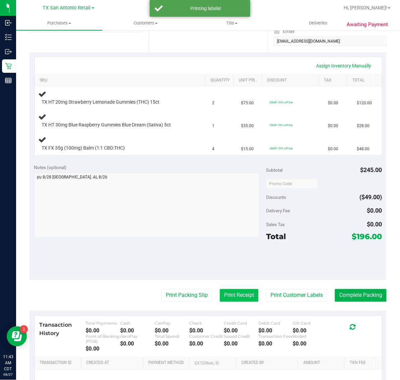
click at [226, 298] on button "Print Receipt" at bounding box center [239, 295] width 39 height 13
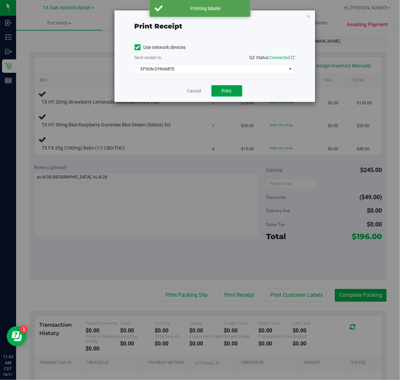
click at [218, 96] on button "Print" at bounding box center [226, 90] width 31 height 11
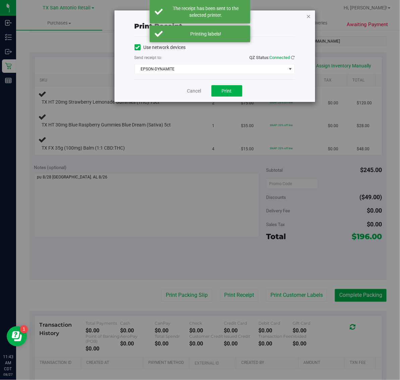
click at [309, 15] on icon "button" at bounding box center [308, 16] width 5 height 8
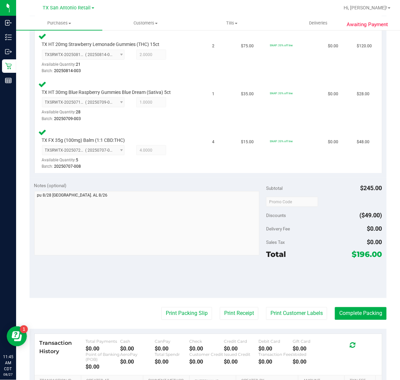
scroll to position [245, 0]
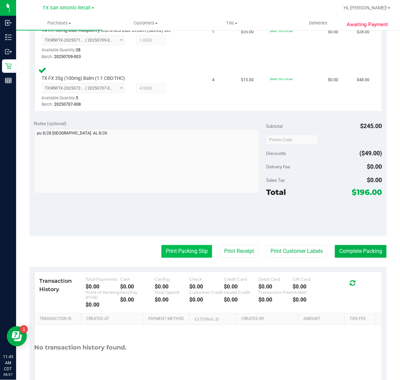
click at [187, 256] on button "Print Packing Slip" at bounding box center [186, 251] width 51 height 13
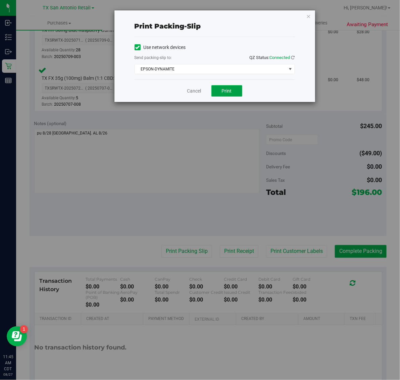
click at [242, 93] on button "Print" at bounding box center [226, 90] width 31 height 11
click at [309, 16] on icon "button" at bounding box center [308, 16] width 5 height 8
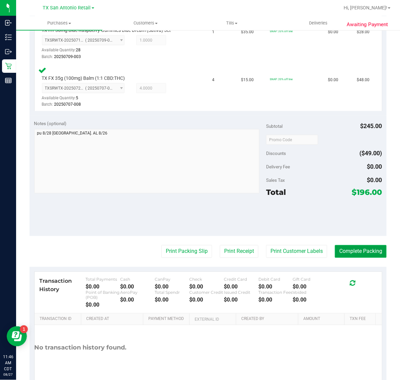
click at [363, 245] on button "Complete Packing" at bounding box center [361, 251] width 52 height 13
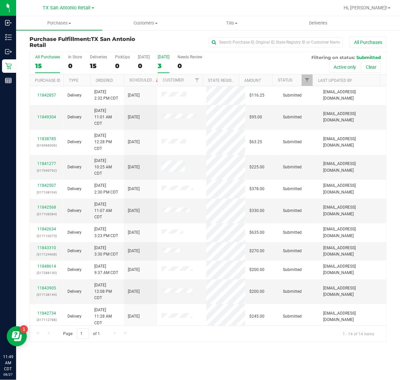
click at [163, 66] on div "3" at bounding box center [164, 66] width 12 height 8
click at [0, 0] on input "Tomorrow 3" at bounding box center [0, 0] width 0 height 0
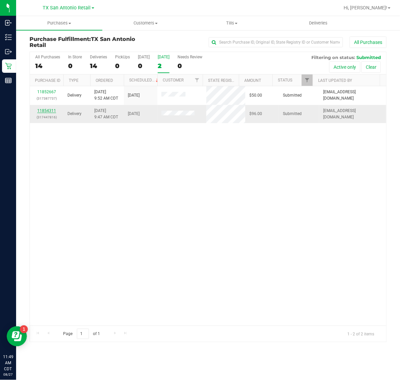
click at [44, 112] on link "11854311" at bounding box center [46, 110] width 19 height 5
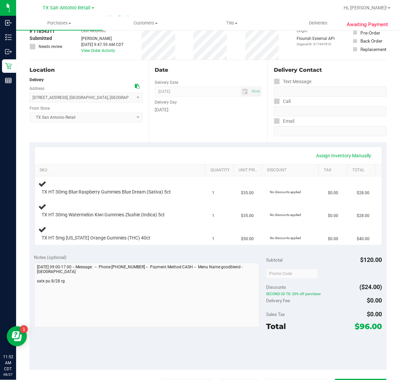
scroll to position [84, 0]
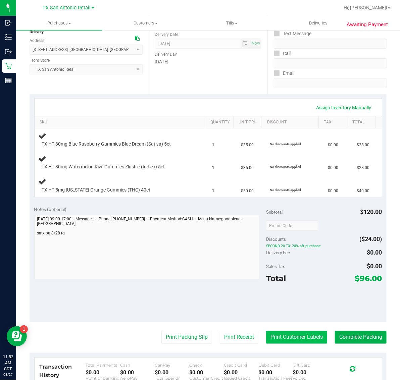
click at [279, 339] on button "Print Customer Labels" at bounding box center [296, 337] width 61 height 13
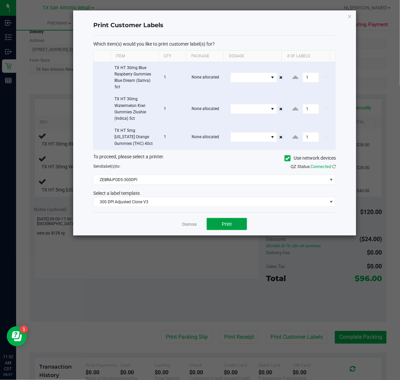
drag, startPoint x: 222, startPoint y: 222, endPoint x: 238, endPoint y: 210, distance: 20.0
click at [226, 218] on div "Dismiss Print" at bounding box center [214, 223] width 242 height 23
click at [226, 225] on span "Print" at bounding box center [227, 223] width 10 height 5
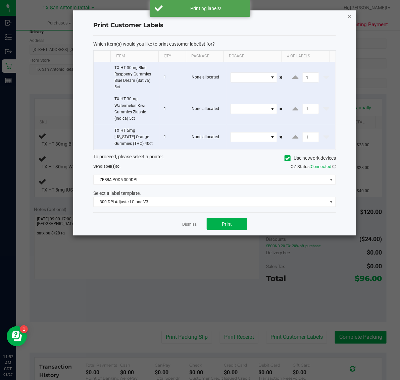
click at [348, 12] on icon "button" at bounding box center [349, 16] width 5 height 8
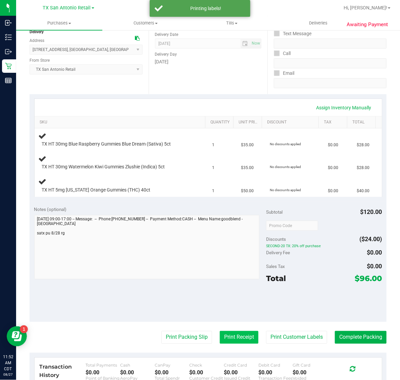
click at [225, 334] on button "Print Receipt" at bounding box center [239, 337] width 39 height 13
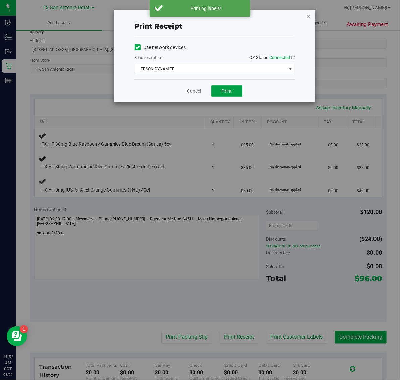
click at [223, 94] on span "Print" at bounding box center [227, 90] width 10 height 5
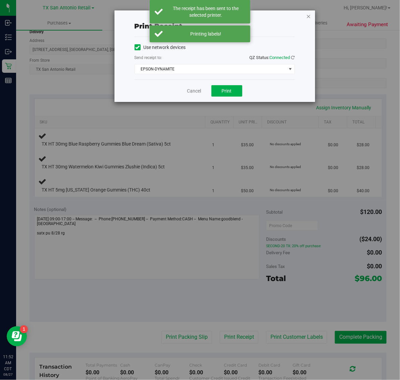
click at [308, 16] on icon "button" at bounding box center [308, 16] width 5 height 8
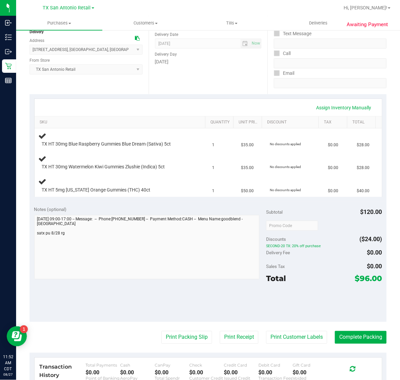
click at [178, 87] on div "Date Delivery Date 08/28/2025 Now 08/28/2025 07:00 AM Now Delivery Day Thursday" at bounding box center [208, 53] width 119 height 82
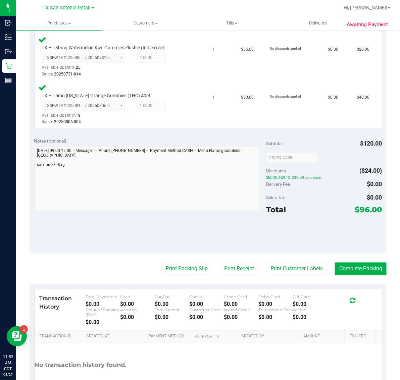
scroll to position [273, 0]
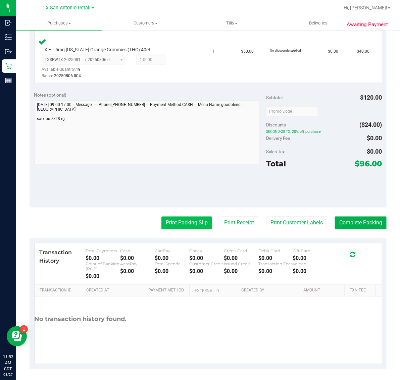
click at [184, 220] on button "Print Packing Slip" at bounding box center [186, 223] width 51 height 13
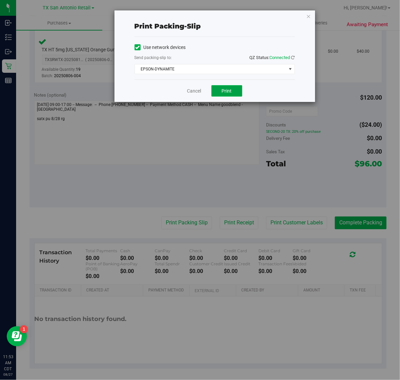
click at [225, 93] on span "Print" at bounding box center [227, 90] width 10 height 5
click at [309, 16] on icon "button" at bounding box center [308, 16] width 5 height 8
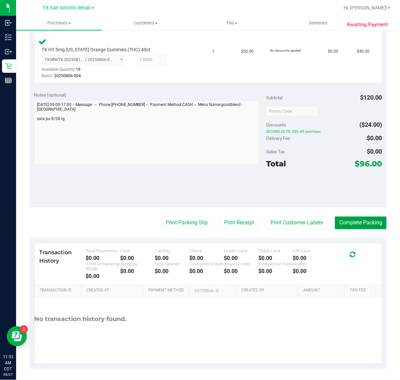
click at [359, 220] on button "Complete Packing" at bounding box center [361, 223] width 52 height 13
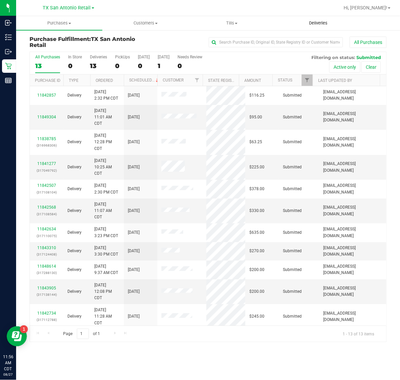
click at [325, 24] on span "Deliveries" at bounding box center [318, 23] width 37 height 6
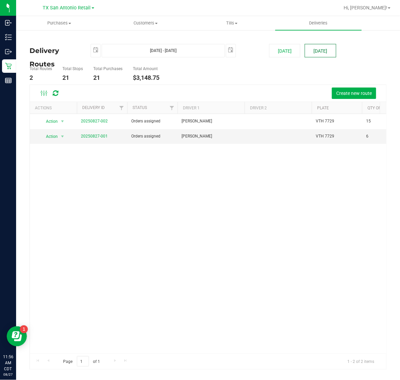
click at [324, 51] on button "[DATE]" at bounding box center [319, 50] width 31 height 13
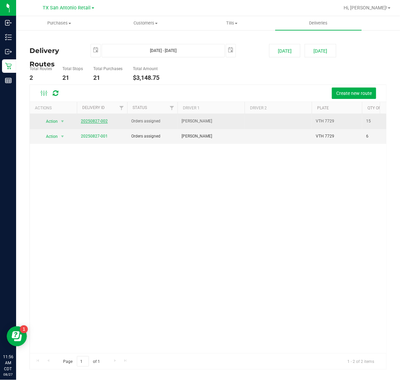
click at [95, 120] on link "20250827-002" at bounding box center [94, 121] width 27 height 5
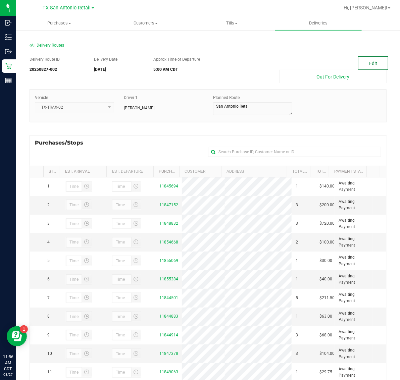
click at [369, 61] on button "Edit" at bounding box center [373, 62] width 30 height 13
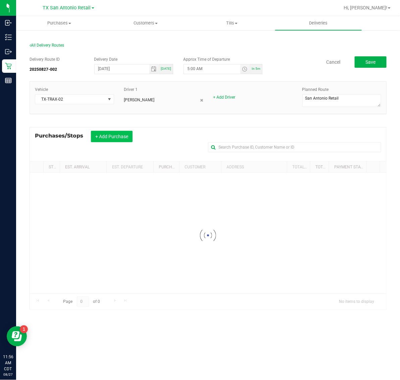
click at [126, 134] on button "+ Add Purchase" at bounding box center [112, 136] width 42 height 11
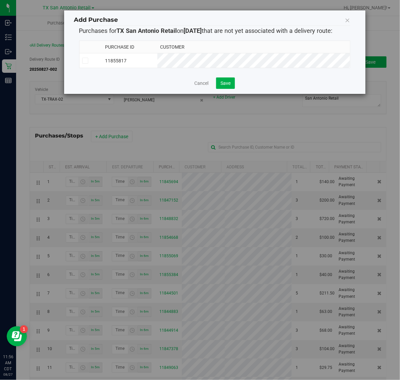
drag, startPoint x: 209, startPoint y: 59, endPoint x: 222, endPoint y: 71, distance: 18.0
click at [157, 59] on td "11855817" at bounding box center [129, 60] width 55 height 15
drag, startPoint x: 229, startPoint y: 83, endPoint x: 255, endPoint y: 83, distance: 26.1
click at [229, 83] on span "Save" at bounding box center [225, 82] width 10 height 5
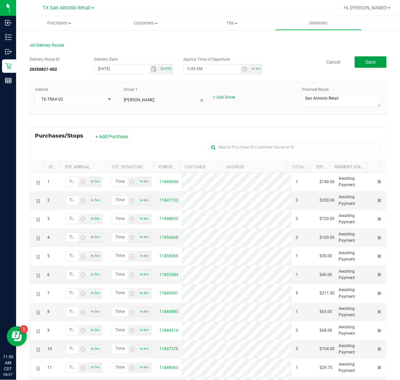
click at [354, 63] on button "Save" at bounding box center [370, 61] width 32 height 11
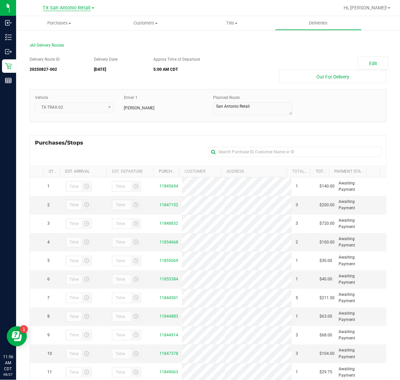
click at [66, 8] on span "TX San Antonio Retail" at bounding box center [67, 8] width 48 height 6
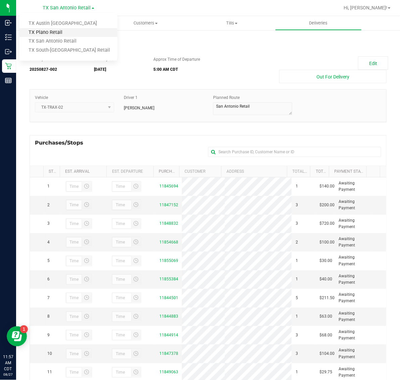
click at [54, 33] on link "TX Plano Retail" at bounding box center [68, 32] width 98 height 9
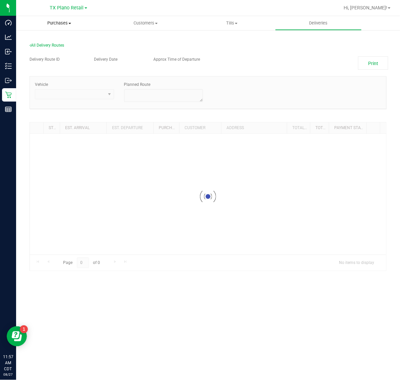
click at [55, 25] on span "Purchases" at bounding box center [59, 23] width 86 height 6
click at [69, 10] on span "TX Plano Retail" at bounding box center [67, 8] width 34 height 6
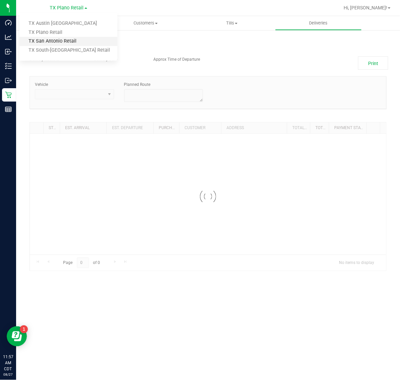
click at [64, 41] on link "TX San Antonio Retail" at bounding box center [68, 41] width 98 height 9
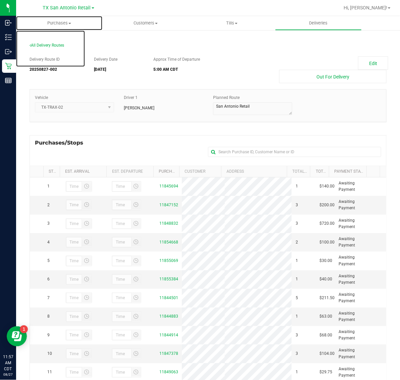
click at [64, 23] on span "Purchases" at bounding box center [59, 23] width 86 height 6
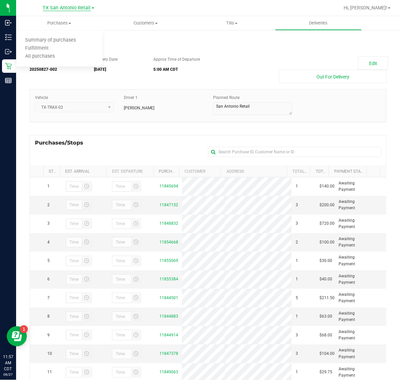
click at [66, 7] on span "TX San Antonio Retail" at bounding box center [67, 8] width 48 height 6
click at [61, 30] on link "TX Plano Retail" at bounding box center [68, 32] width 98 height 9
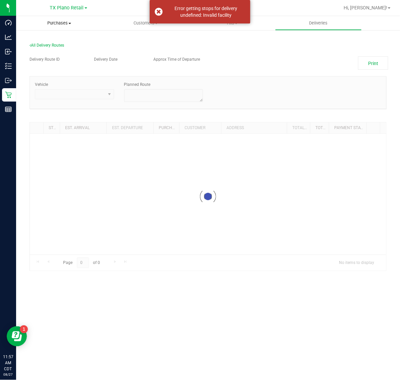
click at [62, 23] on span "Purchases" at bounding box center [59, 23] width 86 height 6
click at [62, 48] on li "Fulfillment" at bounding box center [59, 49] width 86 height 8
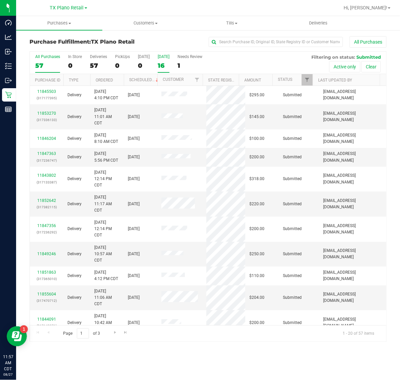
click at [159, 62] on div "16" at bounding box center [164, 66] width 12 height 8
click at [0, 0] on input "Tomorrow 16" at bounding box center [0, 0] width 0 height 0
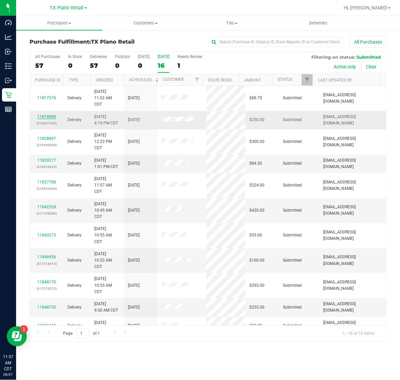
click at [46, 116] on link "11819890" at bounding box center [46, 116] width 19 height 5
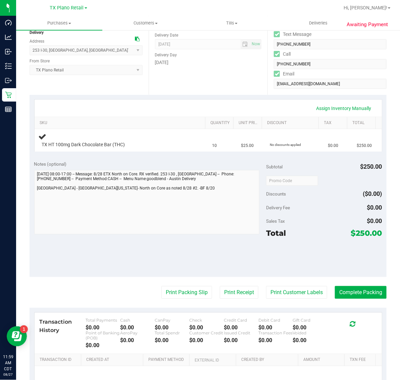
scroll to position [84, 0]
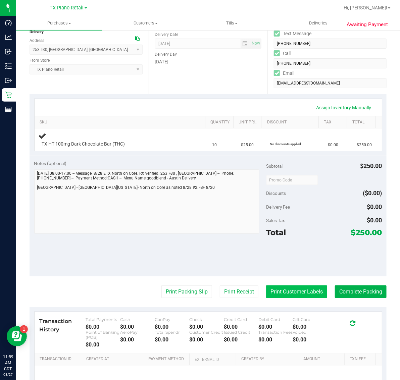
click at [293, 291] on button "Print Customer Labels" at bounding box center [296, 291] width 61 height 13
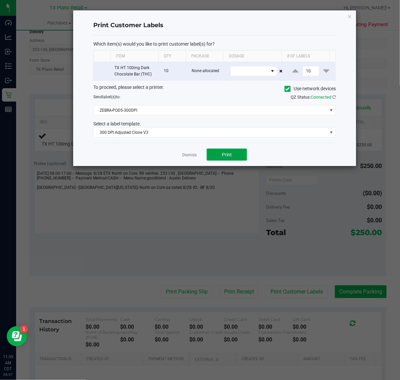
click at [227, 157] on span "Print" at bounding box center [227, 154] width 10 height 5
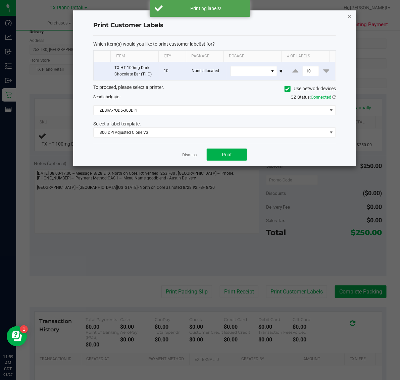
click at [348, 16] on icon "button" at bounding box center [349, 16] width 5 height 8
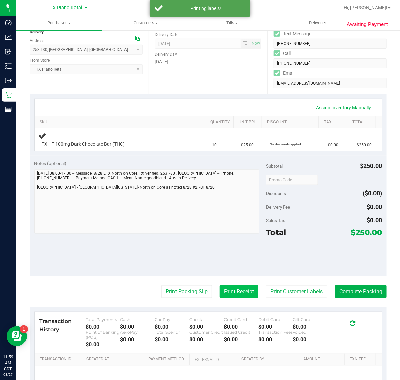
click at [234, 293] on button "Print Receipt" at bounding box center [239, 291] width 39 height 13
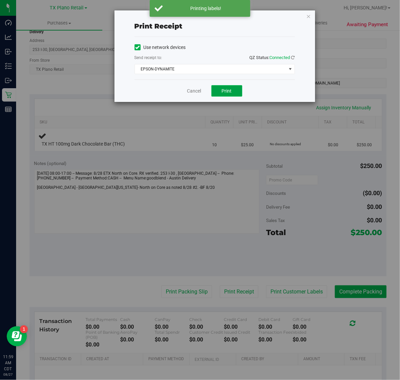
click at [227, 95] on button "Print" at bounding box center [226, 90] width 31 height 11
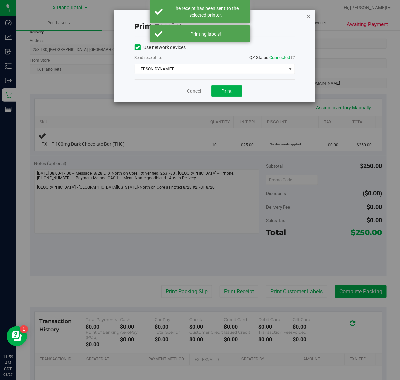
click at [309, 14] on icon "button" at bounding box center [308, 16] width 5 height 8
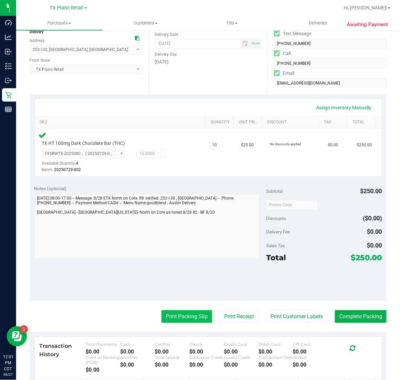
click at [193, 318] on button "Print Packing Slip" at bounding box center [186, 316] width 51 height 13
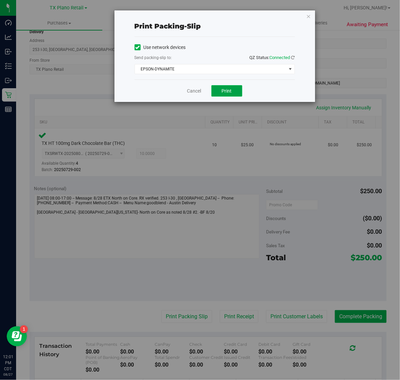
click at [229, 95] on button "Print" at bounding box center [226, 90] width 31 height 11
click at [310, 16] on icon "button" at bounding box center [308, 16] width 5 height 8
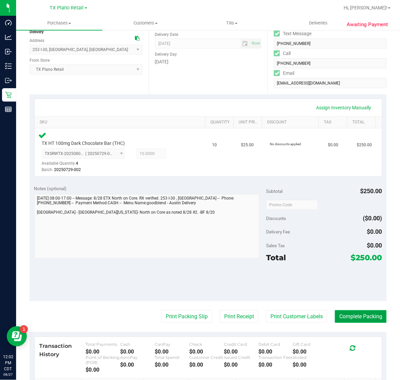
click at [350, 322] on button "Complete Packing" at bounding box center [361, 316] width 52 height 13
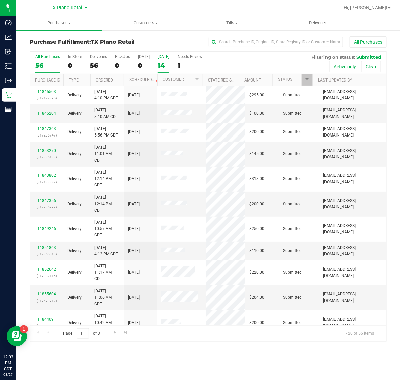
click at [166, 63] on div "14" at bounding box center [164, 66] width 12 height 8
click at [0, 0] on input "Tomorrow 14" at bounding box center [0, 0] width 0 height 0
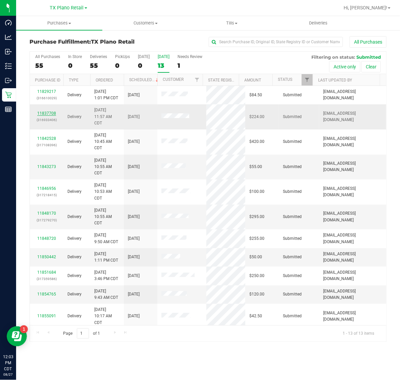
click at [51, 113] on link "11837708" at bounding box center [46, 113] width 19 height 5
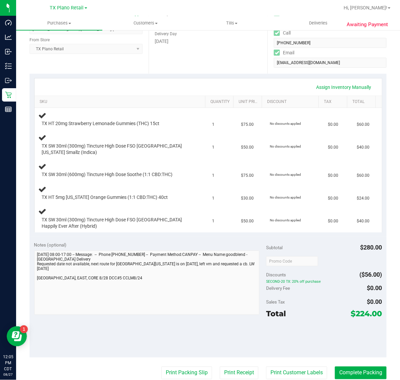
scroll to position [126, 0]
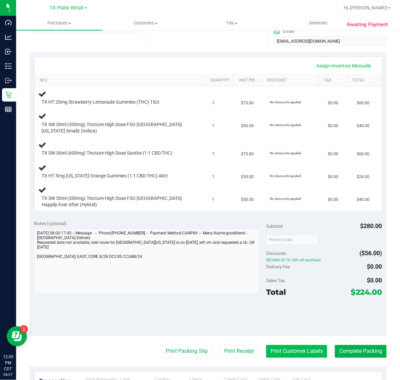
click at [297, 351] on button "Print Customer Labels" at bounding box center [296, 351] width 61 height 13
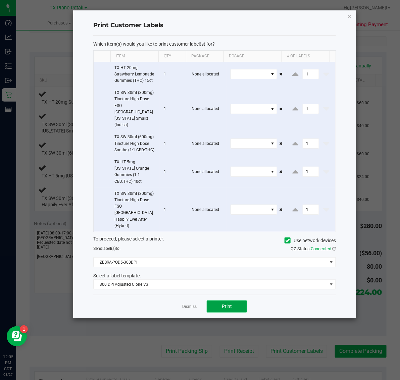
click at [222, 300] on button "Print" at bounding box center [227, 306] width 40 height 12
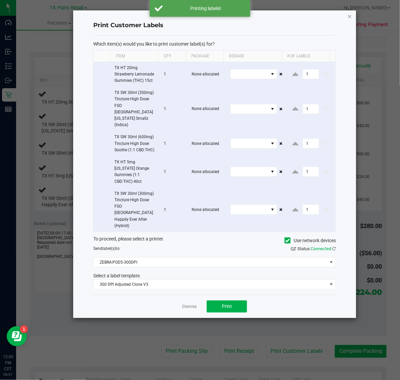
click at [349, 16] on icon "button" at bounding box center [349, 16] width 5 height 8
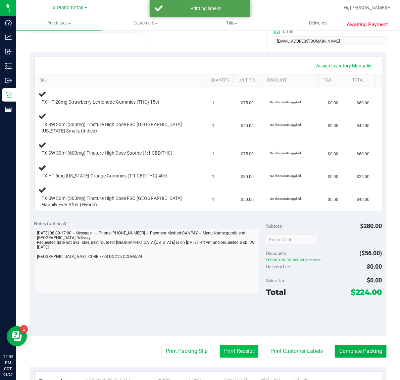
click at [242, 347] on button "Print Receipt" at bounding box center [239, 351] width 39 height 13
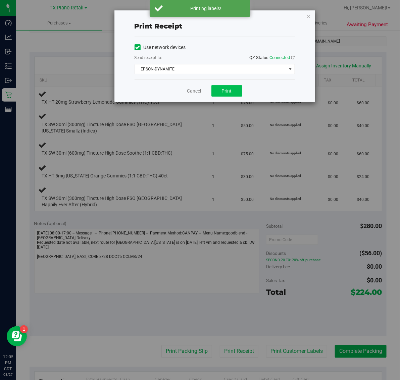
click at [227, 93] on span "Print" at bounding box center [227, 90] width 10 height 5
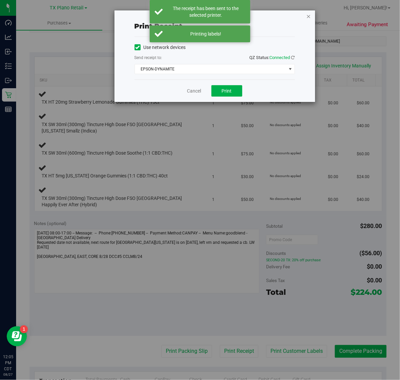
click at [309, 15] on icon "button" at bounding box center [308, 16] width 5 height 8
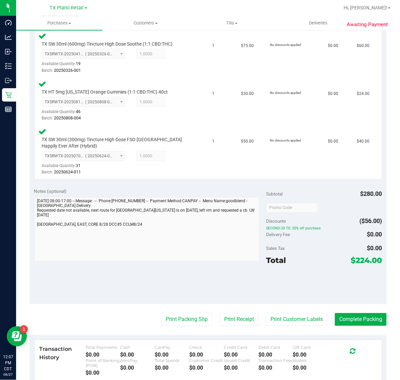
scroll to position [314, 0]
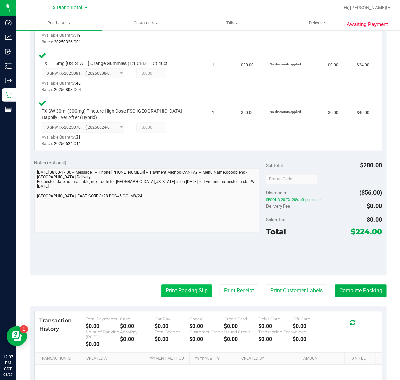
click at [185, 290] on button "Print Packing Slip" at bounding box center [186, 291] width 51 height 13
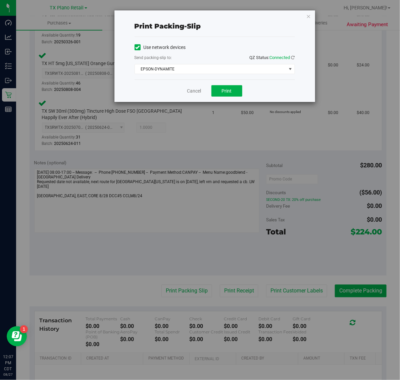
click at [242, 108] on div "Print packing-slip Use network devices Send packing-slip to: QZ Status: Connect…" at bounding box center [202, 190] width 405 height 380
click at [230, 90] on span "Print" at bounding box center [227, 90] width 10 height 5
click at [308, 17] on icon "button" at bounding box center [308, 16] width 5 height 8
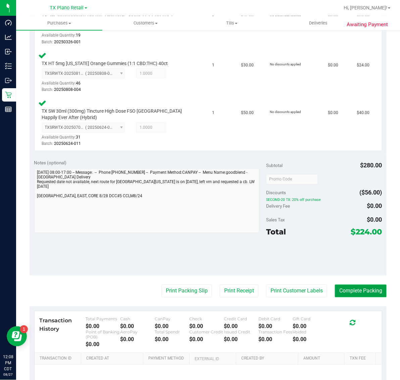
click at [342, 295] on button "Complete Packing" at bounding box center [361, 291] width 52 height 13
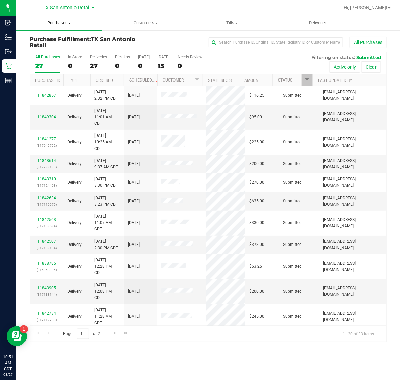
click at [61, 23] on span "Purchases" at bounding box center [59, 23] width 86 height 6
click at [62, 48] on li "Fulfillment" at bounding box center [59, 49] width 86 height 8
click at [166, 59] on div "[DATE]" at bounding box center [164, 57] width 12 height 5
click at [0, 0] on input "Tomorrow 21" at bounding box center [0, 0] width 0 height 0
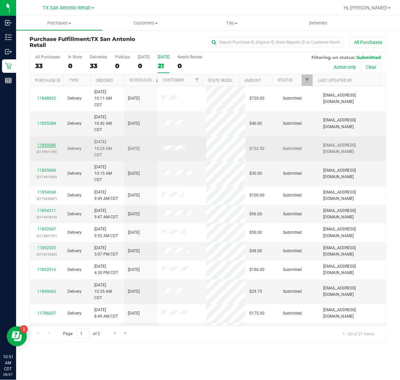
click at [49, 145] on link "11855086" at bounding box center [46, 145] width 19 height 5
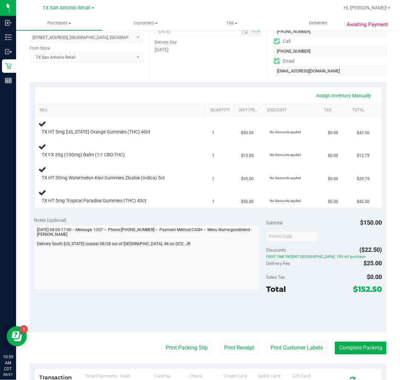
scroll to position [126, 0]
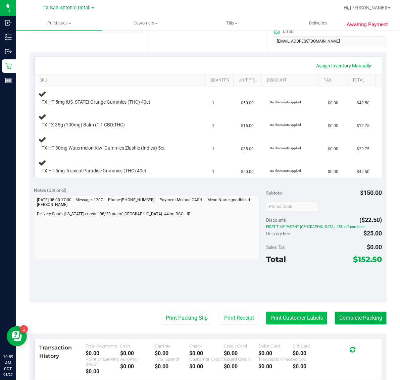
click at [295, 321] on button "Print Customer Labels" at bounding box center [296, 318] width 61 height 13
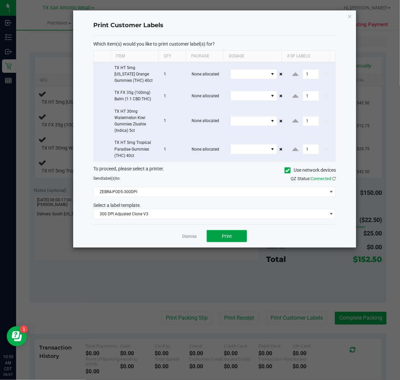
click at [235, 237] on button "Print" at bounding box center [227, 236] width 40 height 12
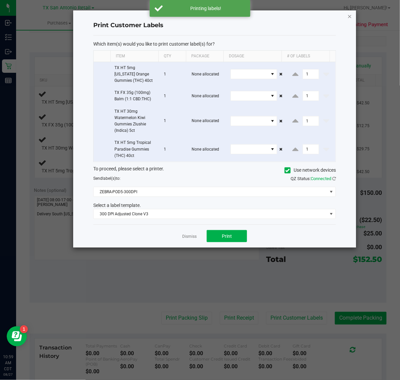
click at [349, 16] on icon "button" at bounding box center [349, 16] width 5 height 8
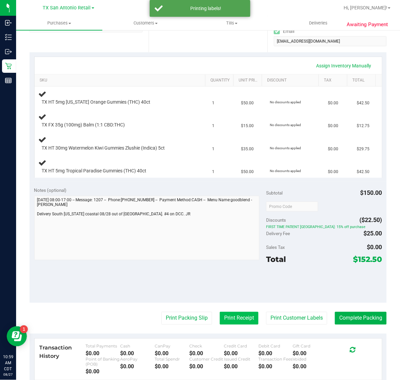
click at [231, 314] on button "Print Receipt" at bounding box center [239, 318] width 39 height 13
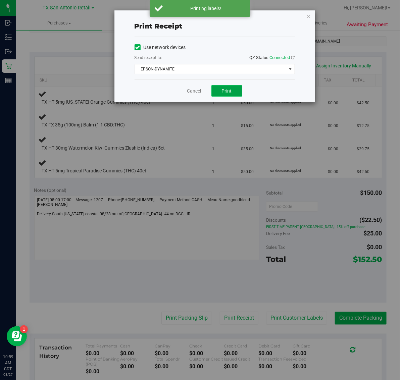
click at [227, 91] on span "Print" at bounding box center [227, 90] width 10 height 5
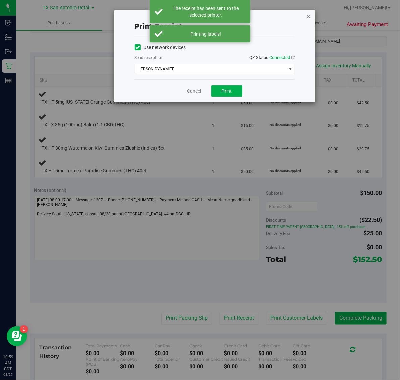
click at [307, 18] on icon "button" at bounding box center [308, 16] width 5 height 8
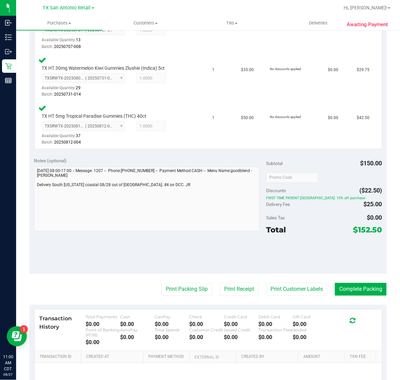
scroll to position [321, 0]
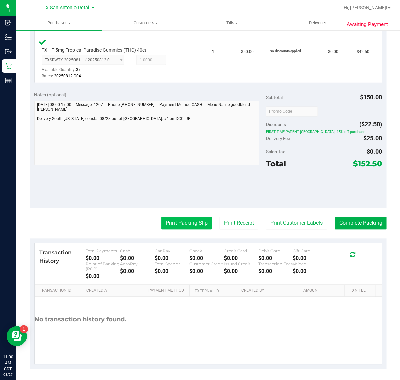
click at [182, 222] on button "Print Packing Slip" at bounding box center [186, 223] width 51 height 13
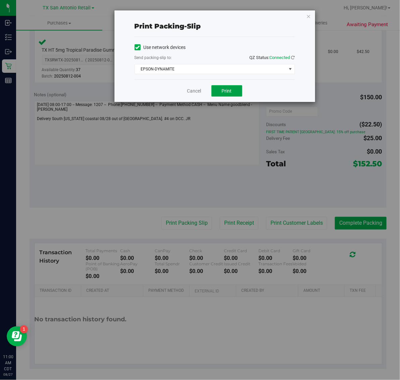
click at [232, 96] on button "Print" at bounding box center [226, 90] width 31 height 11
click at [308, 16] on icon "button" at bounding box center [308, 16] width 5 height 8
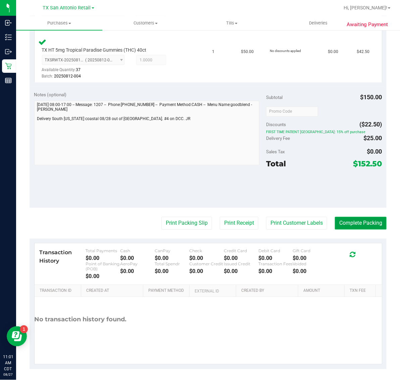
click at [351, 225] on button "Complete Packing" at bounding box center [361, 223] width 52 height 13
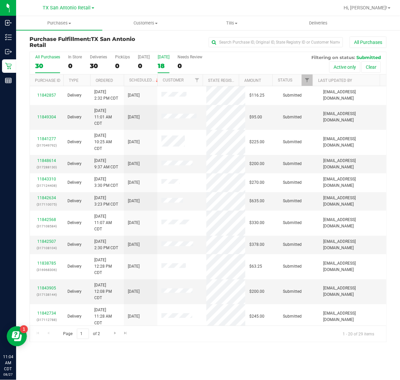
click at [166, 61] on label "Tomorrow 18" at bounding box center [164, 64] width 12 height 18
click at [0, 0] on input "Tomorrow 18" at bounding box center [0, 0] width 0 height 0
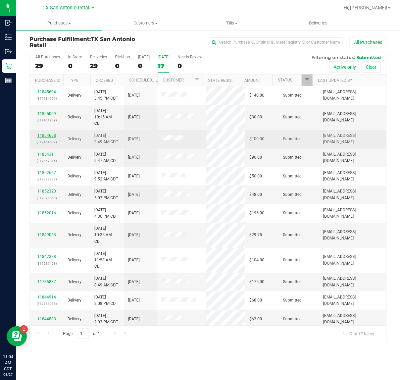
click at [45, 135] on link "11854668" at bounding box center [46, 135] width 19 height 5
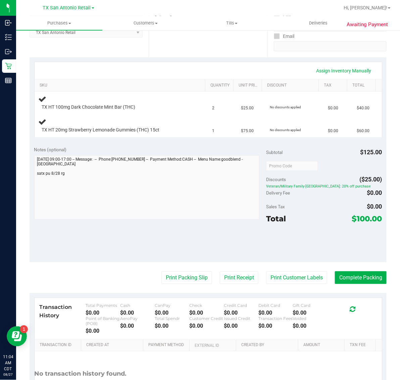
scroll to position [126, 0]
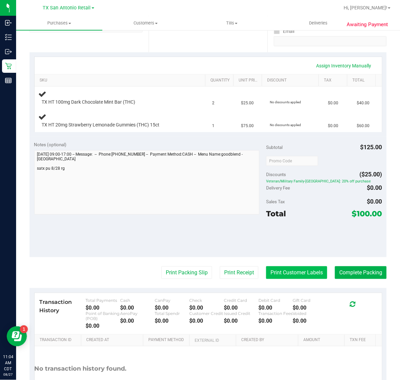
click at [291, 272] on button "Print Customer Labels" at bounding box center [296, 272] width 61 height 13
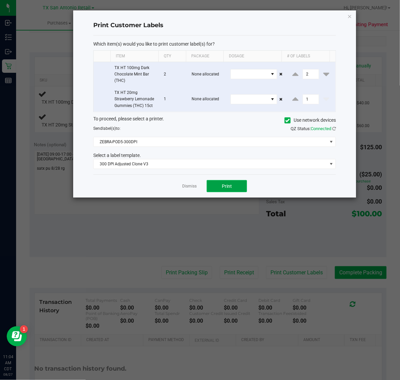
click at [229, 181] on button "Print" at bounding box center [227, 186] width 40 height 12
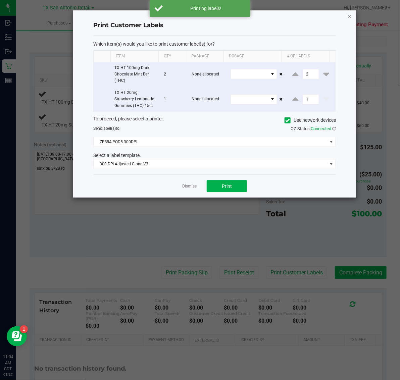
click at [347, 15] on icon "button" at bounding box center [349, 16] width 5 height 8
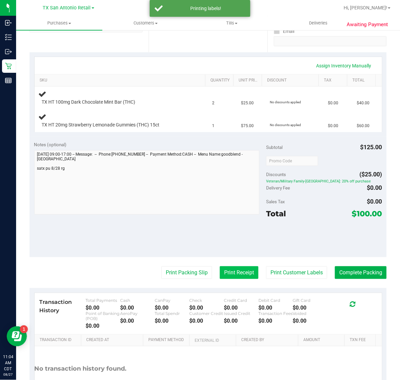
click at [237, 267] on button "Print Receipt" at bounding box center [239, 272] width 39 height 13
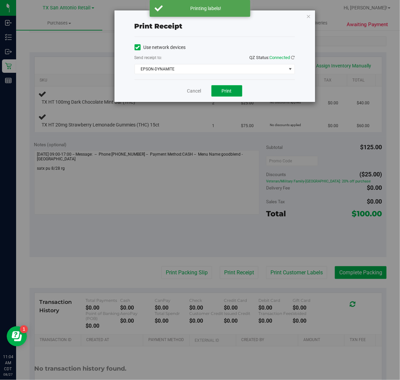
click at [230, 94] on span "Print" at bounding box center [227, 90] width 10 height 5
click at [307, 14] on icon "button" at bounding box center [308, 16] width 5 height 8
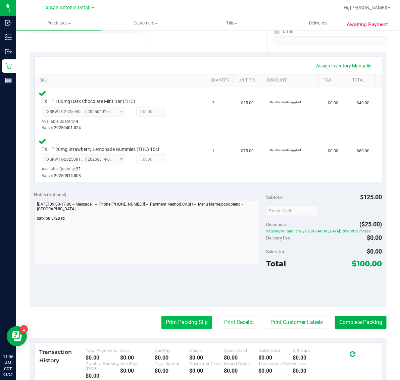
click at [178, 322] on button "Print Packing Slip" at bounding box center [186, 322] width 51 height 13
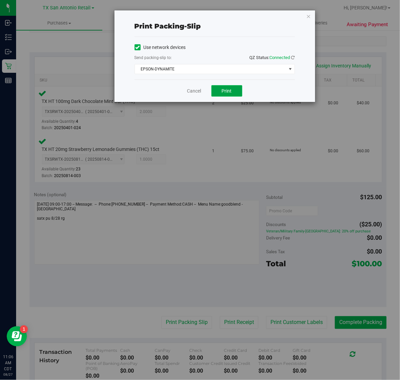
click at [223, 92] on span "Print" at bounding box center [227, 90] width 10 height 5
click at [308, 19] on icon "button" at bounding box center [308, 16] width 5 height 8
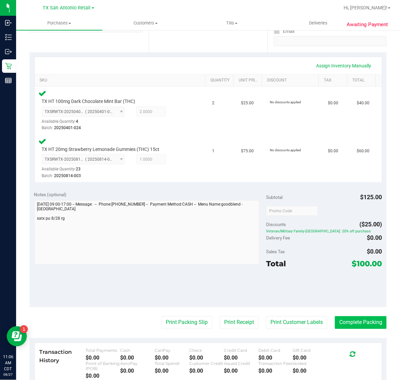
click at [352, 322] on button "Complete Packing" at bounding box center [361, 322] width 52 height 13
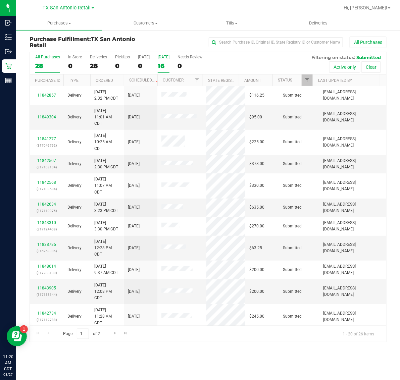
click at [164, 66] on div "16" at bounding box center [164, 66] width 12 height 8
click at [0, 0] on input "Tomorrow 16" at bounding box center [0, 0] width 0 height 0
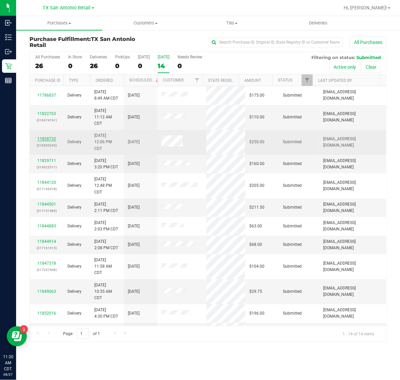
click at [50, 140] on link "11828732" at bounding box center [46, 138] width 19 height 5
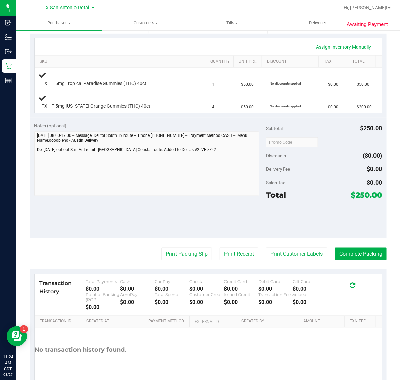
scroll to position [168, 0]
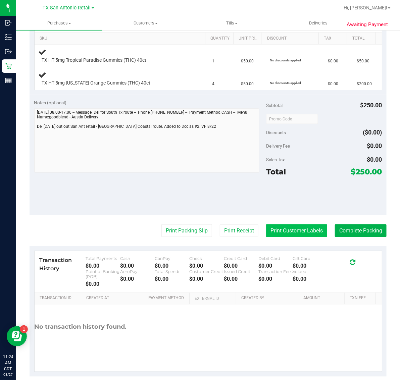
click at [284, 230] on button "Print Customer Labels" at bounding box center [296, 230] width 61 height 13
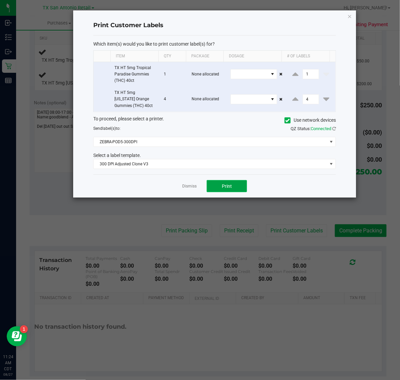
click at [240, 184] on button "Print" at bounding box center [227, 186] width 40 height 12
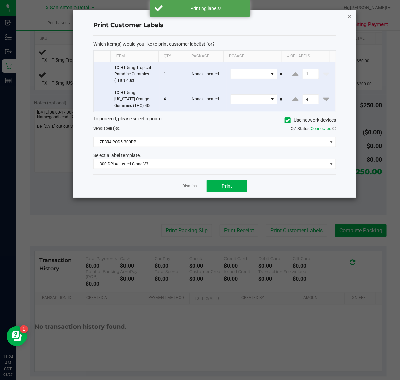
click at [349, 16] on icon "button" at bounding box center [349, 16] width 5 height 8
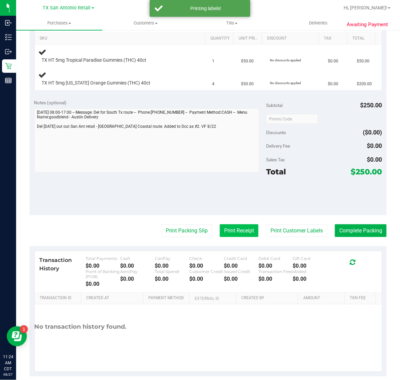
click at [233, 231] on button "Print Receipt" at bounding box center [239, 230] width 39 height 13
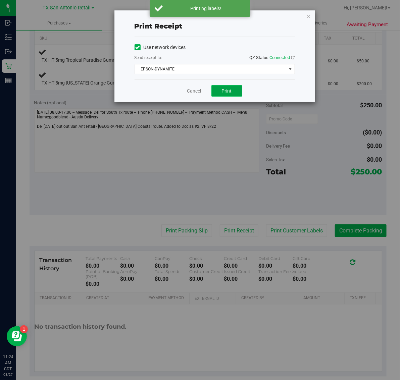
click at [228, 90] on span "Print" at bounding box center [227, 90] width 10 height 5
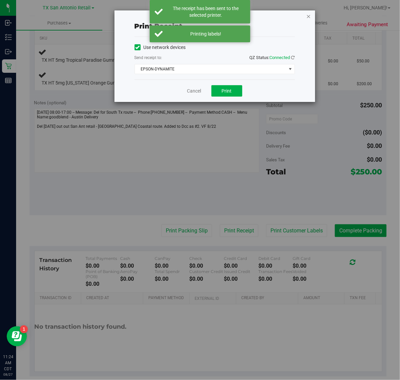
click at [308, 15] on icon "button" at bounding box center [308, 16] width 5 height 8
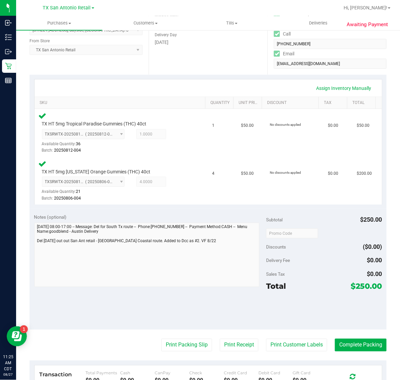
scroll to position [148, 0]
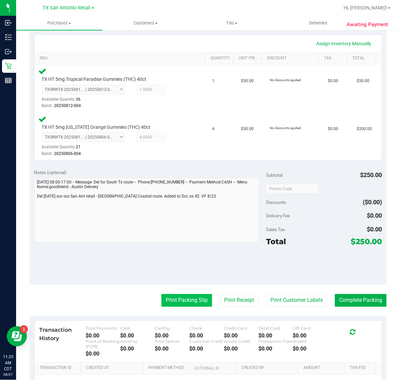
click at [193, 300] on button "Print Packing Slip" at bounding box center [186, 300] width 51 height 13
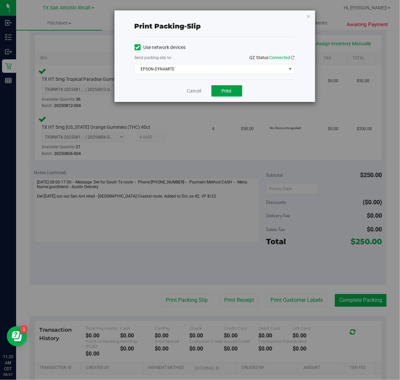
click at [221, 96] on button "Print" at bounding box center [226, 90] width 31 height 11
click at [226, 93] on span "Print" at bounding box center [227, 90] width 10 height 5
click at [307, 14] on icon "button" at bounding box center [308, 16] width 5 height 8
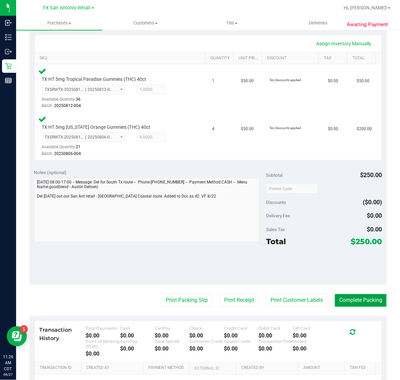
click at [352, 301] on button "Complete Packing" at bounding box center [361, 300] width 52 height 13
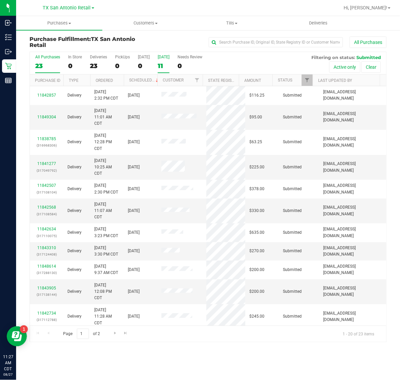
click at [168, 58] on div "[DATE]" at bounding box center [164, 57] width 12 height 5
click at [0, 0] on input "Tomorrow 11" at bounding box center [0, 0] width 0 height 0
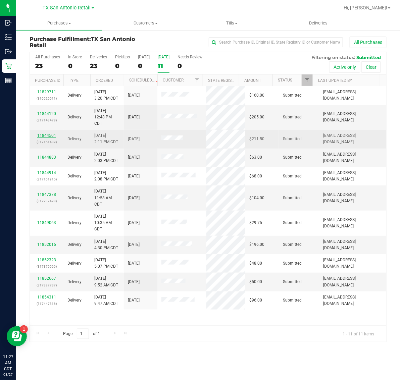
click at [49, 136] on link "11844501" at bounding box center [46, 135] width 19 height 5
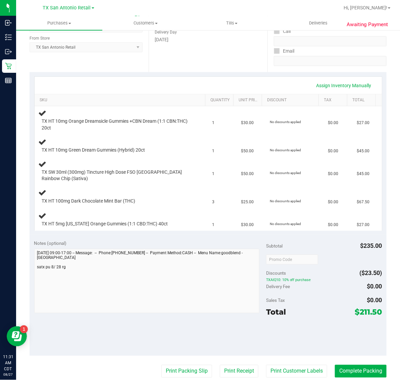
scroll to position [126, 0]
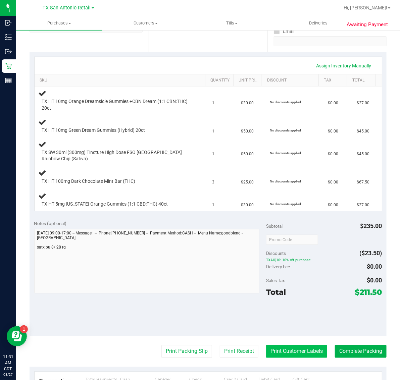
click at [293, 351] on button "Print Customer Labels" at bounding box center [296, 351] width 61 height 13
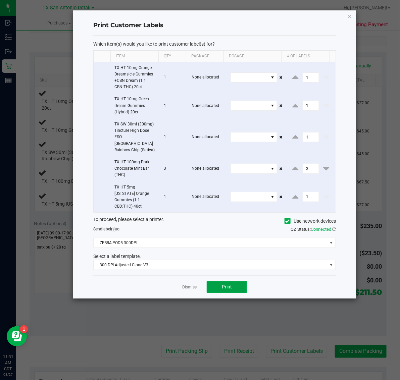
click at [229, 284] on span "Print" at bounding box center [227, 286] width 10 height 5
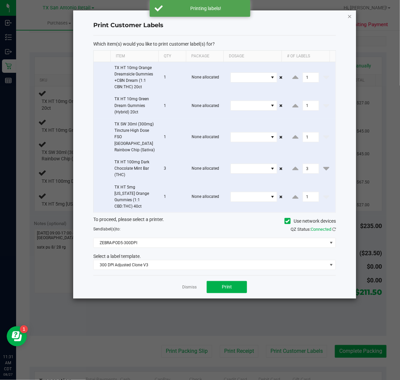
click at [350, 14] on icon "button" at bounding box center [349, 16] width 5 height 8
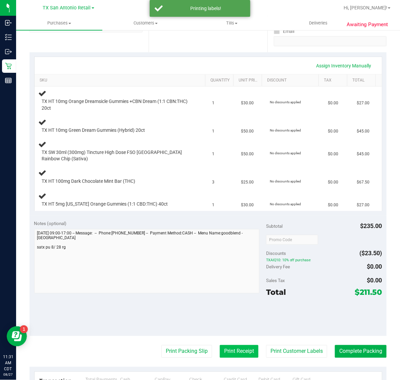
click at [230, 347] on button "Print Receipt" at bounding box center [239, 351] width 39 height 13
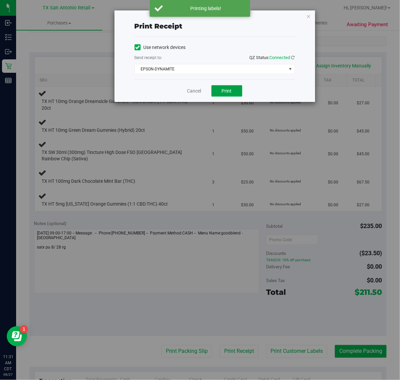
click at [235, 92] on button "Print" at bounding box center [226, 90] width 31 height 11
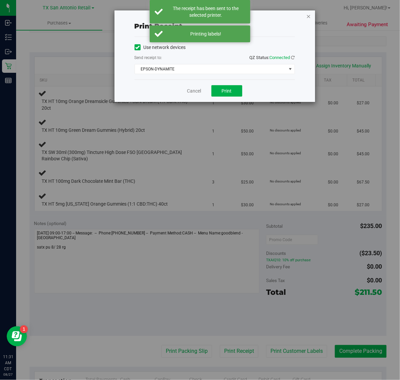
click at [309, 15] on icon "button" at bounding box center [308, 16] width 5 height 8
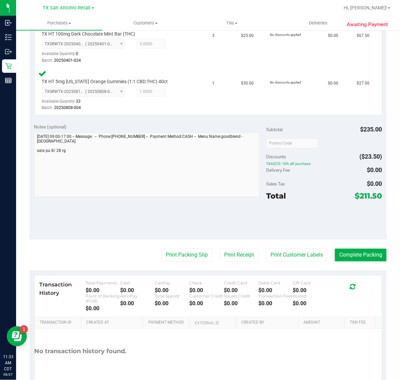
scroll to position [381, 0]
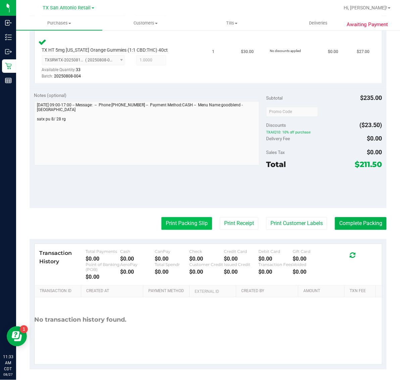
click at [169, 226] on button "Print Packing Slip" at bounding box center [186, 223] width 51 height 13
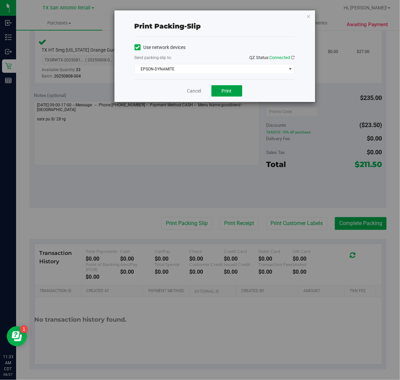
click at [225, 88] on span "Print" at bounding box center [227, 90] width 10 height 5
click at [308, 14] on icon "button" at bounding box center [308, 16] width 5 height 8
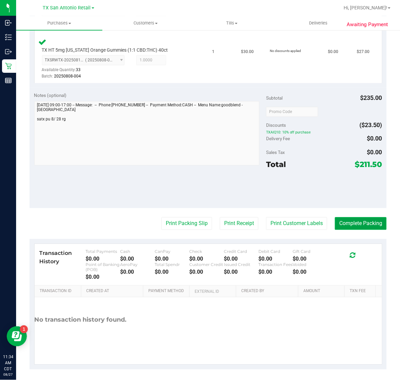
click at [359, 224] on button "Complete Packing" at bounding box center [361, 223] width 52 height 13
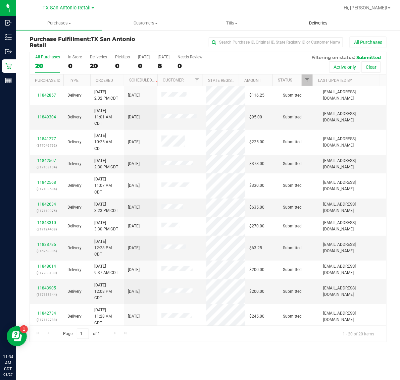
click at [315, 25] on span "Deliveries" at bounding box center [318, 23] width 37 height 6
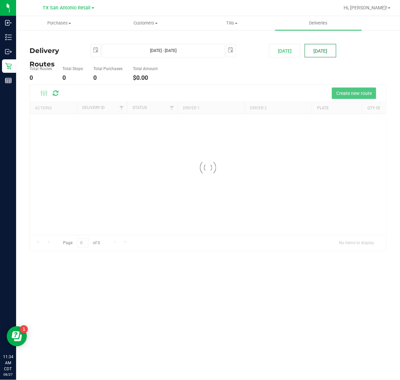
click at [317, 49] on button "[DATE]" at bounding box center [319, 50] width 31 height 13
type input "Aug 28, 2025 - Aug 28, 2025"
type input "2025-08-28"
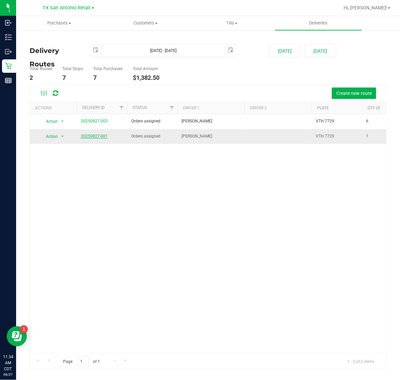
click at [98, 137] on link "20250827-001" at bounding box center [94, 136] width 27 height 5
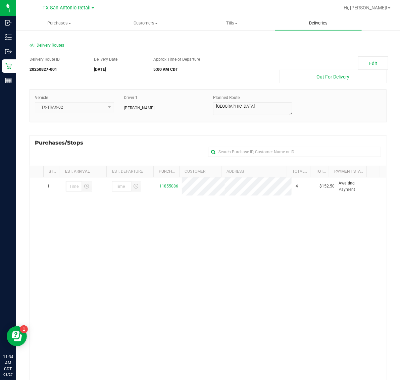
click at [317, 22] on span "Deliveries" at bounding box center [318, 23] width 37 height 6
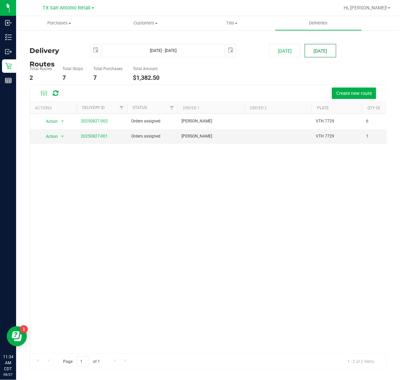
click at [329, 51] on button "[DATE]" at bounding box center [319, 50] width 31 height 13
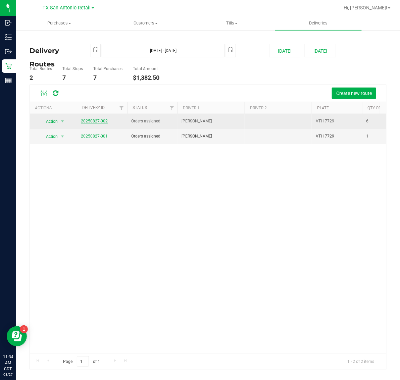
click at [90, 121] on link "20250827-002" at bounding box center [94, 121] width 27 height 5
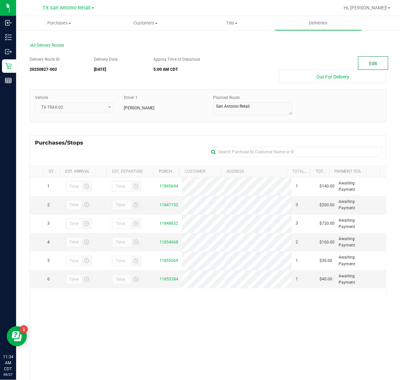
click at [363, 65] on button "Edit" at bounding box center [373, 62] width 30 height 13
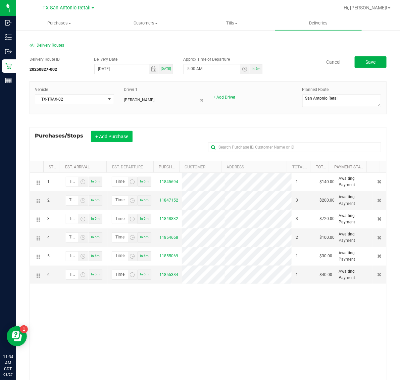
click at [100, 137] on button "+ Add Purchase" at bounding box center [112, 136] width 42 height 11
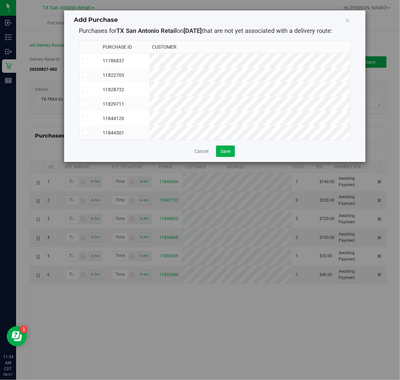
click at [149, 132] on td "11844501" at bounding box center [124, 132] width 49 height 14
click at [231, 157] on button "Save" at bounding box center [225, 150] width 19 height 11
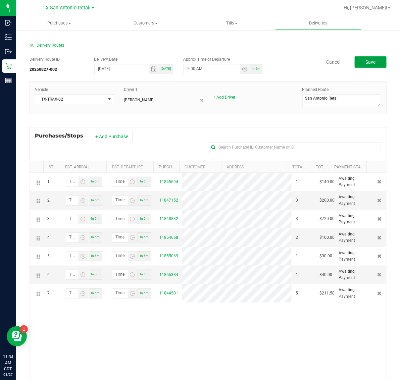
click at [365, 65] on button "Save" at bounding box center [370, 61] width 32 height 11
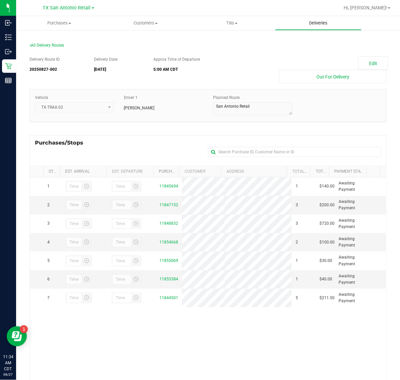
click at [318, 20] on span "Deliveries" at bounding box center [318, 23] width 37 height 6
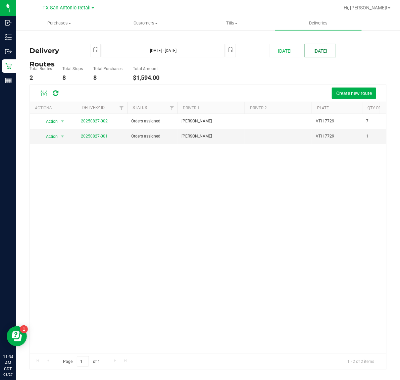
click at [322, 56] on button "[DATE]" at bounding box center [319, 50] width 31 height 13
click at [96, 136] on link "20250827-001" at bounding box center [94, 136] width 27 height 5
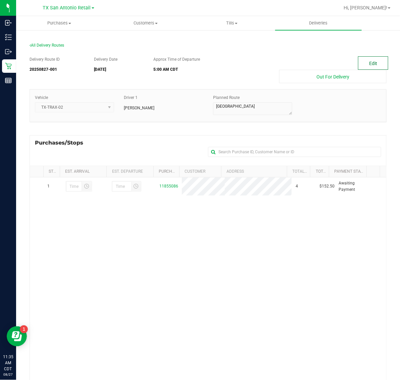
click at [366, 61] on button "Edit" at bounding box center [373, 62] width 30 height 13
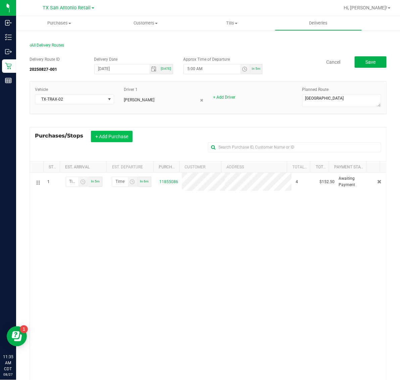
click at [101, 137] on button "+ Add Purchase" at bounding box center [112, 136] width 42 height 11
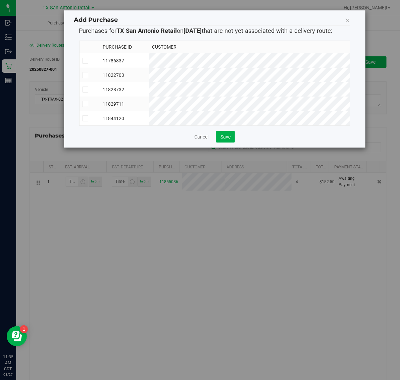
click at [149, 65] on td "11786837" at bounding box center [124, 60] width 49 height 15
click at [149, 75] on td "11822703" at bounding box center [124, 75] width 49 height 14
drag, startPoint x: 191, startPoint y: 86, endPoint x: 194, endPoint y: 98, distance: 11.3
click at [149, 87] on td "11828732" at bounding box center [124, 89] width 49 height 14
drag, startPoint x: 195, startPoint y: 104, endPoint x: 196, endPoint y: 112, distance: 8.2
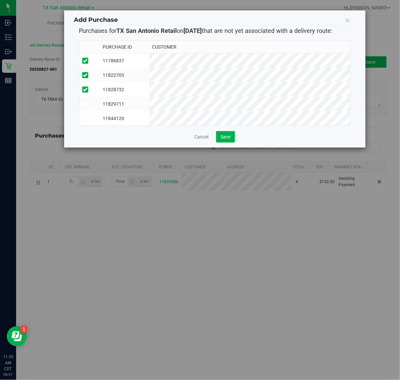
click at [149, 105] on td "11829711" at bounding box center [124, 104] width 49 height 14
click at [149, 118] on td "11844120" at bounding box center [124, 118] width 49 height 14
click at [230, 139] on span "Save" at bounding box center [225, 136] width 10 height 5
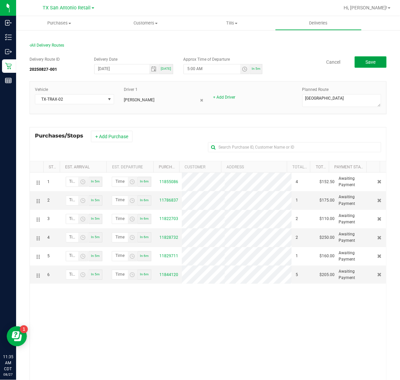
click at [354, 61] on button "Save" at bounding box center [370, 61] width 32 height 11
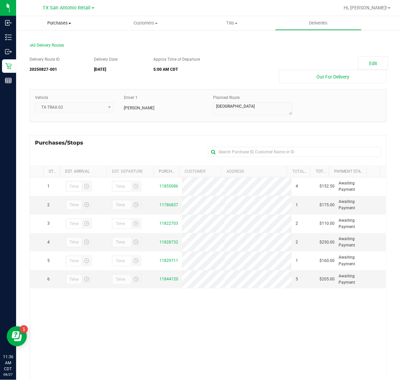
click at [63, 23] on span "Purchases" at bounding box center [59, 23] width 86 height 6
click at [66, 45] on li "Fulfillment" at bounding box center [59, 49] width 86 height 8
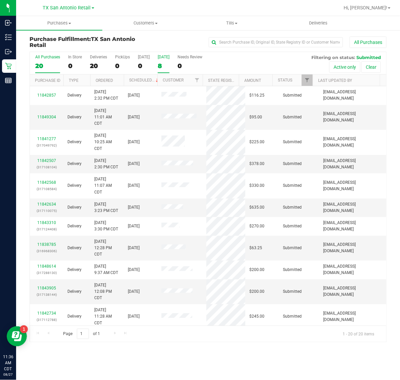
click at [169, 66] on div "8" at bounding box center [164, 66] width 12 height 8
click at [0, 0] on input "Tomorrow 8" at bounding box center [0, 0] width 0 height 0
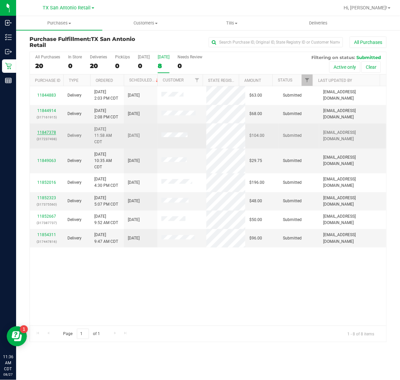
click at [53, 132] on link "11847378" at bounding box center [46, 132] width 19 height 5
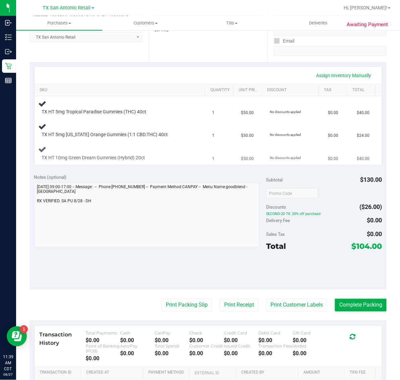
scroll to position [126, 0]
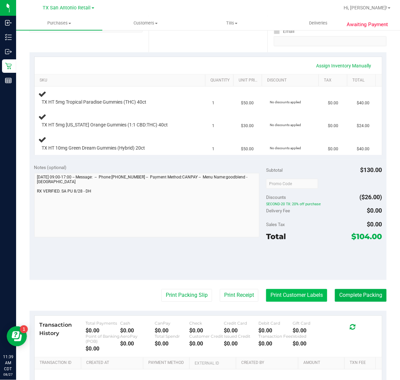
click at [280, 297] on button "Print Customer Labels" at bounding box center [296, 295] width 61 height 13
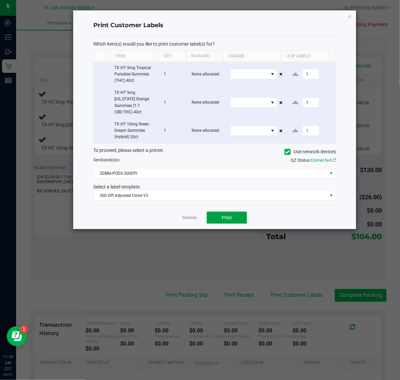
click at [223, 212] on button "Print" at bounding box center [227, 218] width 40 height 12
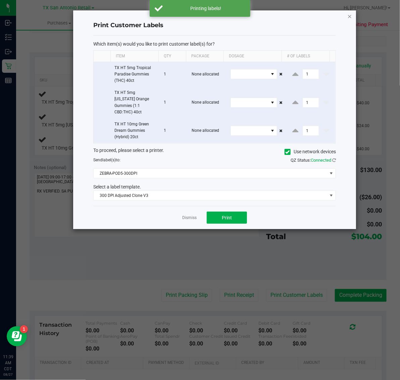
click at [349, 14] on icon "button" at bounding box center [349, 16] width 5 height 8
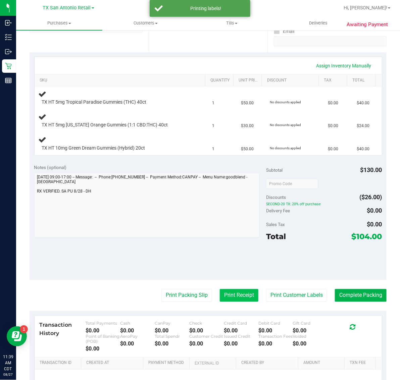
click at [236, 296] on button "Print Receipt" at bounding box center [239, 295] width 39 height 13
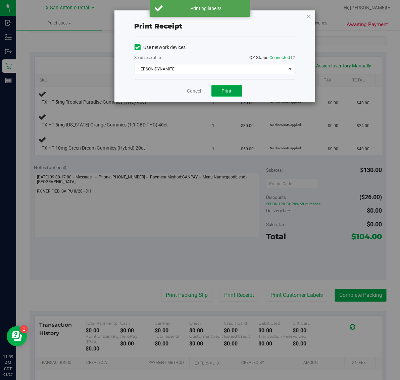
click at [231, 92] on span "Print" at bounding box center [227, 90] width 10 height 5
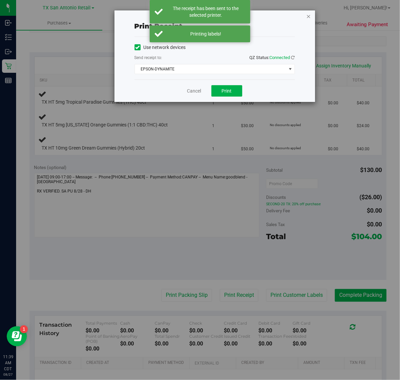
click at [309, 14] on icon "button" at bounding box center [308, 16] width 5 height 8
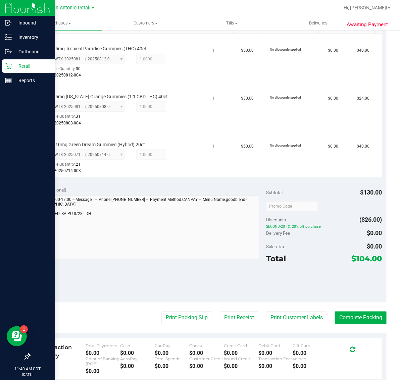
scroll to position [273, 0]
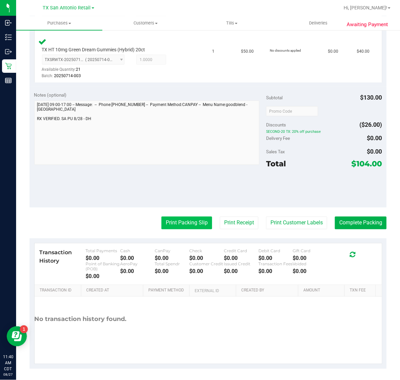
click at [185, 228] on button "Print Packing Slip" at bounding box center [186, 223] width 51 height 13
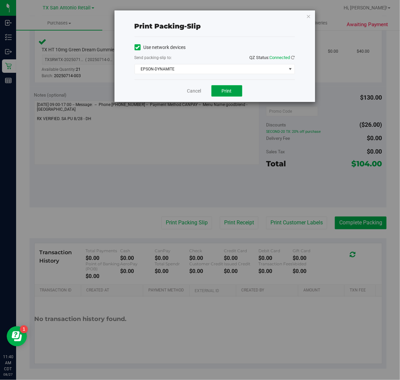
click at [227, 91] on span "Print" at bounding box center [227, 90] width 10 height 5
click at [309, 18] on icon "button" at bounding box center [308, 16] width 5 height 8
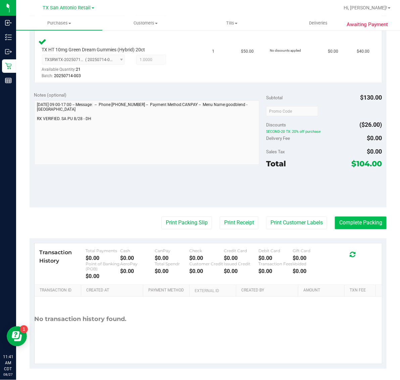
click at [359, 222] on button "Complete Packing" at bounding box center [361, 223] width 52 height 13
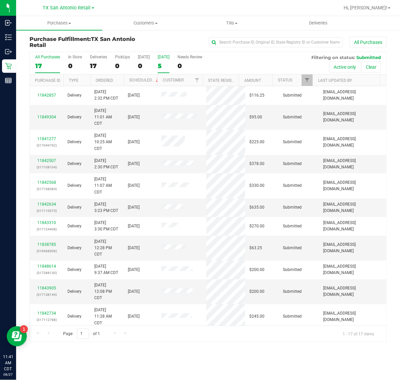
click at [162, 63] on div "5" at bounding box center [164, 66] width 12 height 8
click at [0, 0] on input "Tomorrow 5" at bounding box center [0, 0] width 0 height 0
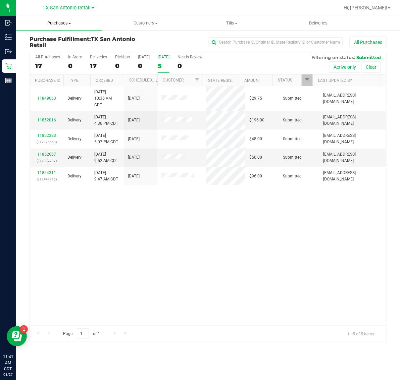
click at [57, 22] on span "Purchases" at bounding box center [59, 23] width 86 height 6
click at [59, 49] on li "Fulfillment" at bounding box center [59, 49] width 86 height 8
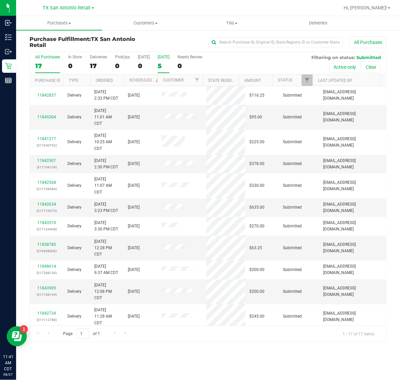
click at [162, 60] on label "Tomorrow 5" at bounding box center [164, 64] width 12 height 18
click at [0, 0] on input "Tomorrow 5" at bounding box center [0, 0] width 0 height 0
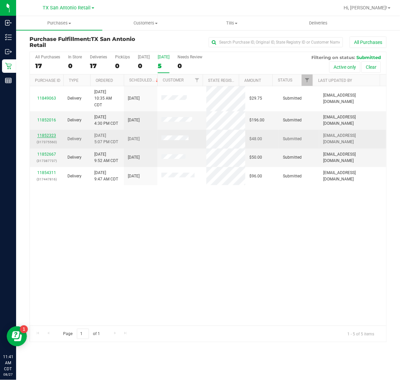
click at [51, 135] on link "11852323" at bounding box center [46, 135] width 19 height 5
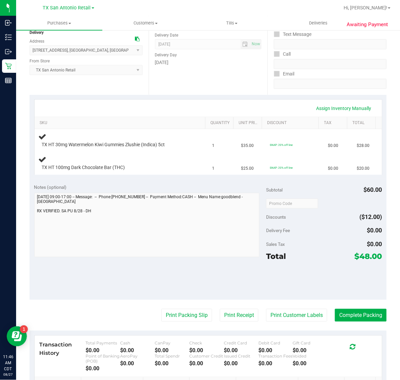
scroll to position [84, 0]
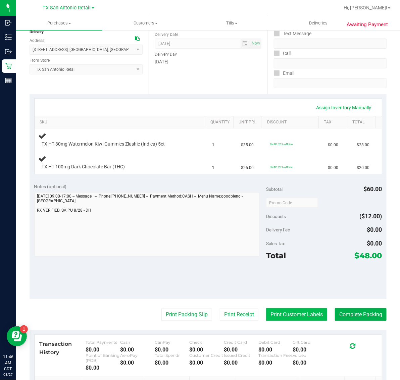
click at [276, 317] on button "Print Customer Labels" at bounding box center [296, 314] width 61 height 13
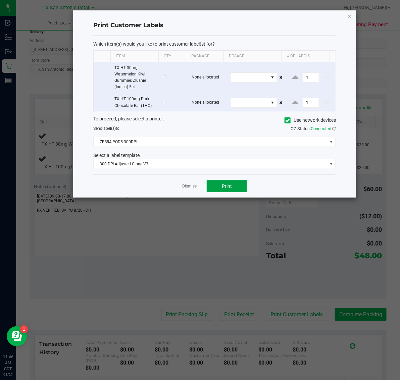
click at [240, 189] on button "Print" at bounding box center [227, 186] width 40 height 12
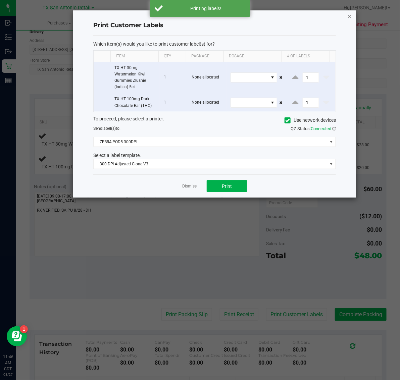
click at [348, 16] on icon "button" at bounding box center [349, 16] width 5 height 8
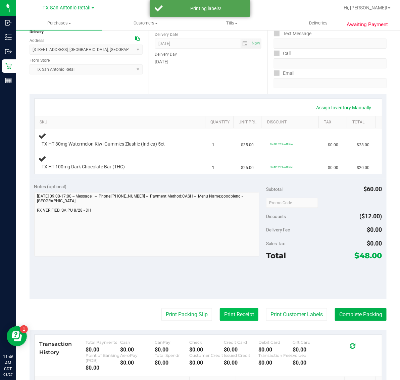
click at [225, 310] on button "Print Receipt" at bounding box center [239, 314] width 39 height 13
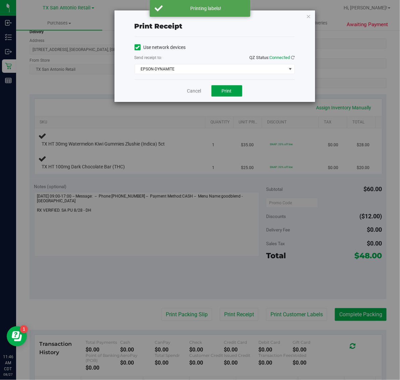
click at [228, 92] on span "Print" at bounding box center [227, 90] width 10 height 5
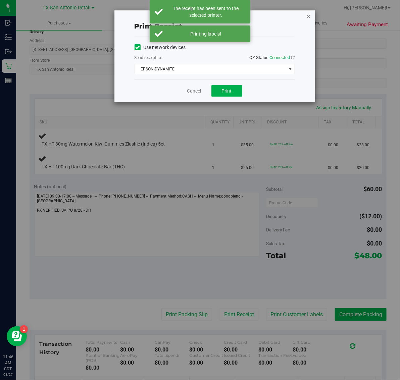
click at [309, 12] on icon "button" at bounding box center [308, 16] width 5 height 8
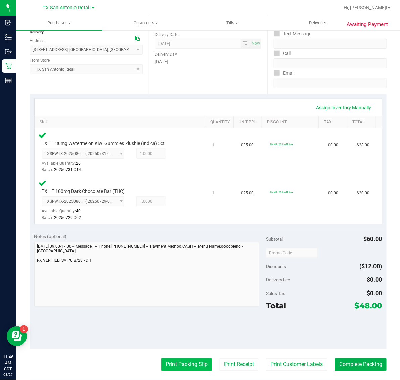
click at [178, 358] on button "Print Packing Slip" at bounding box center [186, 364] width 51 height 13
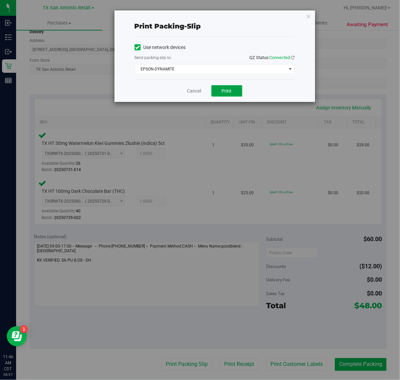
click at [226, 92] on span "Print" at bounding box center [227, 90] width 10 height 5
click at [310, 16] on icon "button" at bounding box center [308, 16] width 5 height 8
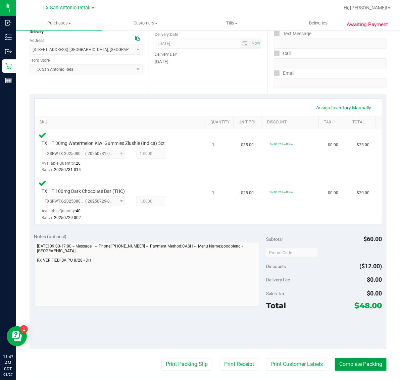
click at [339, 356] on purchase-details "Back Edit Purchase Cancel Purchase View Profile # 11852323 Submitted Needs revi…" at bounding box center [208, 231] width 357 height 558
click at [362, 364] on button "Complete Packing" at bounding box center [361, 364] width 52 height 13
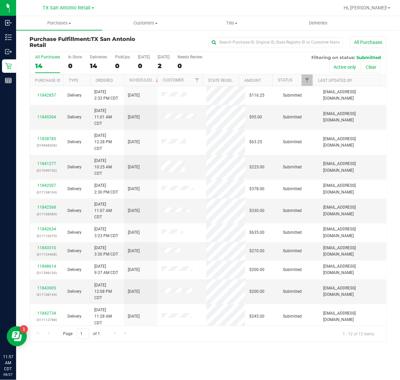
drag, startPoint x: 60, startPoint y: 9, endPoint x: 59, endPoint y: 20, distance: 10.8
click at [60, 10] on span "TX San Antonio Retail" at bounding box center [67, 8] width 48 height 6
click at [58, 32] on link "TX Plano Retail" at bounding box center [68, 32] width 98 height 9
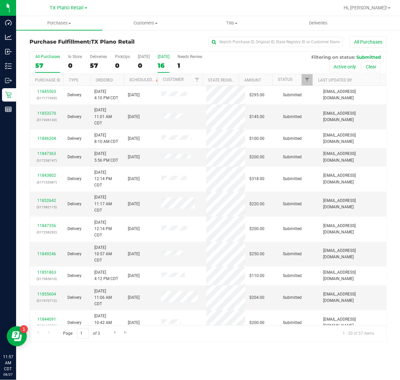
click at [162, 62] on div "16" at bounding box center [164, 66] width 12 height 8
click at [0, 0] on input "Tomorrow 16" at bounding box center [0, 0] width 0 height 0
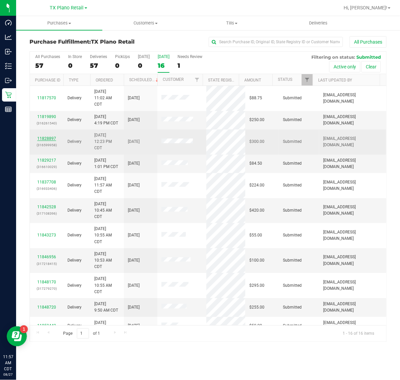
click at [49, 139] on link "11828897" at bounding box center [46, 138] width 19 height 5
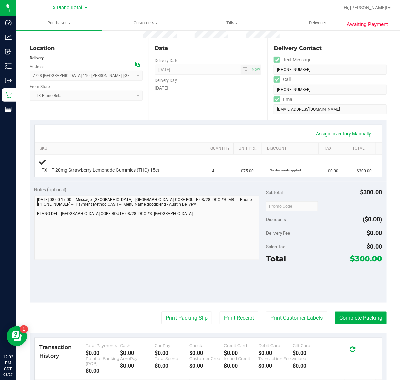
scroll to position [84, 0]
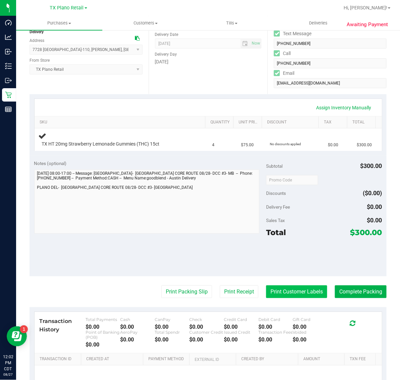
click at [293, 291] on button "Print Customer Labels" at bounding box center [296, 291] width 61 height 13
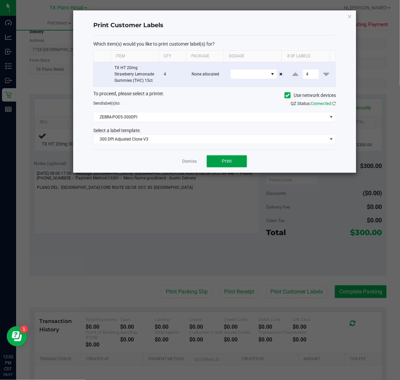
click at [225, 162] on span "Print" at bounding box center [227, 160] width 10 height 5
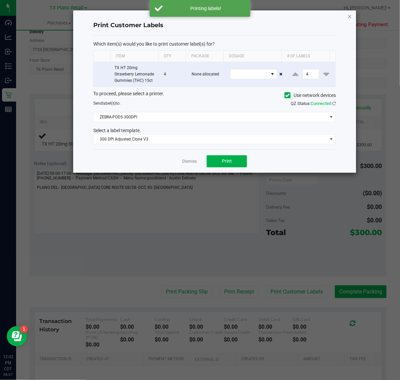
click at [349, 16] on icon "button" at bounding box center [349, 16] width 5 height 8
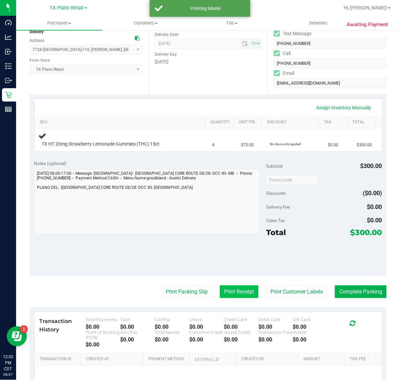
click at [227, 292] on button "Print Receipt" at bounding box center [239, 291] width 39 height 13
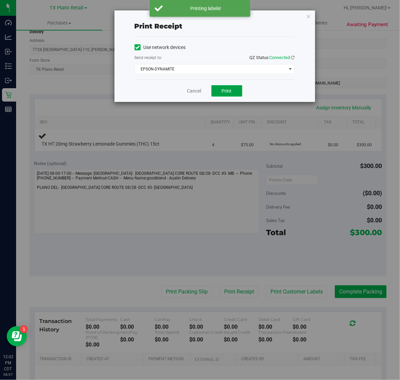
click at [232, 93] on button "Print" at bounding box center [226, 90] width 31 height 11
click at [310, 14] on icon "button" at bounding box center [308, 16] width 5 height 8
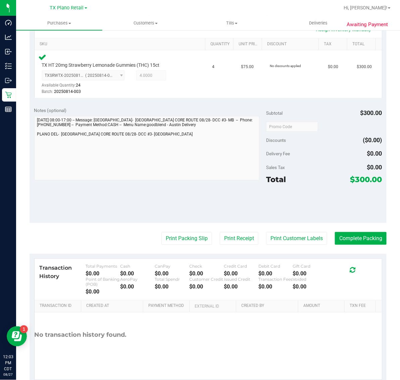
scroll to position [163, 0]
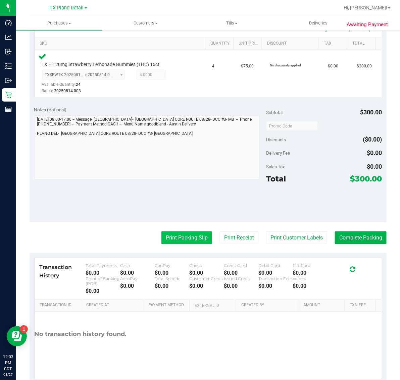
click at [187, 237] on button "Print Packing Slip" at bounding box center [186, 237] width 51 height 13
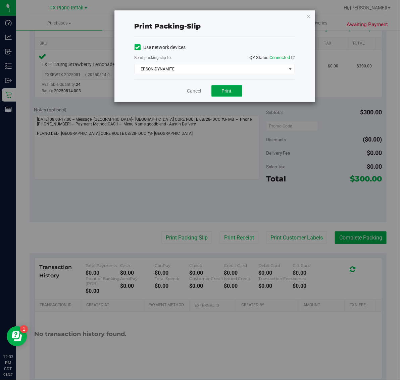
click at [227, 92] on span "Print" at bounding box center [227, 90] width 10 height 5
click at [310, 19] on icon "button" at bounding box center [308, 16] width 5 height 8
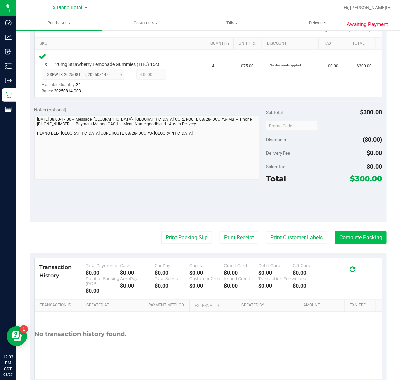
click at [352, 241] on button "Complete Packing" at bounding box center [361, 237] width 52 height 13
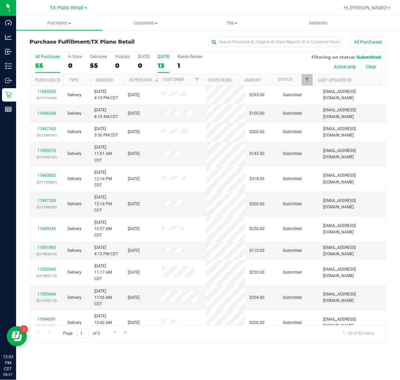
click at [167, 59] on div "[DATE]" at bounding box center [164, 56] width 12 height 5
click at [0, 0] on input "Tomorrow 13" at bounding box center [0, 0] width 0 height 0
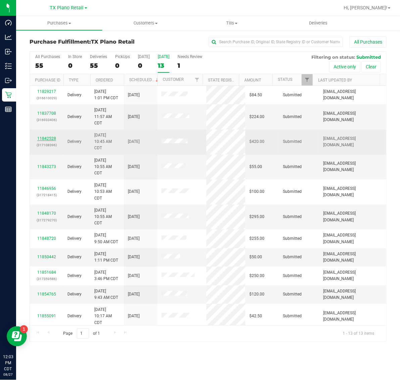
click at [48, 138] on link "11842528" at bounding box center [46, 138] width 19 height 5
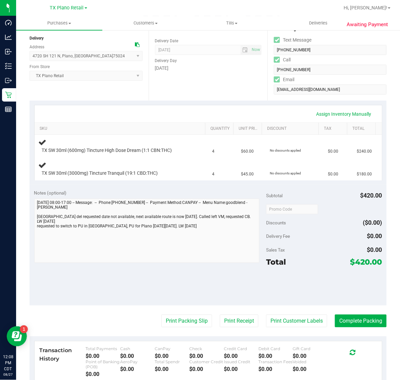
scroll to position [84, 0]
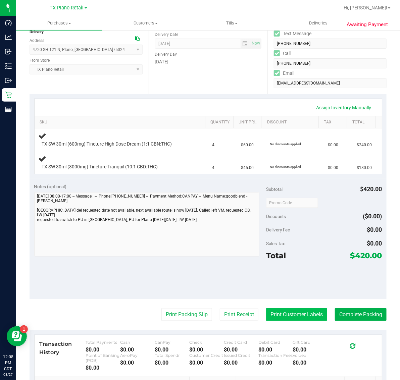
click at [285, 308] on button "Print Customer Labels" at bounding box center [296, 314] width 61 height 13
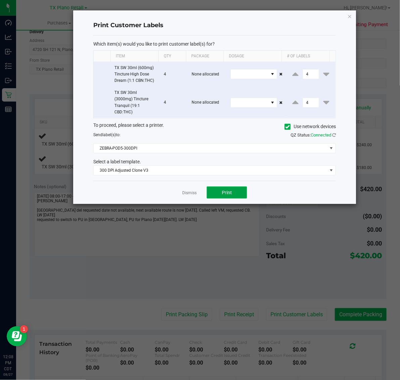
click at [232, 197] on button "Print" at bounding box center [227, 192] width 40 height 12
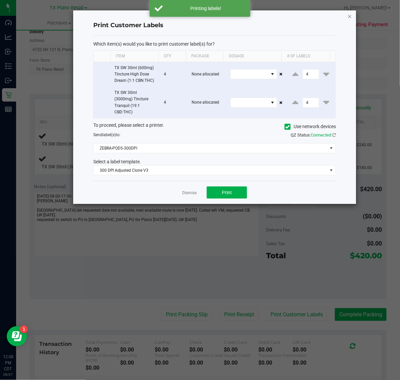
click at [348, 17] on icon "button" at bounding box center [349, 16] width 5 height 8
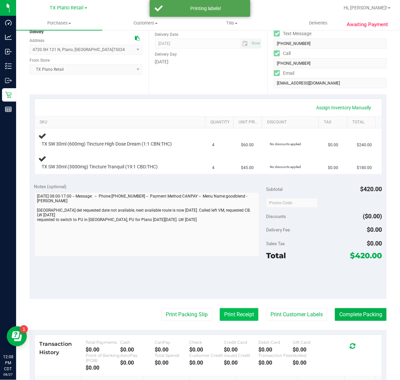
click at [228, 315] on button "Print Receipt" at bounding box center [239, 314] width 39 height 13
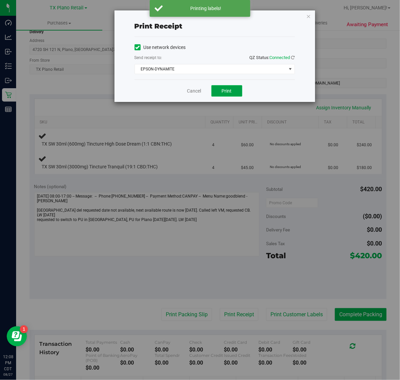
click at [231, 93] on span "Print" at bounding box center [227, 90] width 10 height 5
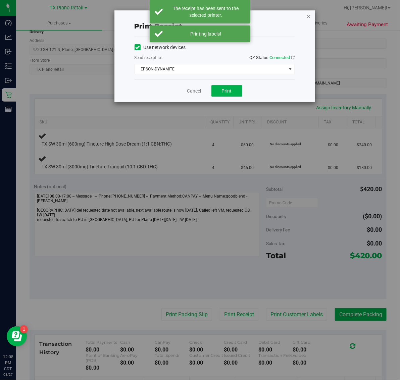
click at [308, 16] on icon "button" at bounding box center [308, 16] width 5 height 8
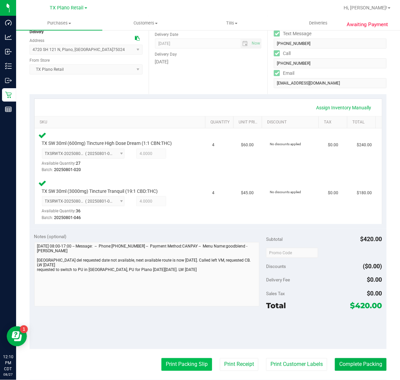
click at [193, 362] on button "Print Packing Slip" at bounding box center [186, 364] width 51 height 13
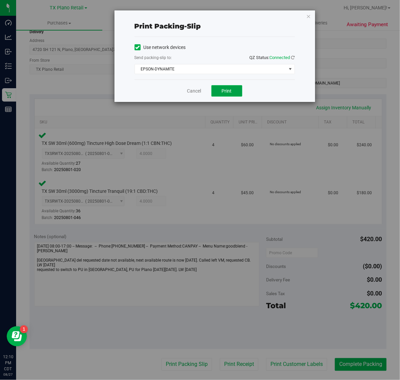
click at [230, 96] on button "Print" at bounding box center [226, 90] width 31 height 11
click at [305, 16] on div "Print packing-slip Use network devices Send packing-slip to: QZ Status: Connect…" at bounding box center [214, 56] width 200 height 92
click at [308, 14] on icon "button" at bounding box center [308, 16] width 5 height 8
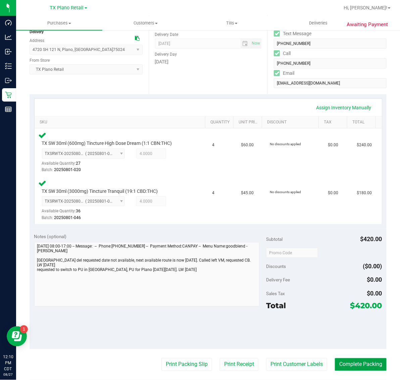
click at [356, 366] on button "Complete Packing" at bounding box center [361, 364] width 52 height 13
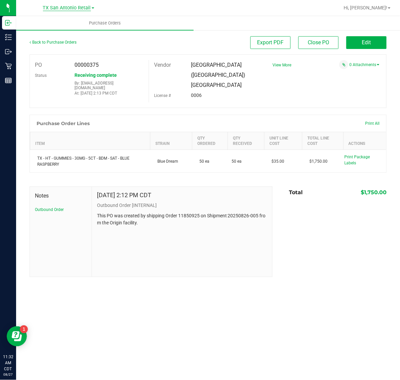
click at [58, 8] on span "TX San Antonio Retail" at bounding box center [67, 8] width 48 height 6
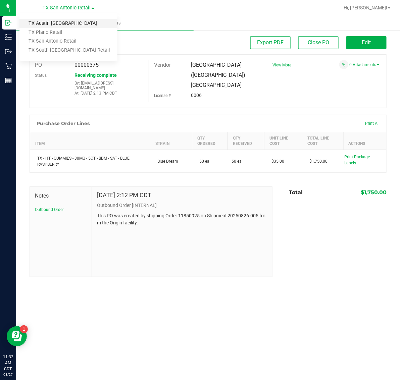
click at [62, 24] on link "TX Austin [GEOGRAPHIC_DATA]" at bounding box center [68, 23] width 98 height 9
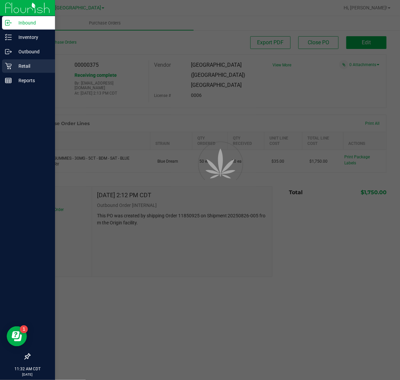
click at [26, 68] on p "Retail" at bounding box center [32, 66] width 40 height 8
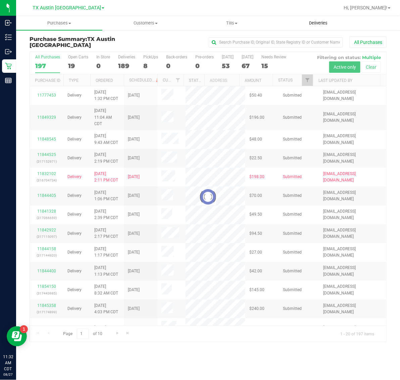
click at [313, 23] on span "Deliveries" at bounding box center [318, 23] width 37 height 6
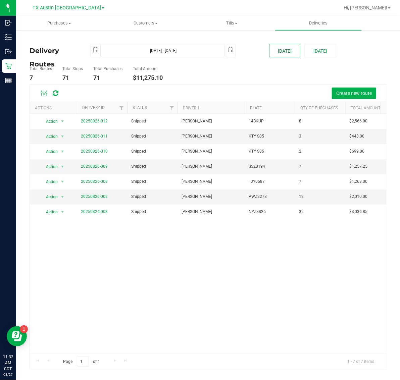
click at [274, 51] on button "[DATE]" at bounding box center [284, 50] width 31 height 13
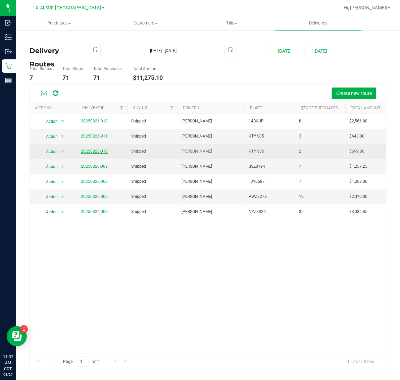
click at [92, 150] on link "20250826-010" at bounding box center [94, 151] width 27 height 5
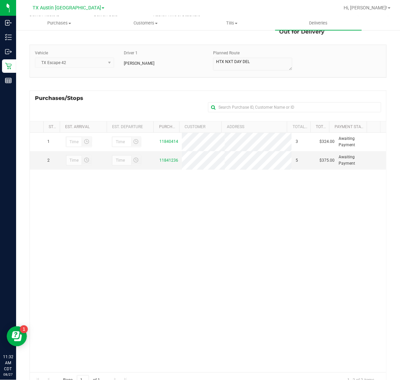
scroll to position [71, 0]
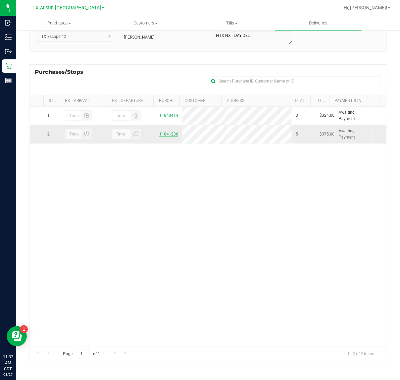
click at [168, 133] on link "11841236" at bounding box center [168, 134] width 19 height 5
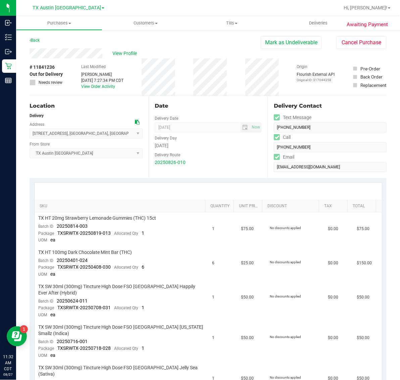
click at [111, 52] on div "View Profile" at bounding box center [145, 53] width 231 height 10
click at [121, 52] on span "View Profile" at bounding box center [125, 53] width 27 height 7
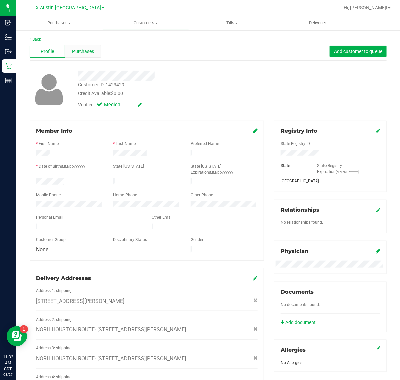
click at [84, 48] on span "Purchases" at bounding box center [83, 51] width 22 height 7
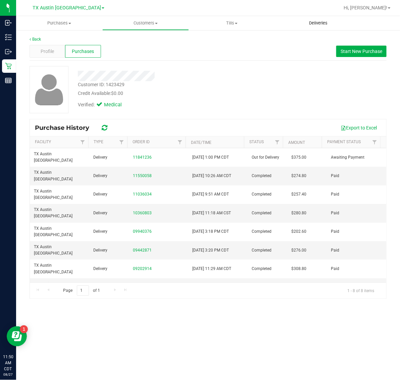
click at [317, 27] on uib-tab-heading "Deliveries" at bounding box center [318, 23] width 86 height 14
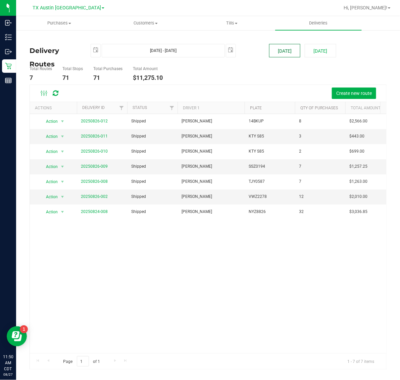
click at [292, 54] on button "[DATE]" at bounding box center [284, 50] width 31 height 13
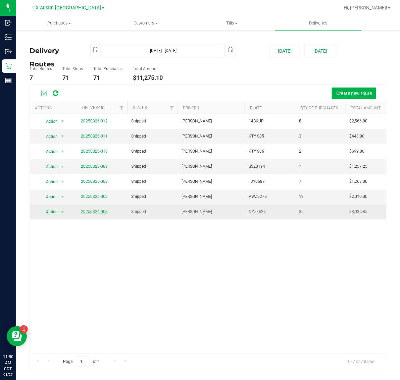
click at [100, 210] on link "20250824-008" at bounding box center [94, 211] width 27 height 5
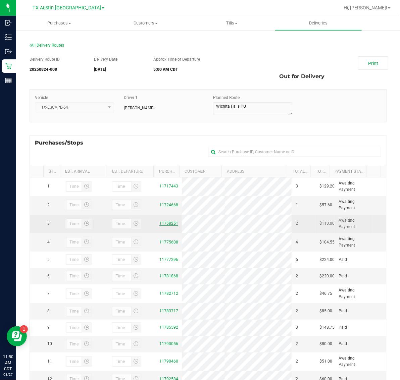
click at [164, 223] on link "11758251" at bounding box center [168, 223] width 19 height 5
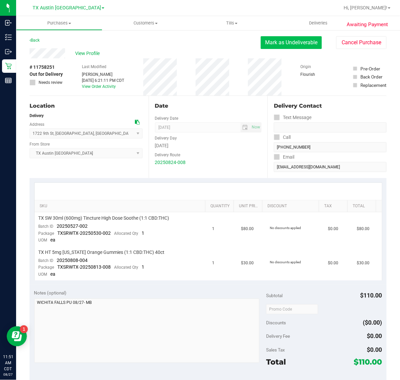
click at [285, 46] on button "Mark as Undeliverable" at bounding box center [290, 42] width 61 height 13
click at [280, 44] on button "Mark as Packed" at bounding box center [296, 42] width 50 height 13
click at [280, 44] on button "Send Back to Created" at bounding box center [291, 42] width 59 height 13
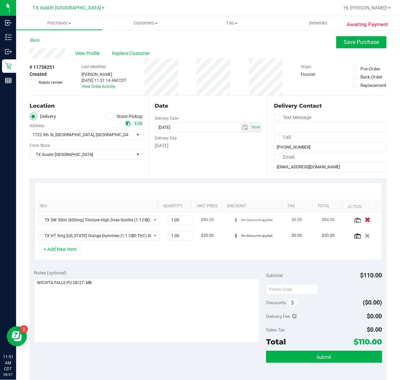
click at [361, 219] on button "button" at bounding box center [366, 219] width 11 height 7
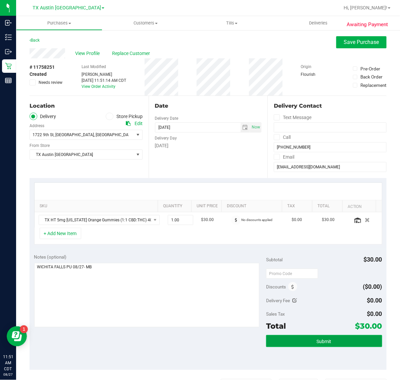
click at [318, 343] on span "Submit" at bounding box center [323, 341] width 15 height 5
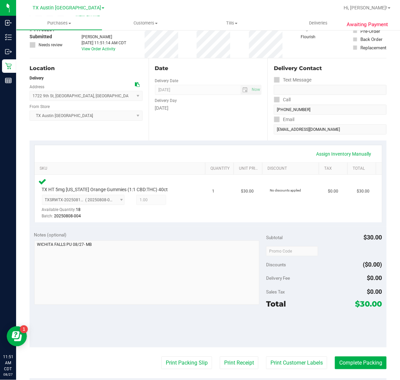
scroll to position [126, 0]
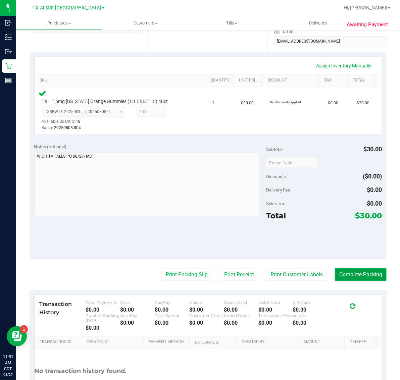
click at [355, 276] on button "Complete Packing" at bounding box center [361, 274] width 52 height 13
